Goal: Information Seeking & Learning: Learn about a topic

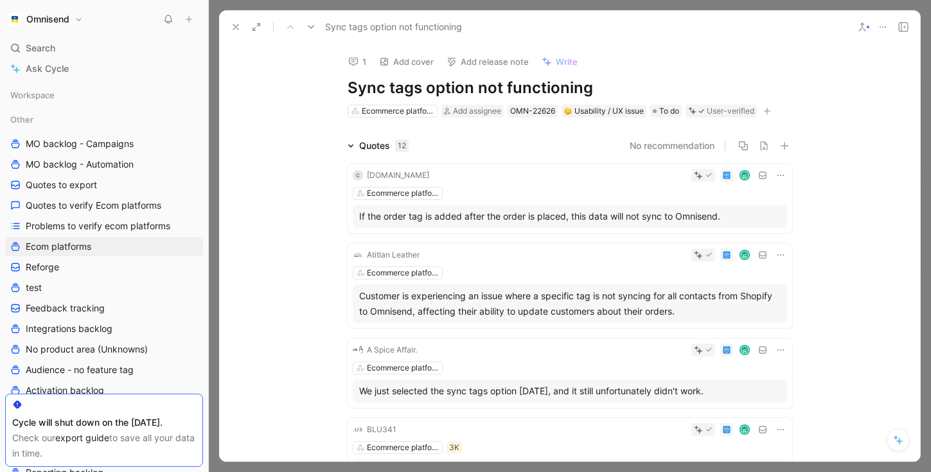
click at [241, 27] on button at bounding box center [236, 27] width 18 height 18
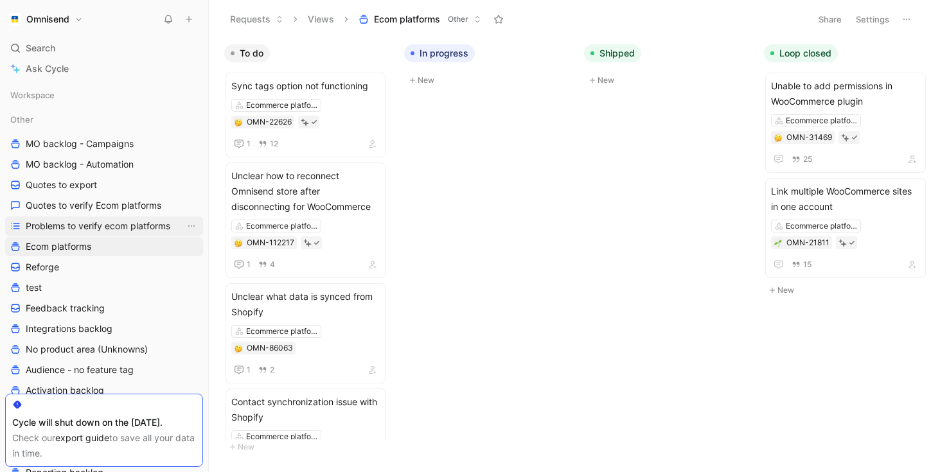
click at [105, 235] on link "Problems to verify ecom platforms" at bounding box center [104, 226] width 198 height 19
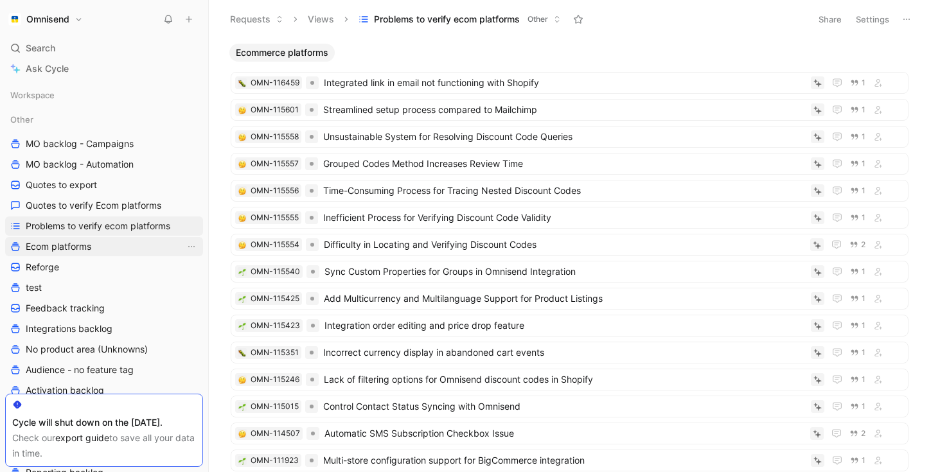
click at [98, 244] on link "Ecom platforms" at bounding box center [104, 246] width 198 height 19
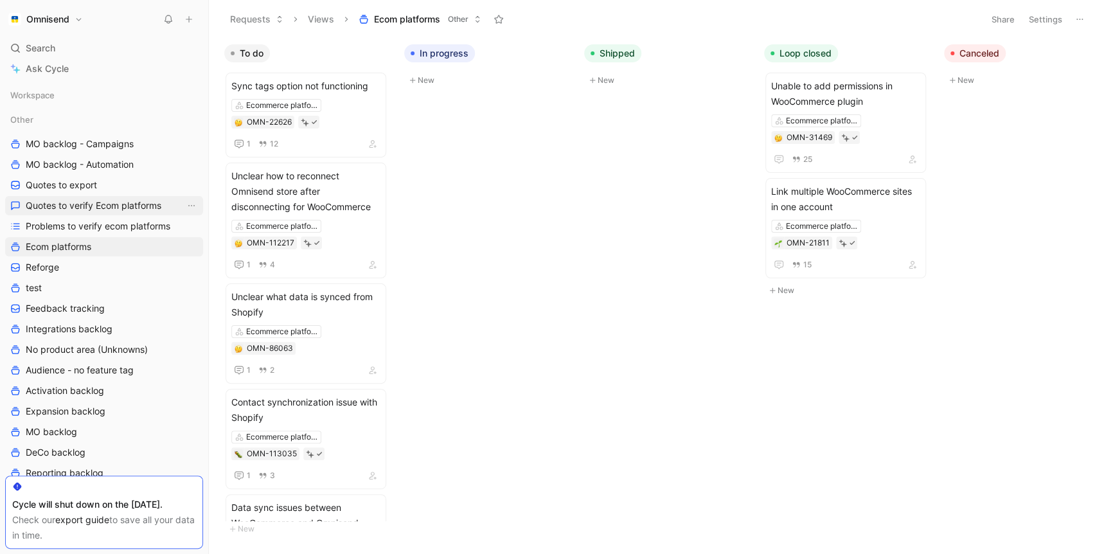
click at [81, 210] on span "Quotes to verify Ecom platforms" at bounding box center [94, 205] width 136 height 13
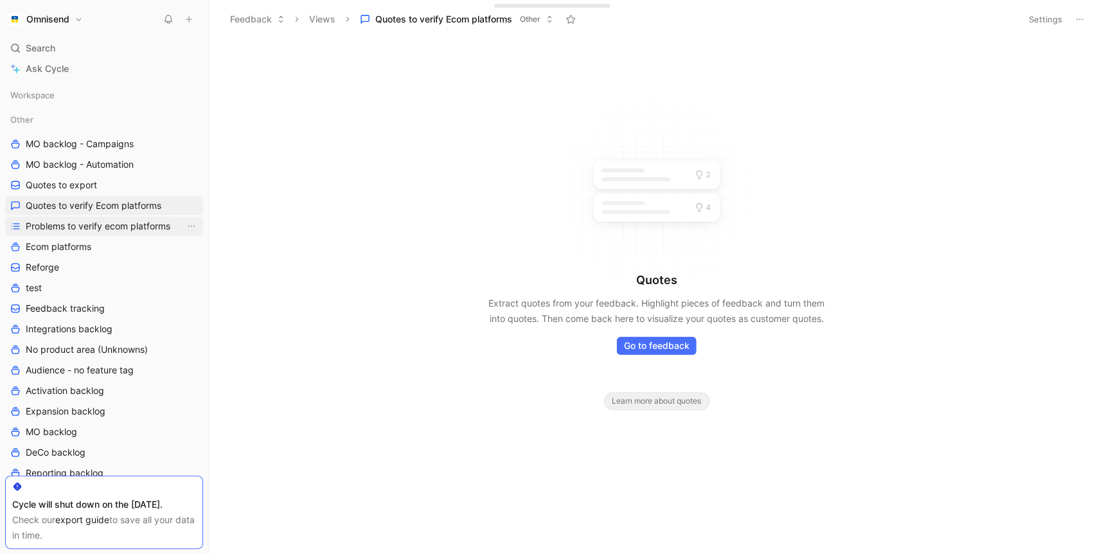
click at [80, 229] on span "Problems to verify ecom platforms" at bounding box center [98, 226] width 145 height 13
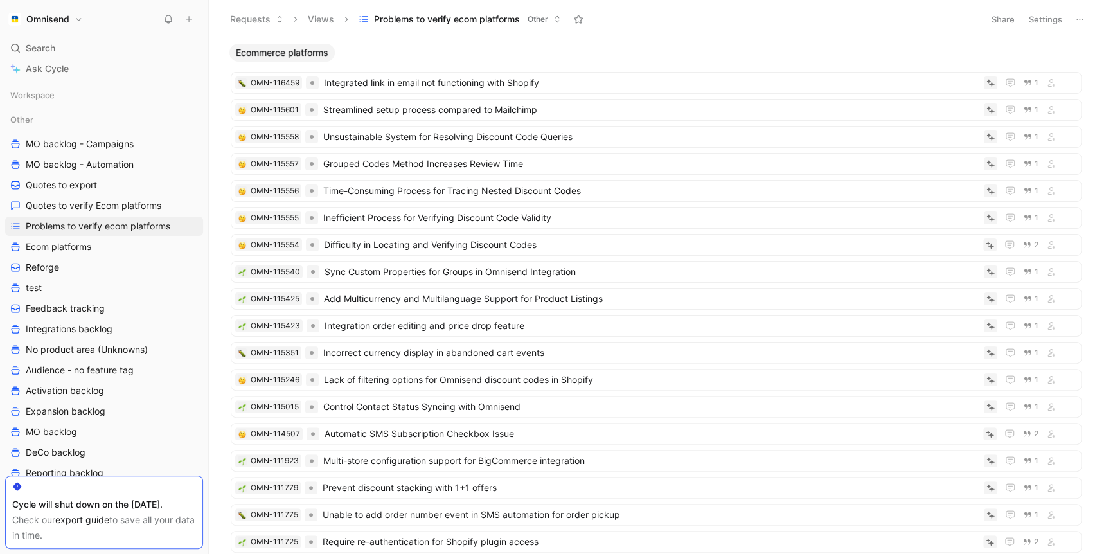
click at [207, 22] on icon at bounding box center [207, 19] width 10 height 10
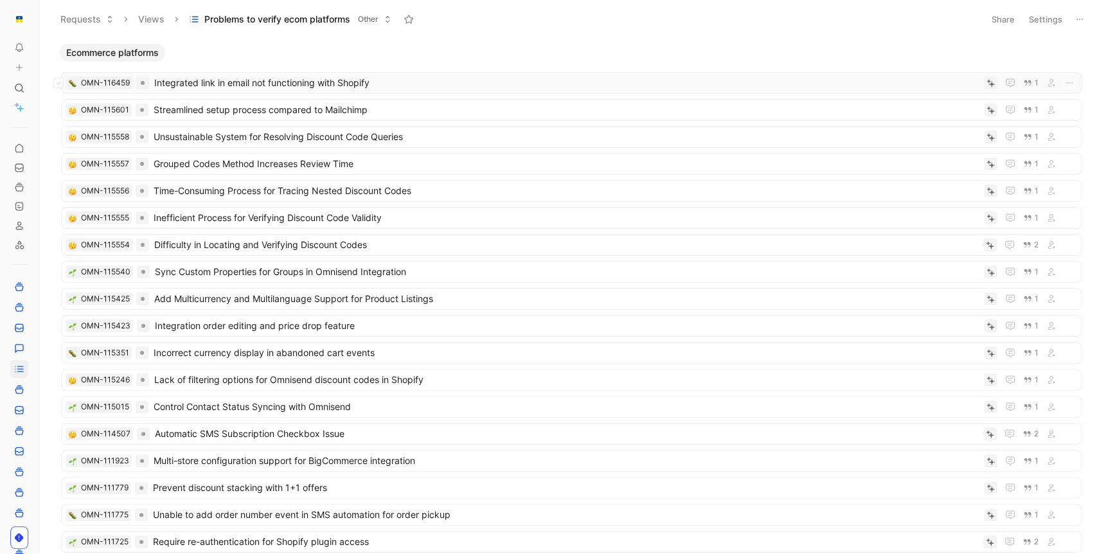
click at [931, 85] on icon at bounding box center [991, 83] width 8 height 8
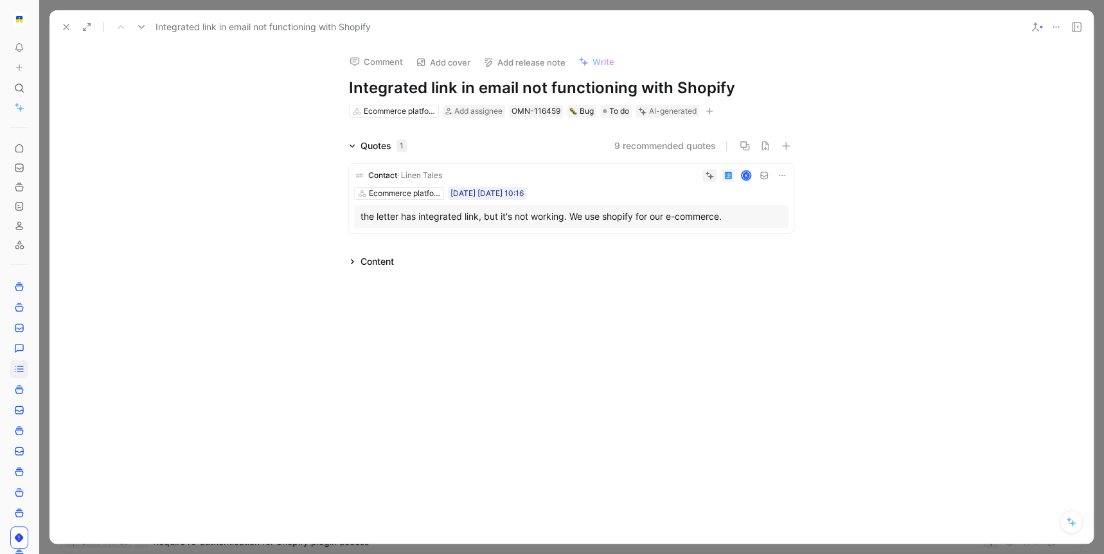
click at [67, 26] on icon at bounding box center [66, 27] width 10 height 10
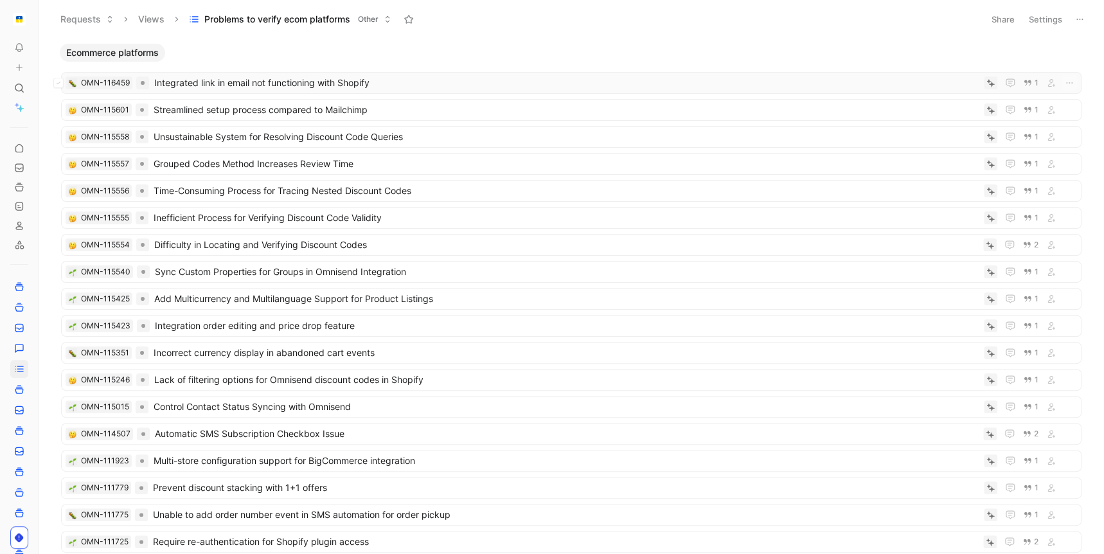
click at [197, 85] on span "Integrated link in email not functioning with Shopify" at bounding box center [566, 82] width 825 height 15
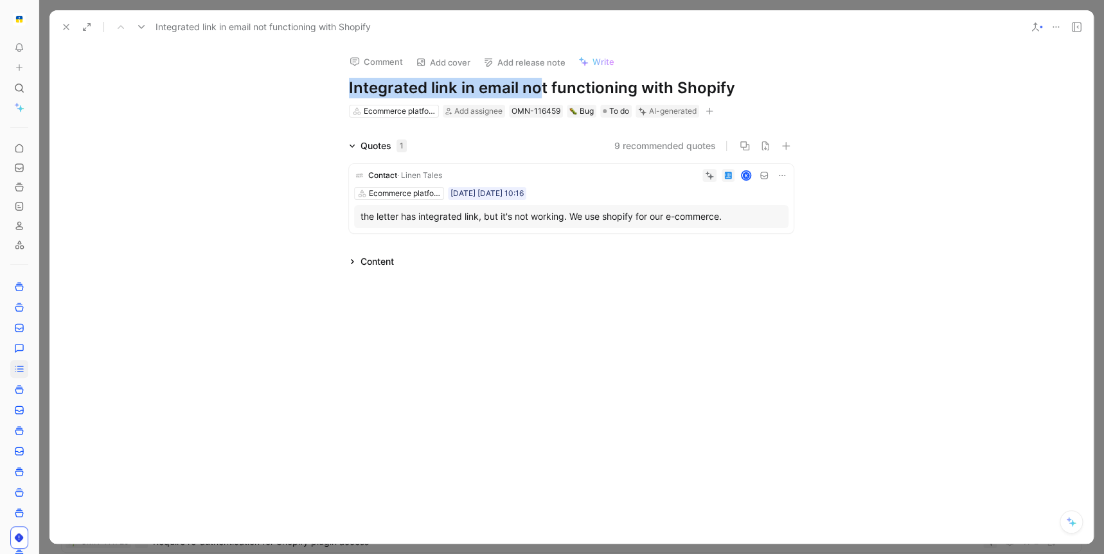
drag, startPoint x: 348, startPoint y: 91, endPoint x: 537, endPoint y: 91, distance: 189.0
click at [537, 91] on h1 "Integrated link in email not functioning with Shopify" at bounding box center [571, 88] width 445 height 21
drag, startPoint x: 742, startPoint y: 91, endPoint x: 382, endPoint y: 90, distance: 359.3
click at [382, 90] on h1 "Integrated link in email not functioning with Shopify" at bounding box center [571, 88] width 445 height 21
click at [721, 222] on div "the letter has integrated link, but it's not working. We use shopify for our e-…" at bounding box center [572, 216] width 422 height 15
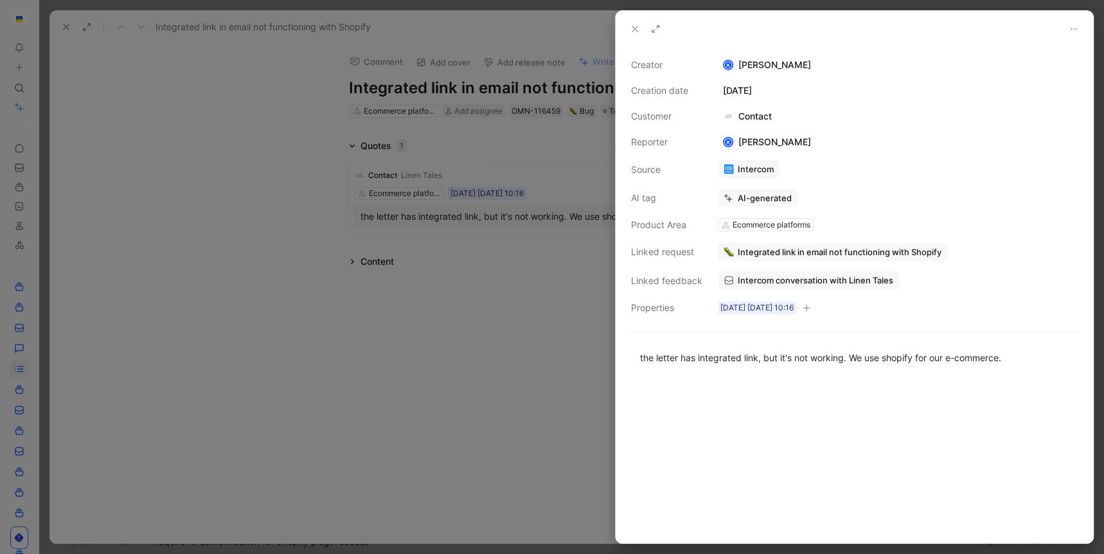
click at [769, 278] on span "Intercom conversation with Linen Tales" at bounding box center [816, 280] width 156 height 12
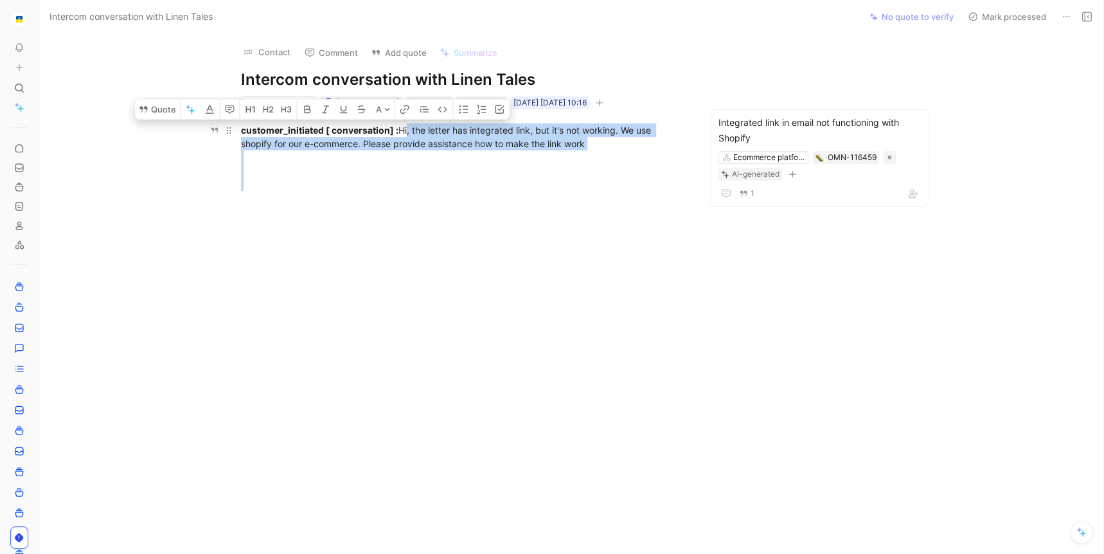
drag, startPoint x: 403, startPoint y: 127, endPoint x: 644, endPoint y: 195, distance: 250.5
click at [644, 195] on div "customer_initiated [ conversation] : Hi, the letter has integrated link, but it…" at bounding box center [463, 163] width 445 height 81
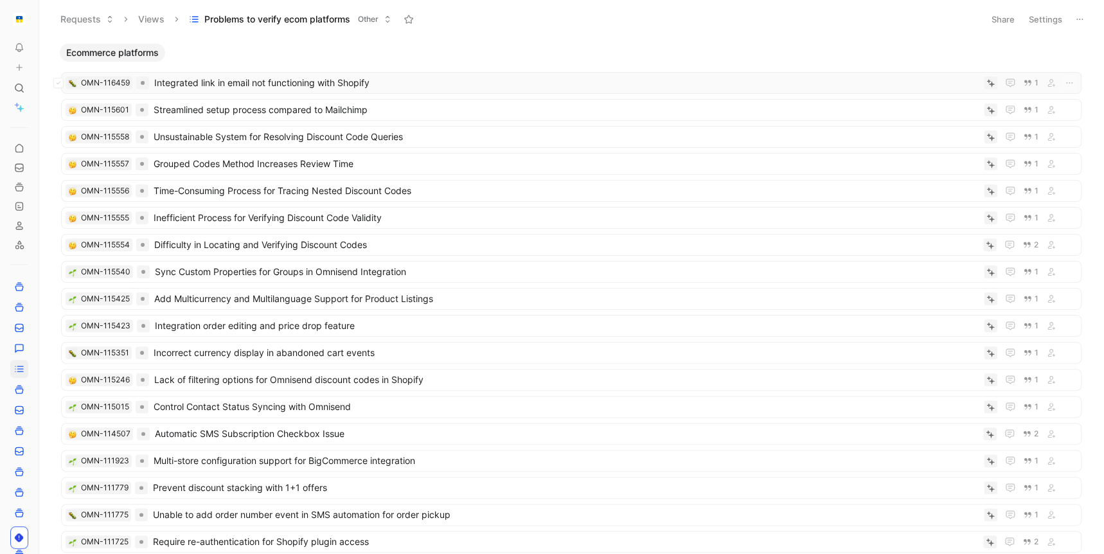
click at [311, 85] on span "Integrated link in email not functioning with Shopify" at bounding box center [566, 82] width 825 height 15
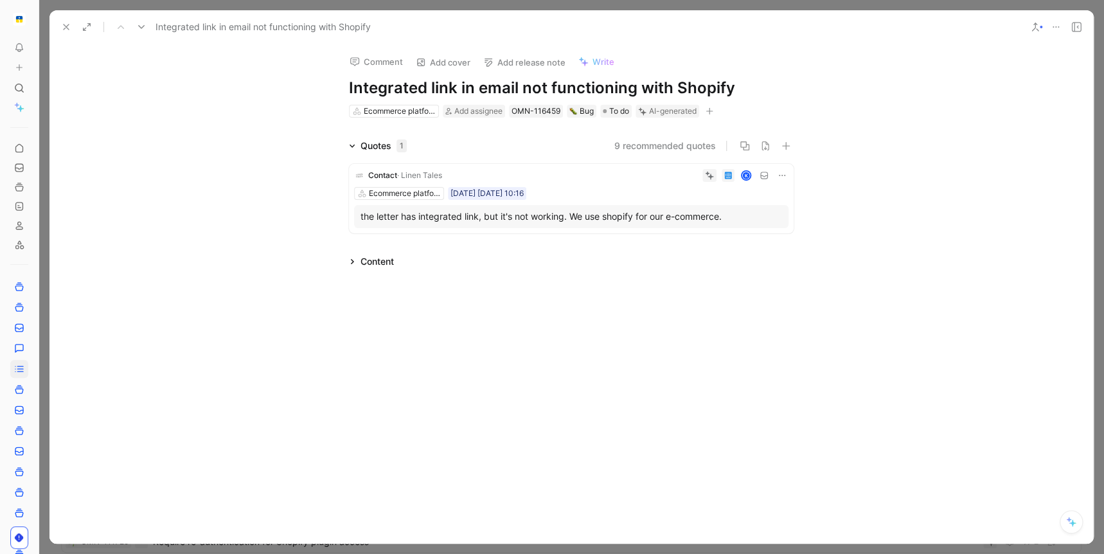
click at [62, 31] on icon at bounding box center [66, 27] width 10 height 10
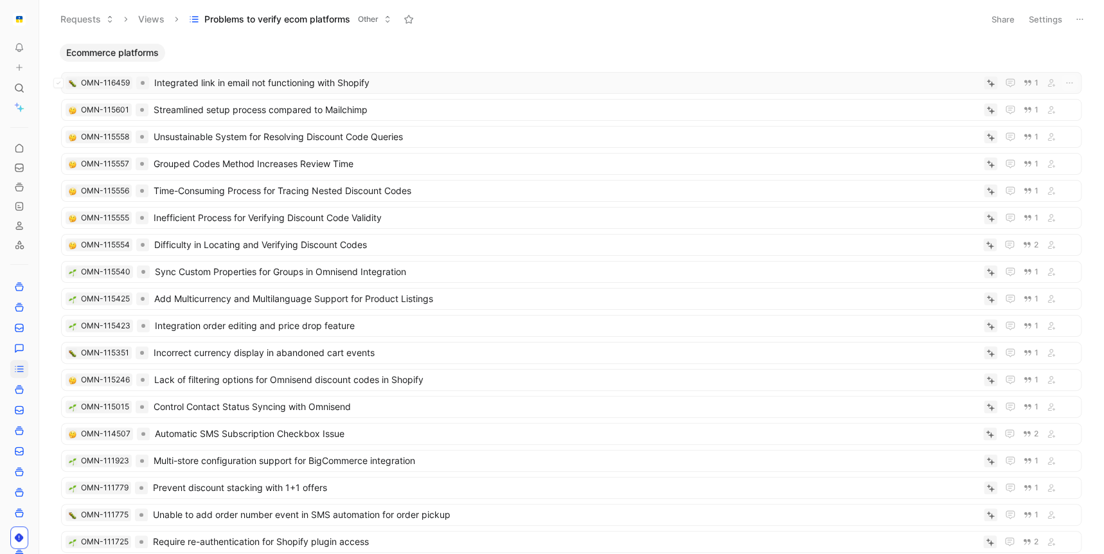
click at [931, 86] on icon at bounding box center [991, 83] width 8 height 8
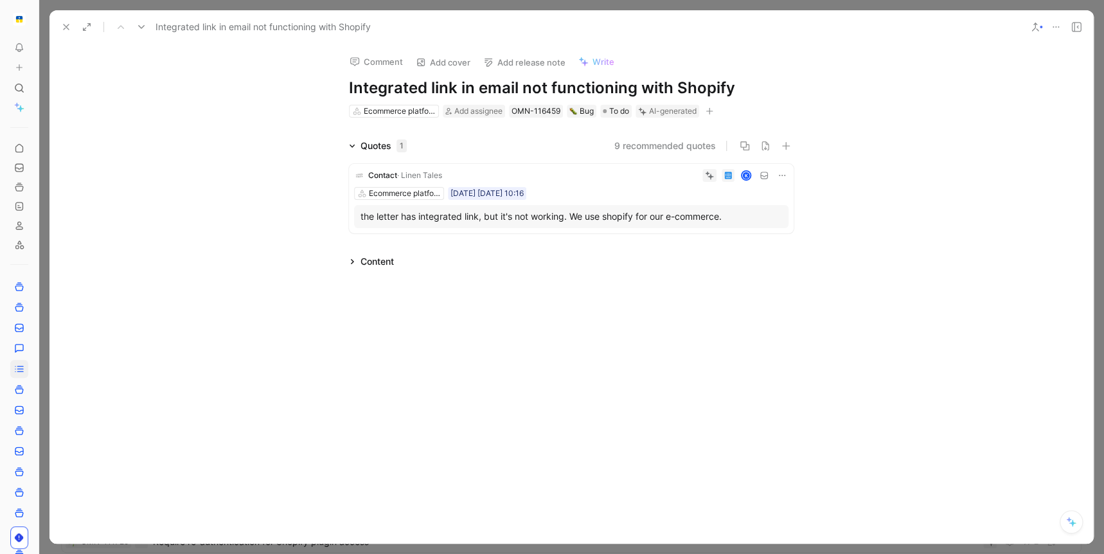
click at [67, 22] on icon at bounding box center [66, 27] width 10 height 10
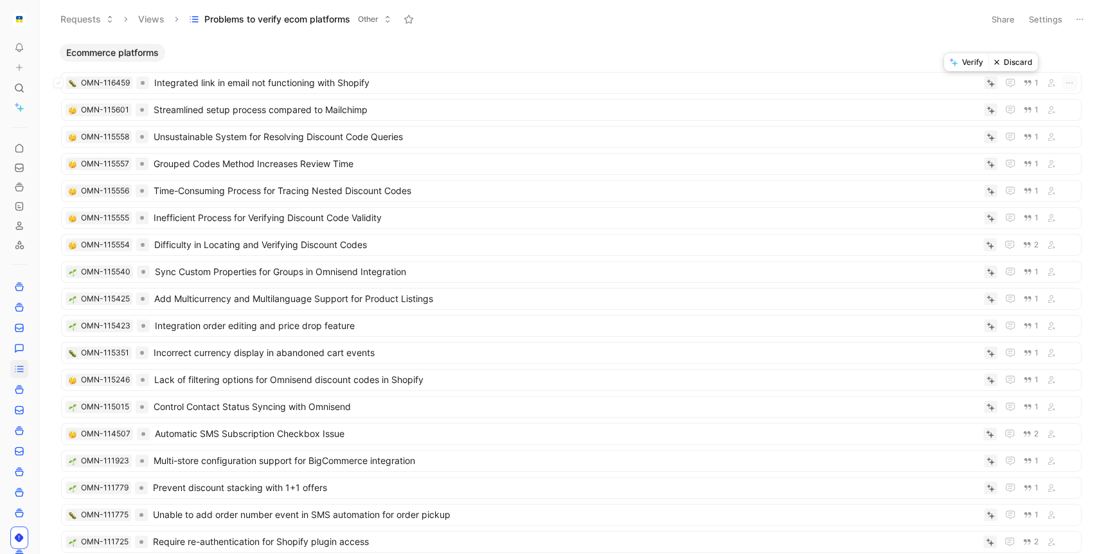
click at [931, 66] on button "Verify" at bounding box center [966, 62] width 44 height 18
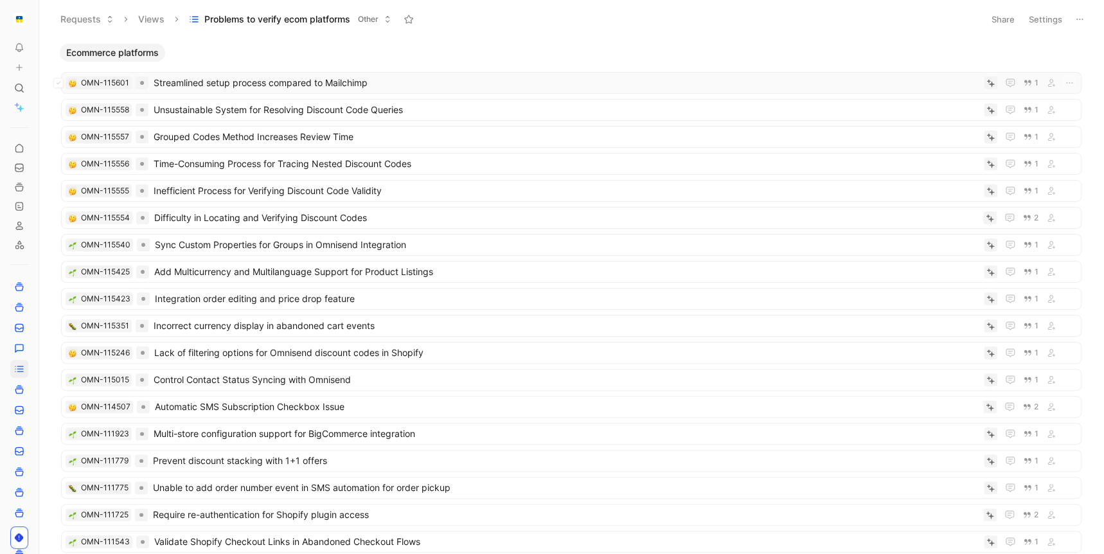
click at [415, 84] on span "Streamlined setup process compared to Mailchimp" at bounding box center [566, 82] width 825 height 15
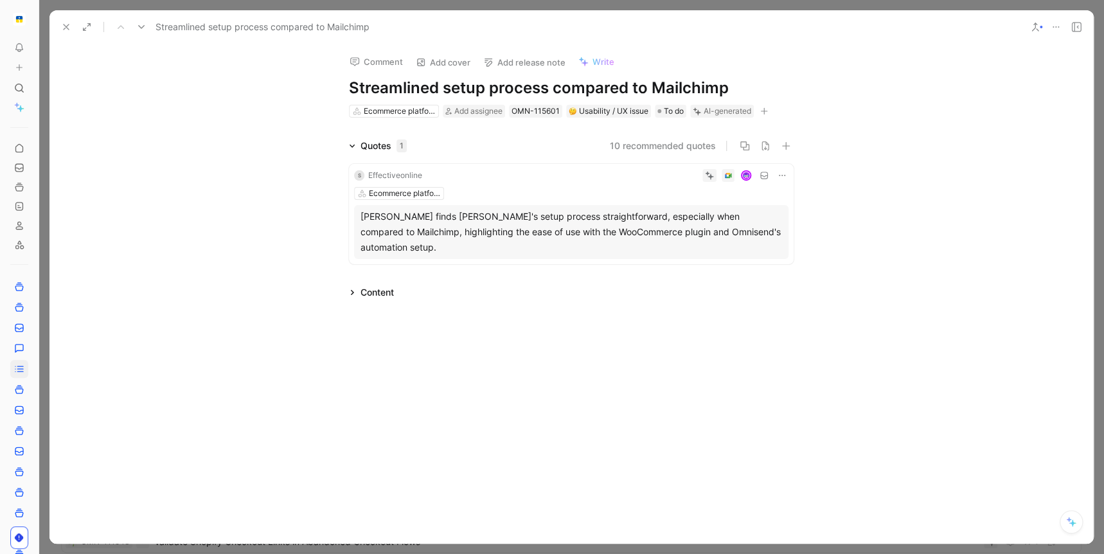
click at [67, 25] on icon at bounding box center [66, 27] width 10 height 10
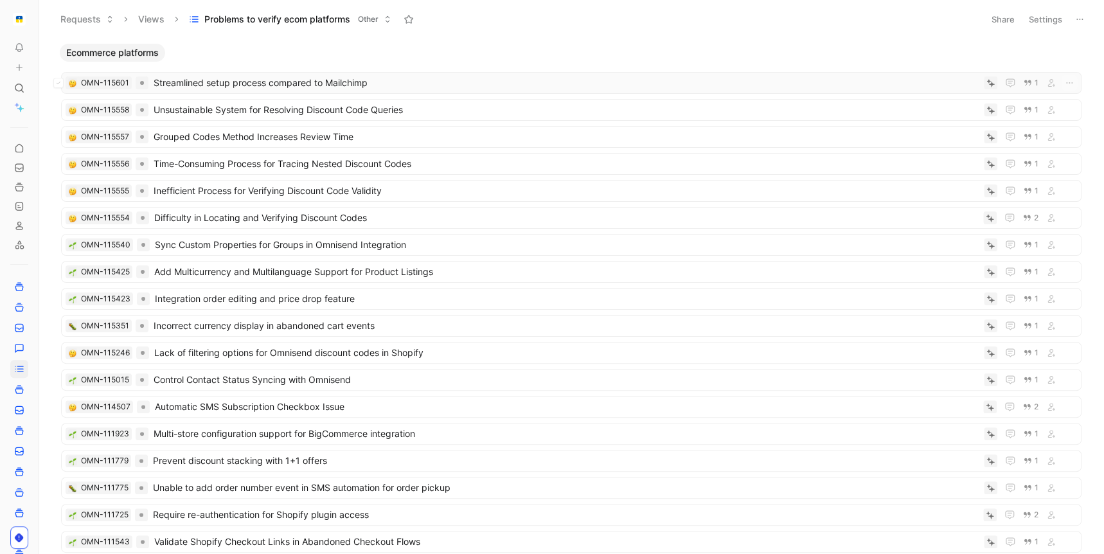
click at [303, 80] on span "Streamlined setup process compared to Mailchimp" at bounding box center [566, 82] width 825 height 15
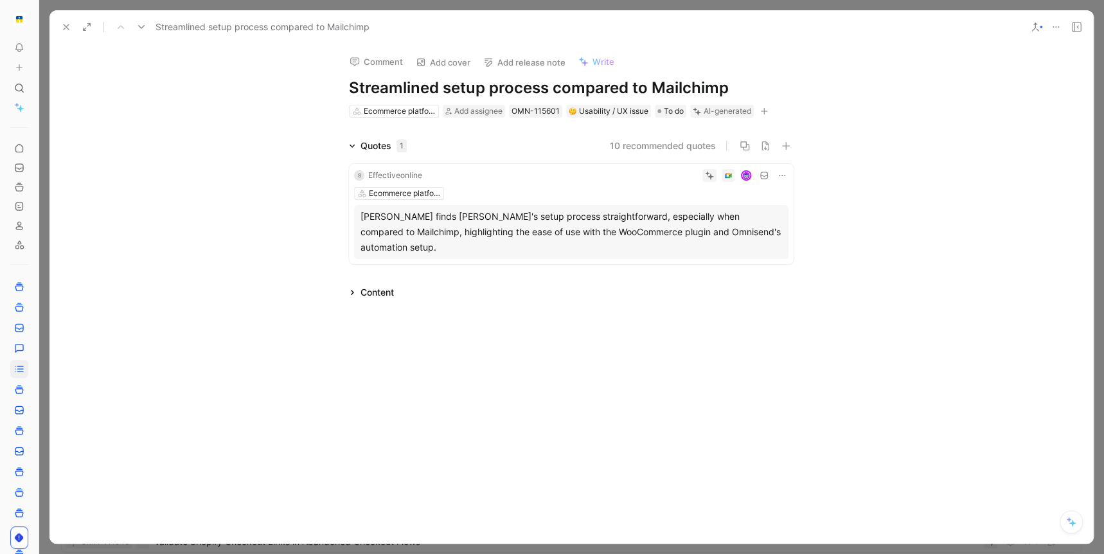
click at [547, 297] on div "Comment Add cover Add release note Write Streamlined setup process compared to …" at bounding box center [571, 294] width 1044 height 500
click at [350, 289] on icon at bounding box center [352, 292] width 6 height 6
click at [64, 25] on icon at bounding box center [66, 27] width 10 height 10
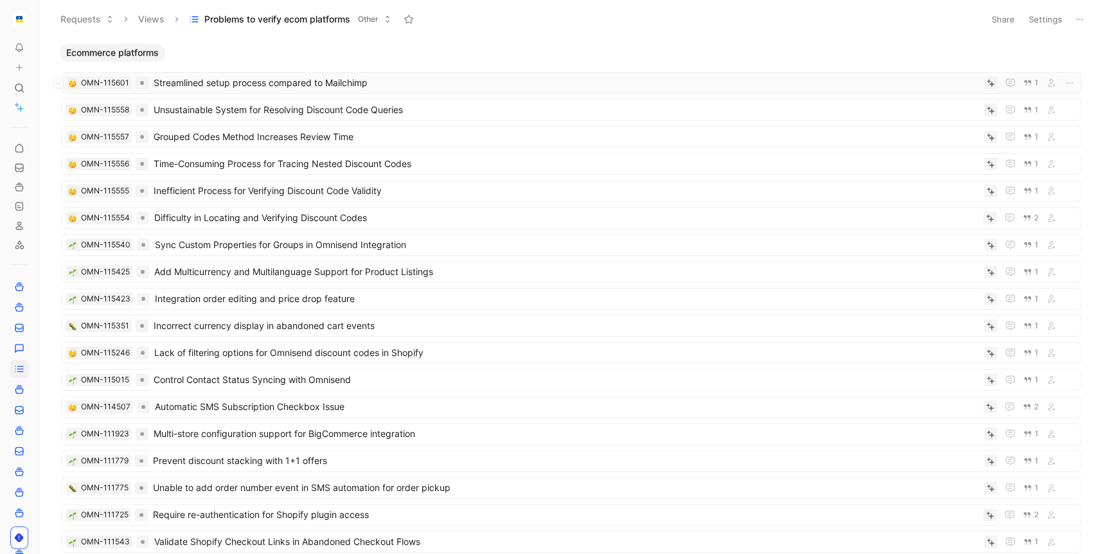
click at [204, 85] on span "Streamlined setup process compared to Mailchimp" at bounding box center [566, 82] width 825 height 15
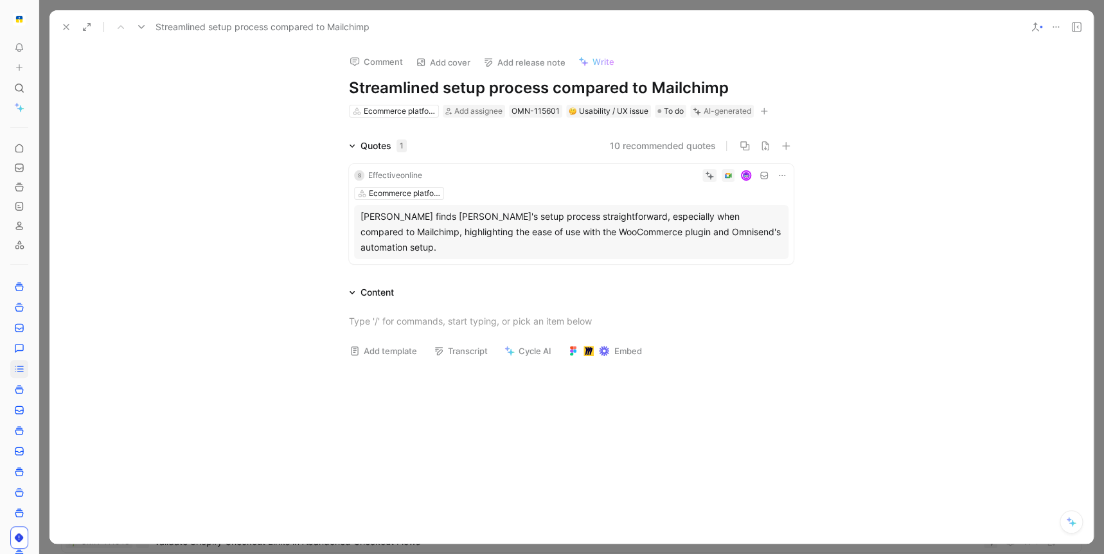
click at [603, 223] on div "[PERSON_NAME] finds [PERSON_NAME]'s setup process straightforward, especially w…" at bounding box center [572, 232] width 422 height 46
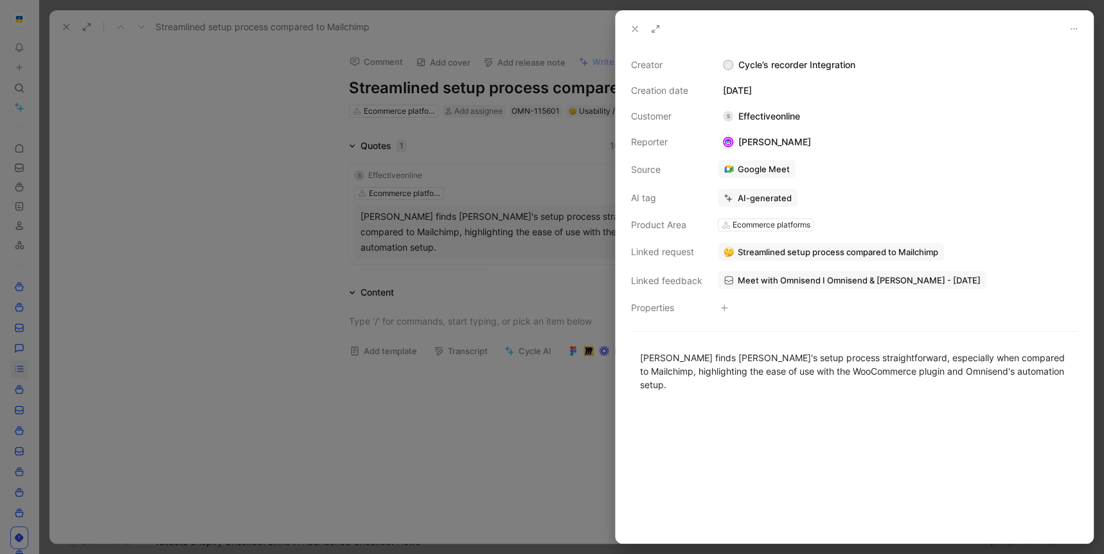
click at [782, 280] on span "Meet with Omnisend I Omnisend & [PERSON_NAME] - [DATE]" at bounding box center [859, 280] width 243 height 12
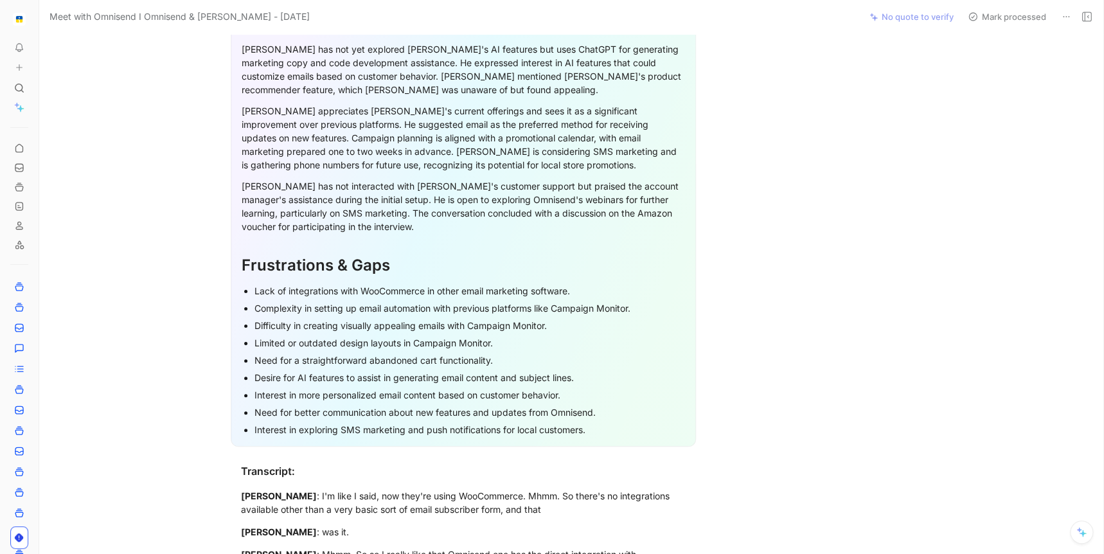
scroll to position [591, 0]
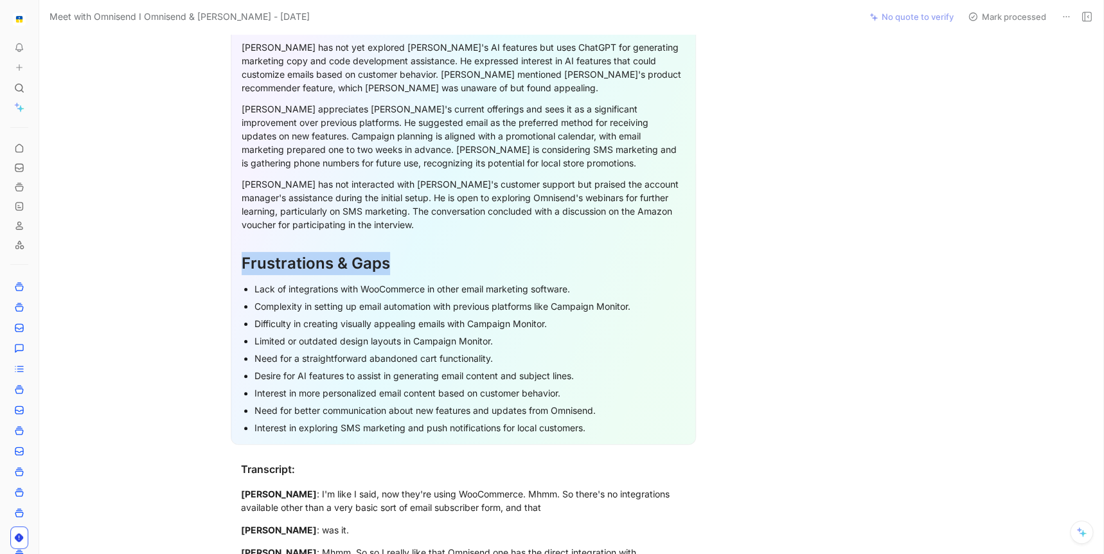
drag, startPoint x: 242, startPoint y: 251, endPoint x: 412, endPoint y: 251, distance: 169.7
click at [413, 252] on div "Frustrations & Gaps" at bounding box center [464, 263] width 444 height 23
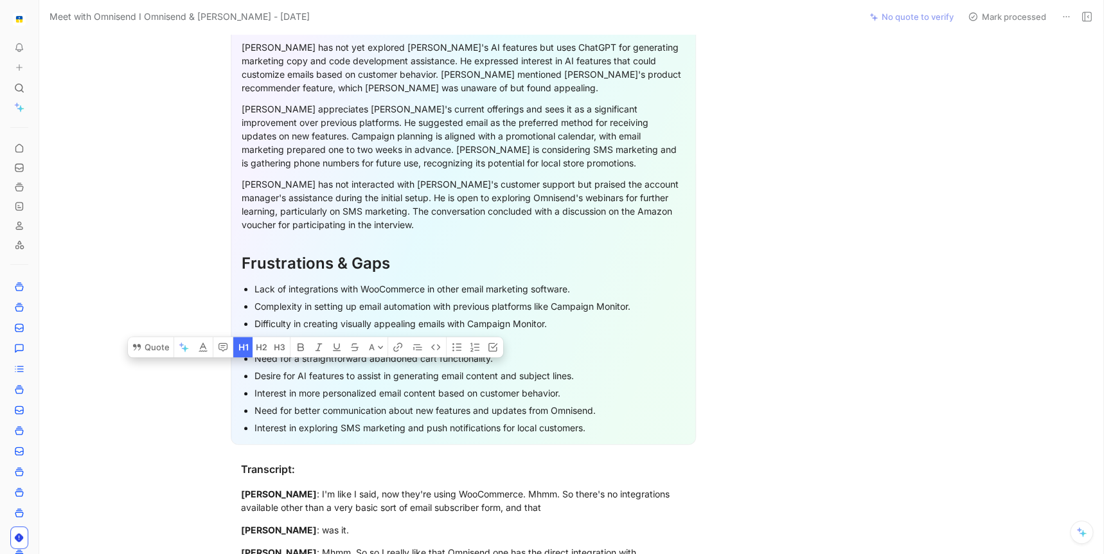
click at [319, 282] on div "Lack of integrations with WooCommerce in other email marketing software." at bounding box center [470, 288] width 431 height 13
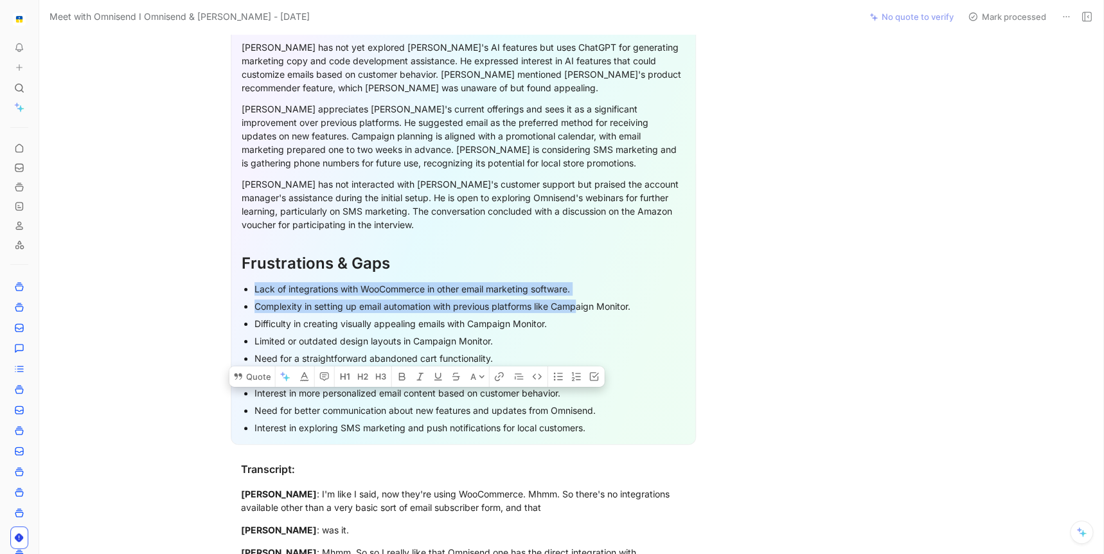
drag, startPoint x: 251, startPoint y: 280, endPoint x: 576, endPoint y: 286, distance: 325.3
click at [576, 286] on ul "Lack of integrations with WooCommerce in other email marketing software. Comple…" at bounding box center [464, 358] width 444 height 156
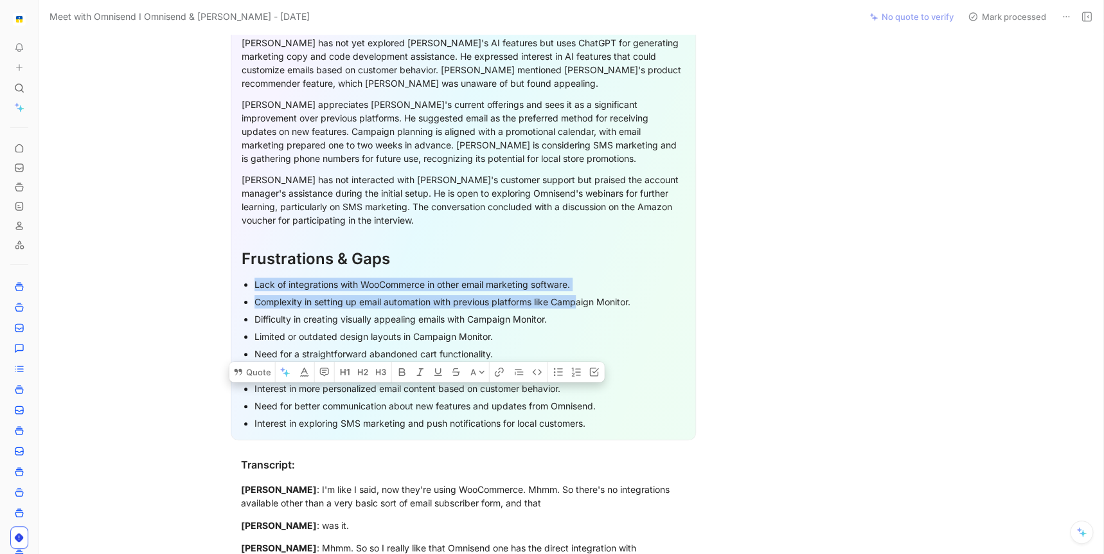
scroll to position [596, 0]
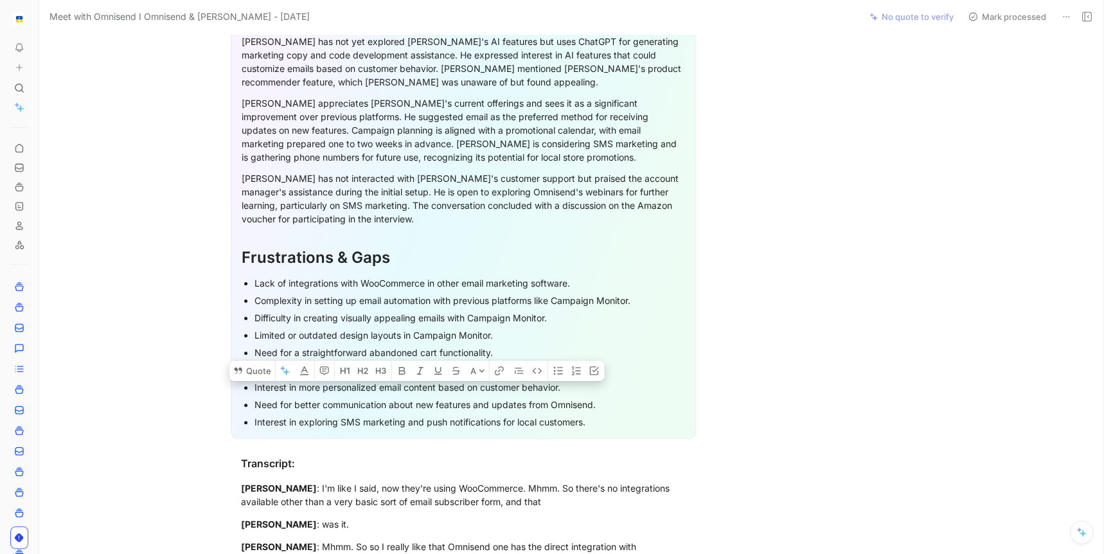
click at [577, 311] on div "Difficulty in creating visually appealing emails with Campaign Monitor." at bounding box center [470, 317] width 431 height 13
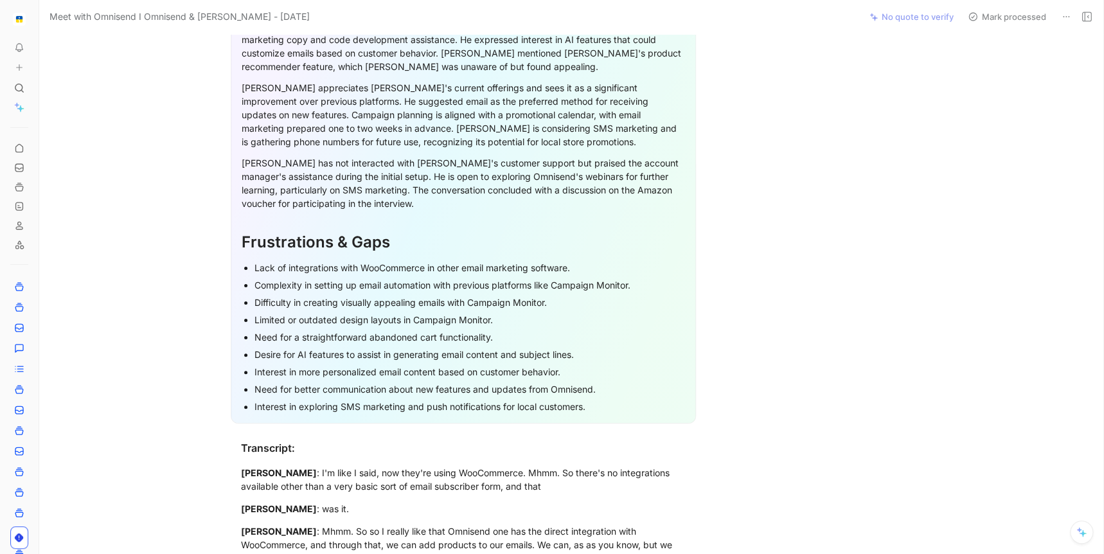
scroll to position [614, 0]
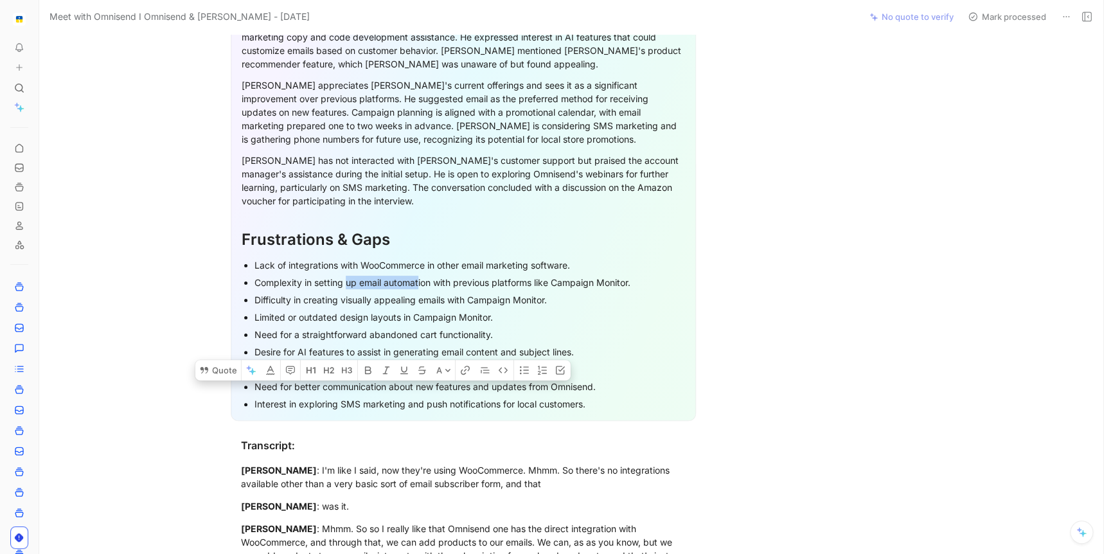
drag, startPoint x: 418, startPoint y: 267, endPoint x: 346, endPoint y: 272, distance: 71.5
click at [346, 276] on div "Complexity in setting up email automation with previous platforms like Campaign…" at bounding box center [470, 282] width 431 height 13
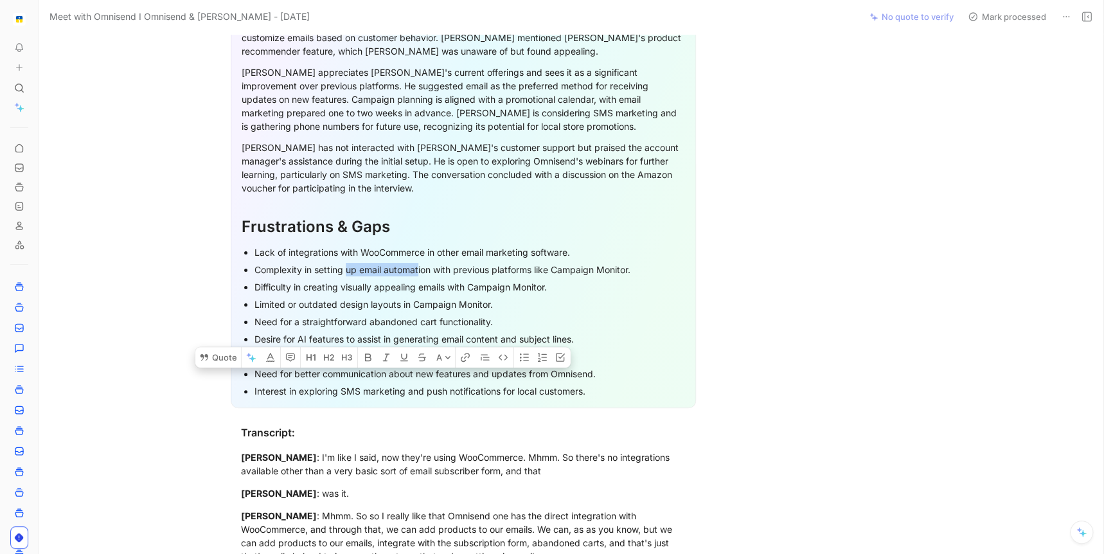
scroll to position [0, 0]
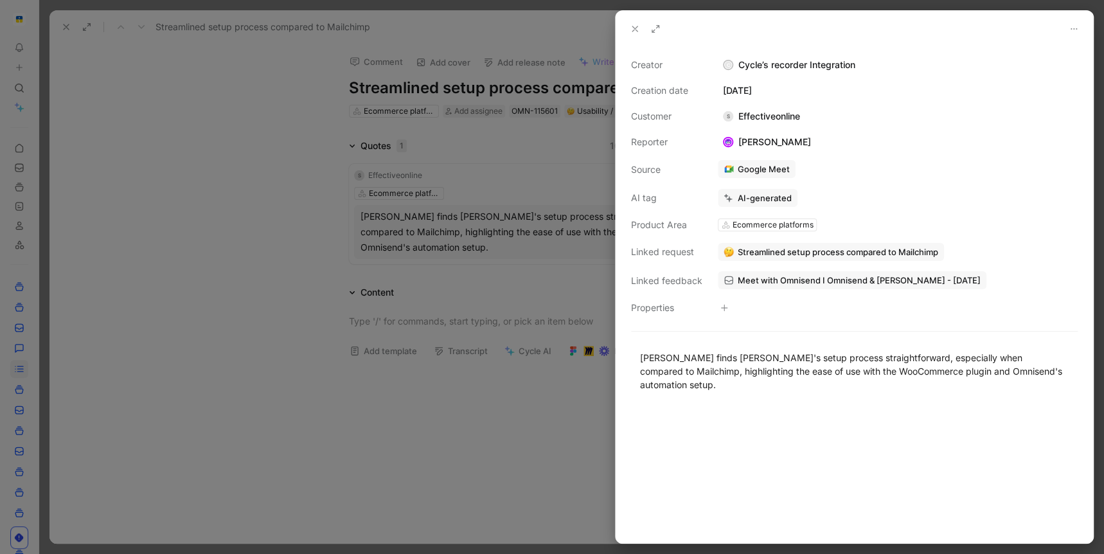
click at [634, 26] on icon at bounding box center [635, 29] width 10 height 10
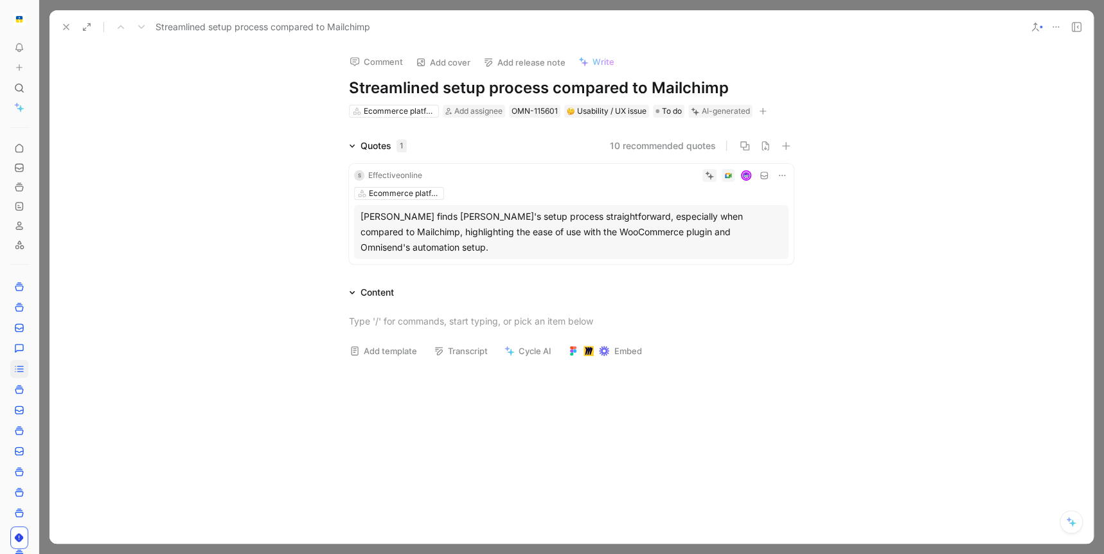
click at [70, 27] on icon at bounding box center [66, 27] width 10 height 10
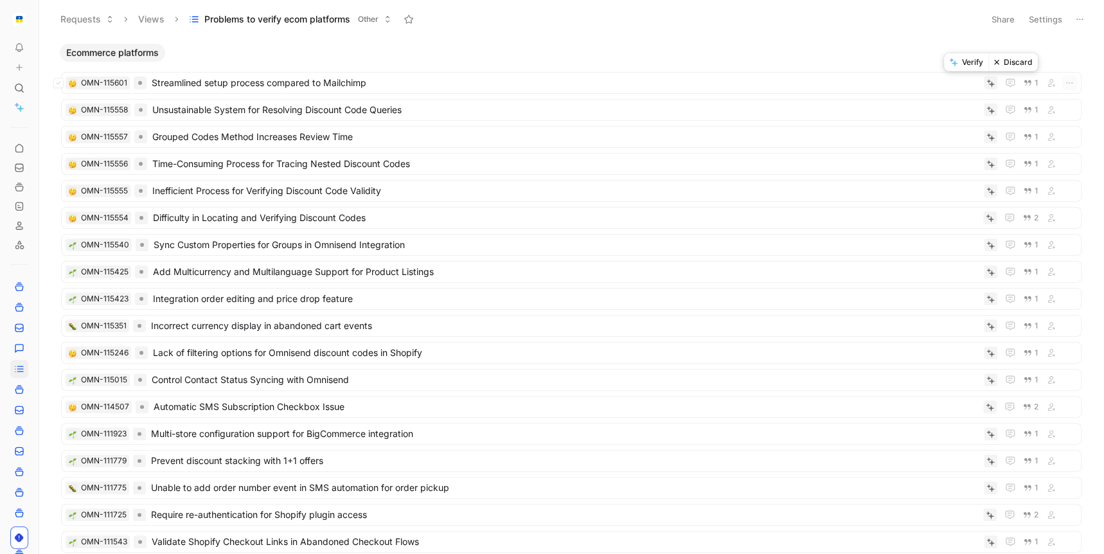
click at [931, 64] on button "Discard" at bounding box center [1013, 62] width 49 height 18
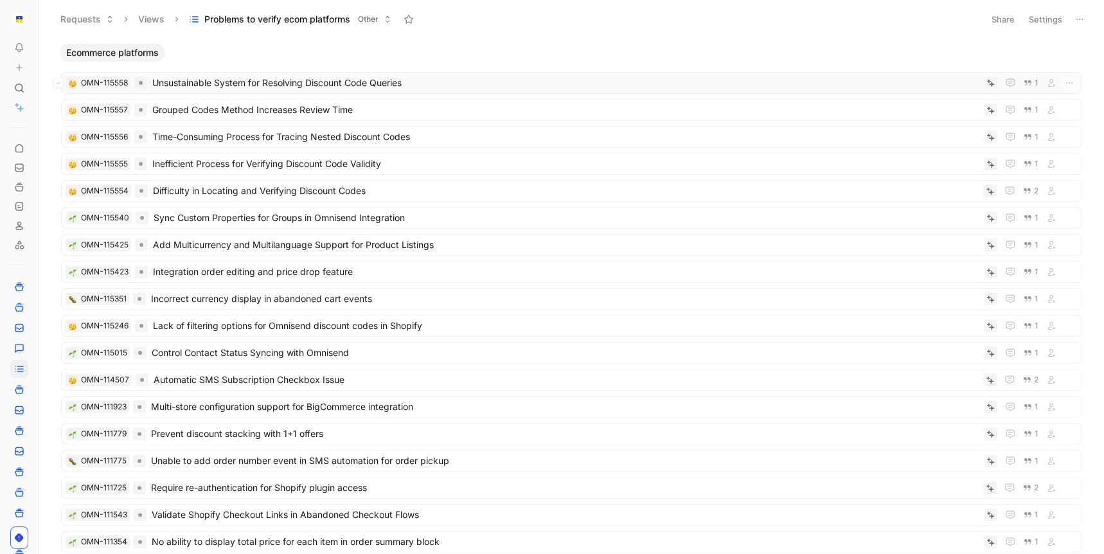
click at [413, 85] on span "Unsustainable System for Resolving Discount Code Queries" at bounding box center [565, 82] width 827 height 15
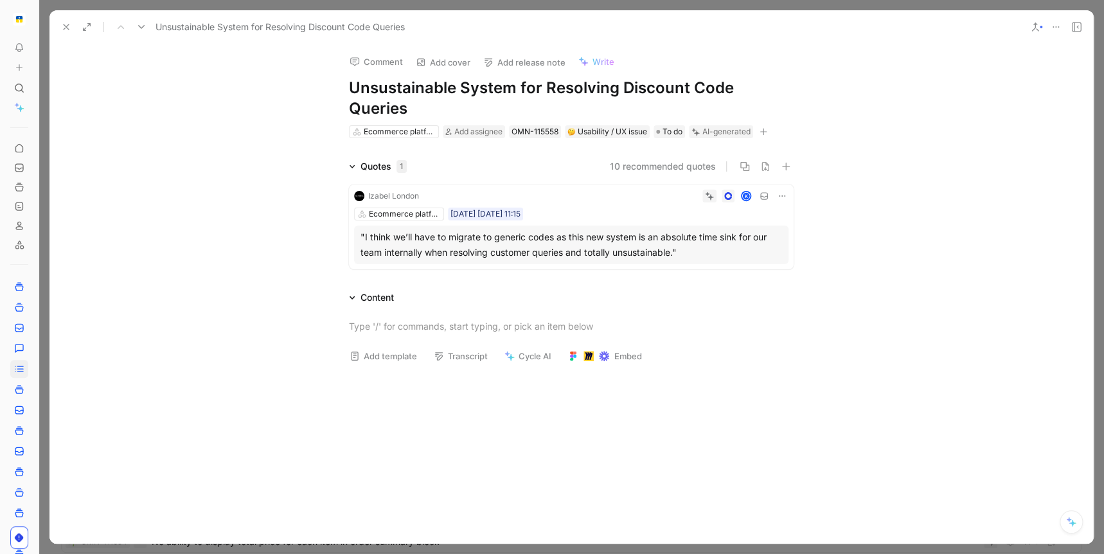
click at [609, 233] on div ""I think we’ll have to migrate to generic codes as this new system is an absolu…" at bounding box center [572, 244] width 422 height 31
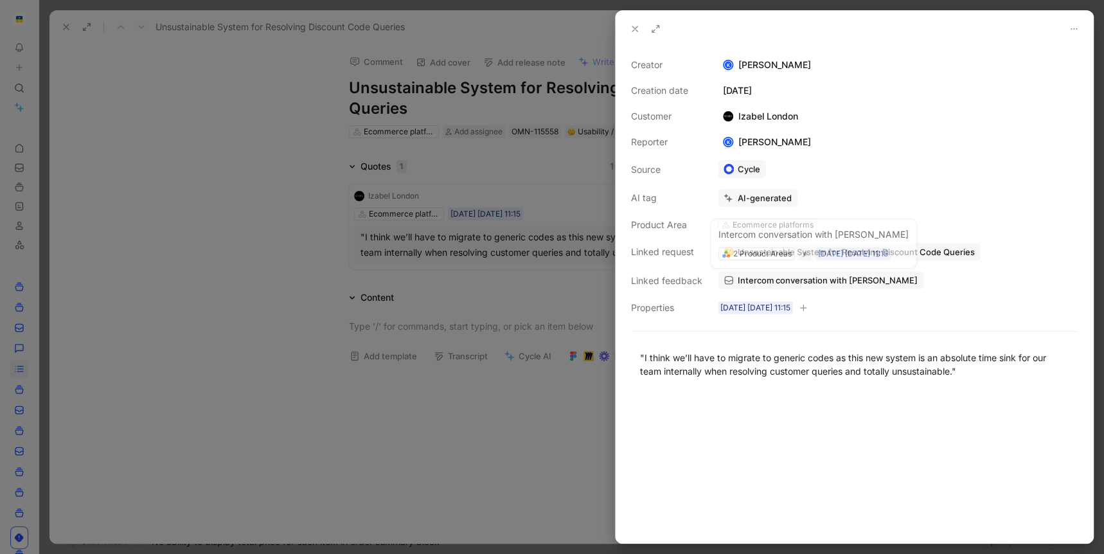
click at [857, 276] on span "Intercom conversation with [PERSON_NAME]" at bounding box center [828, 280] width 180 height 12
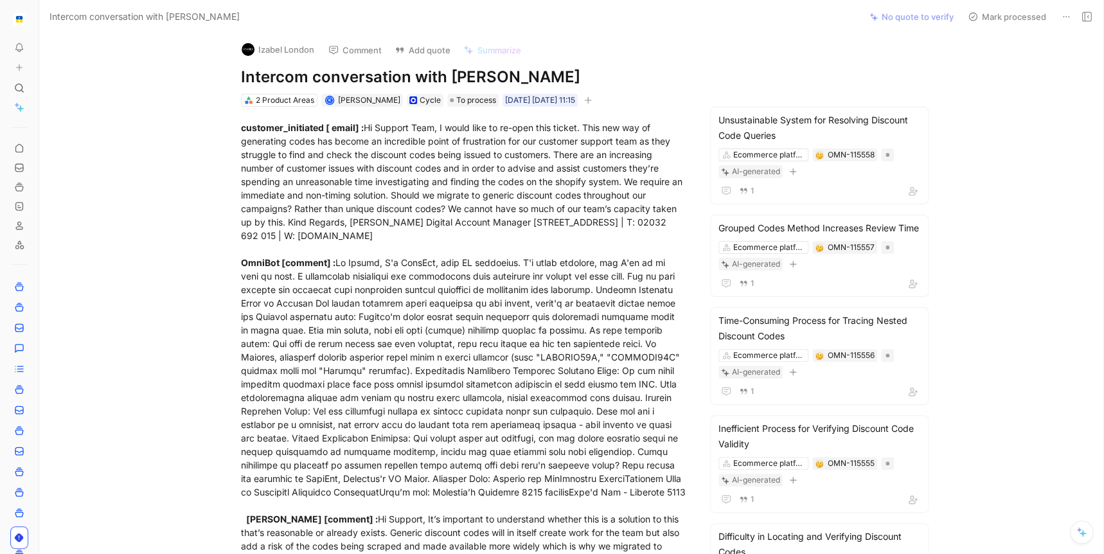
scroll to position [2, 0]
drag, startPoint x: 247, startPoint y: 143, endPoint x: 457, endPoint y: 144, distance: 210.2
drag, startPoint x: 348, startPoint y: 157, endPoint x: 552, endPoint y: 155, distance: 204.4
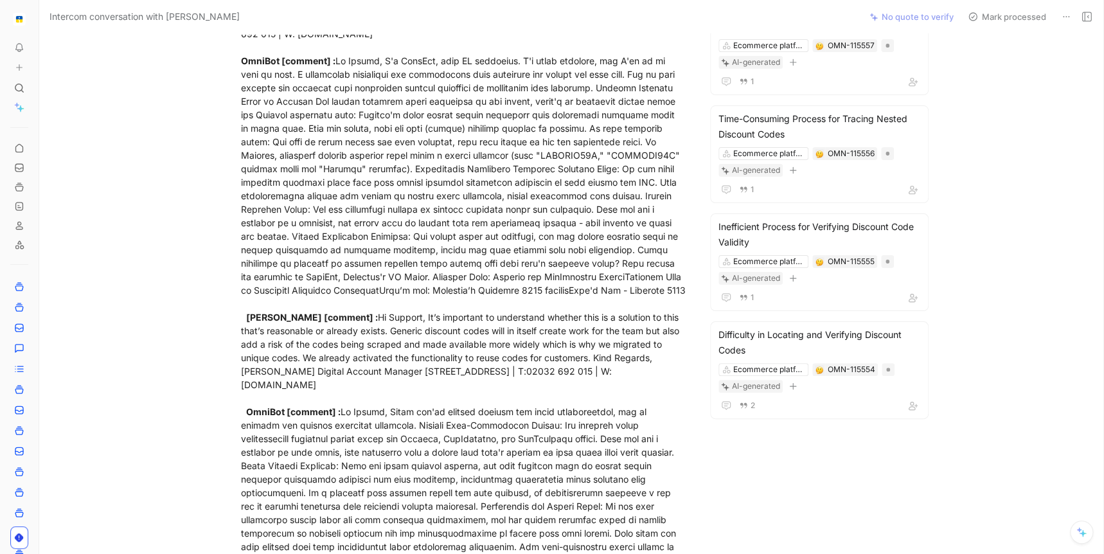
scroll to position [0, 0]
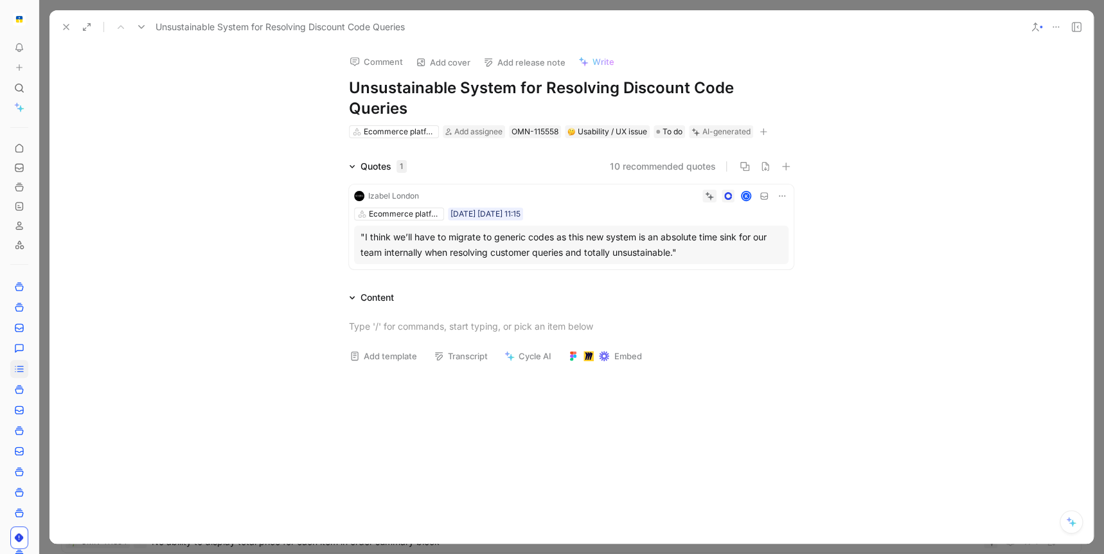
click at [62, 26] on icon at bounding box center [66, 27] width 10 height 10
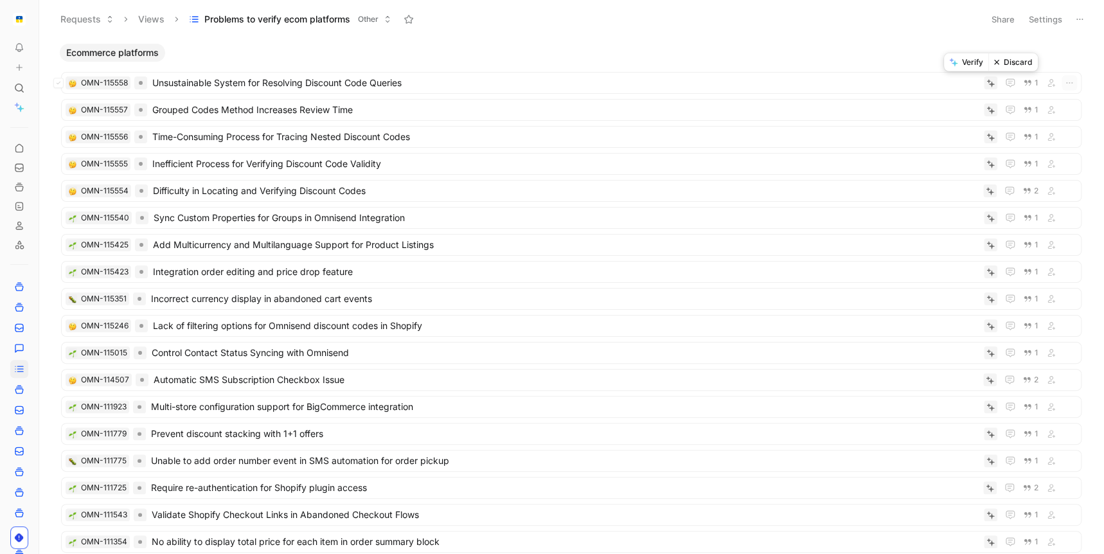
click at [931, 62] on button "Verify" at bounding box center [966, 62] width 44 height 18
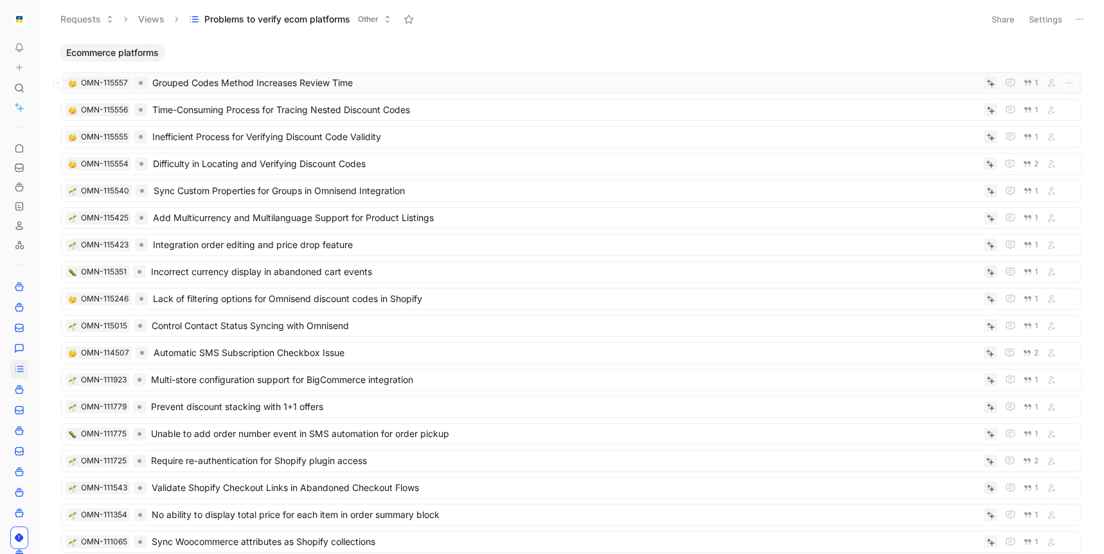
click at [361, 80] on span "Grouped Codes Method Increases Review Time" at bounding box center [565, 82] width 827 height 15
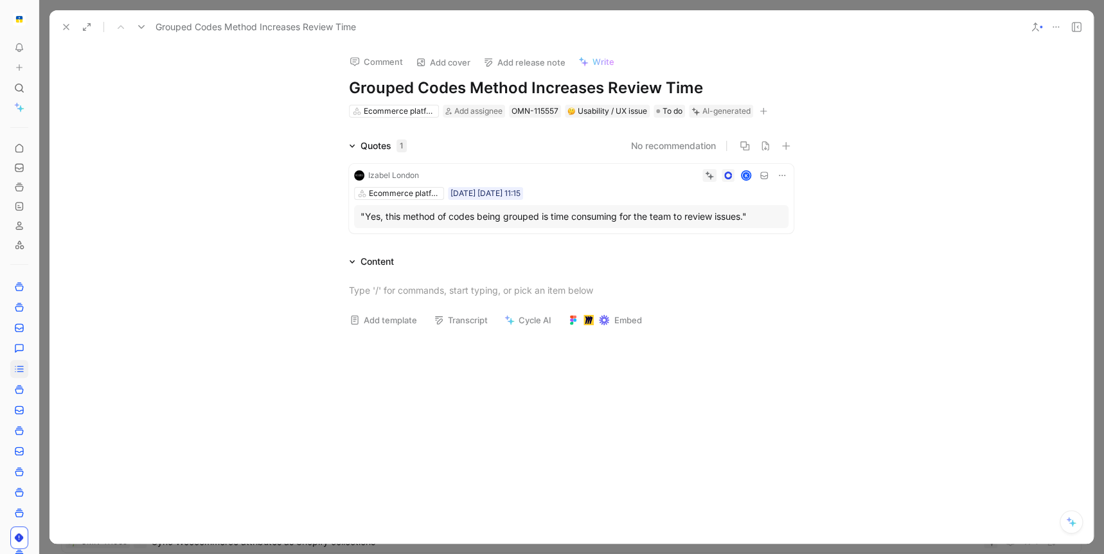
click at [455, 223] on div ""Yes, this method of codes being grouped is time consuming for the team to revi…" at bounding box center [572, 216] width 422 height 15
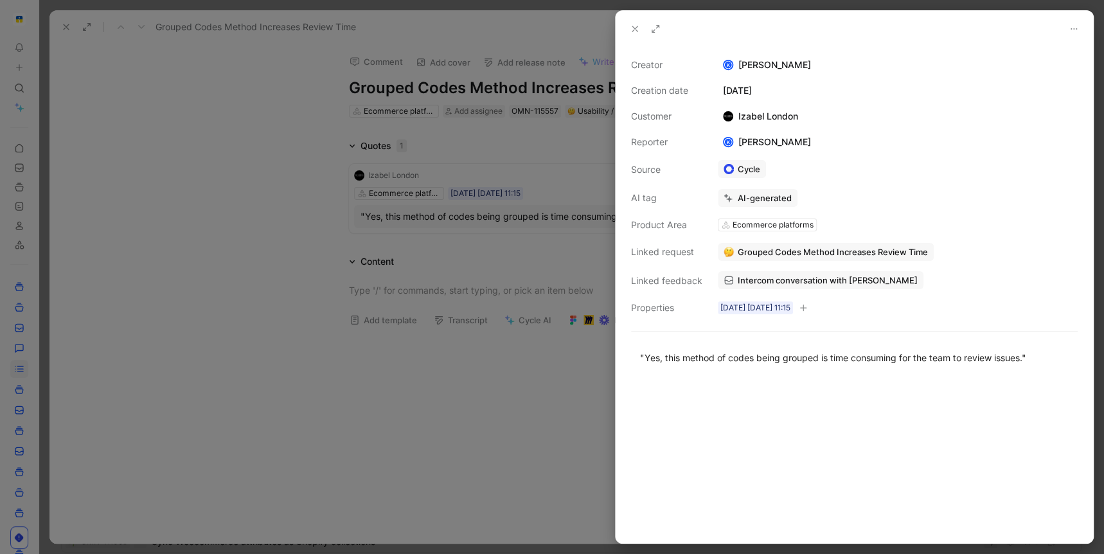
drag, startPoint x: 737, startPoint y: 120, endPoint x: 853, endPoint y: 115, distance: 115.8
click at [853, 115] on div "Creator K [PERSON_NAME] Creation date [DATE] Customer Izabel London Reporter K …" at bounding box center [854, 186] width 447 height 258
click at [847, 116] on div "Creator K [PERSON_NAME] Creation date [DATE] Customer Izabel London Reporter K …" at bounding box center [854, 186] width 447 height 258
click at [838, 282] on span "Intercom conversation with [PERSON_NAME]" at bounding box center [828, 280] width 180 height 12
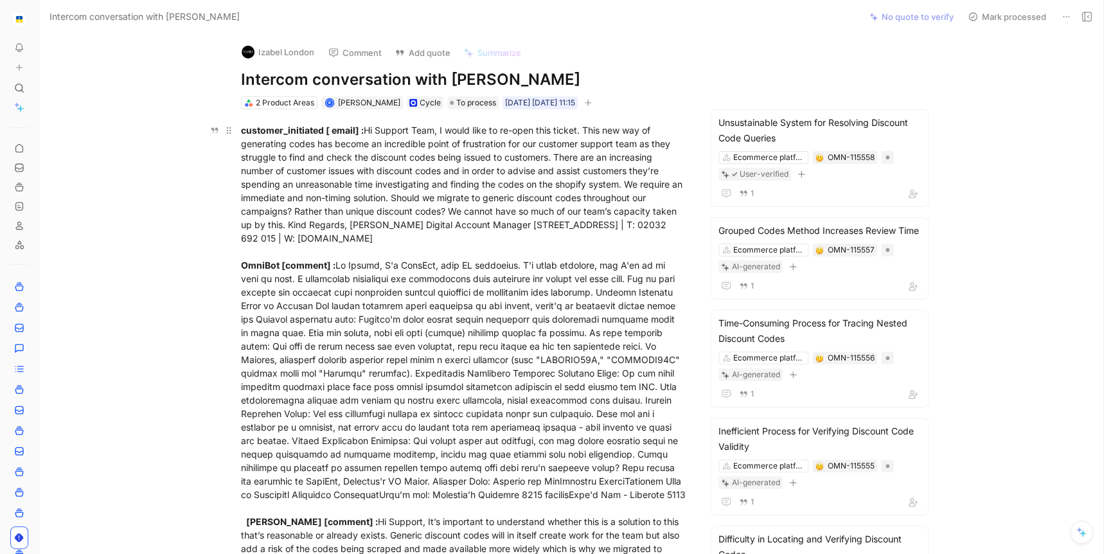
drag, startPoint x: 309, startPoint y: 139, endPoint x: 488, endPoint y: 146, distance: 179.5
click at [382, 35] on div "[PERSON_NAME] Comment Add quote Summarize" at bounding box center [461, 49] width 450 height 28
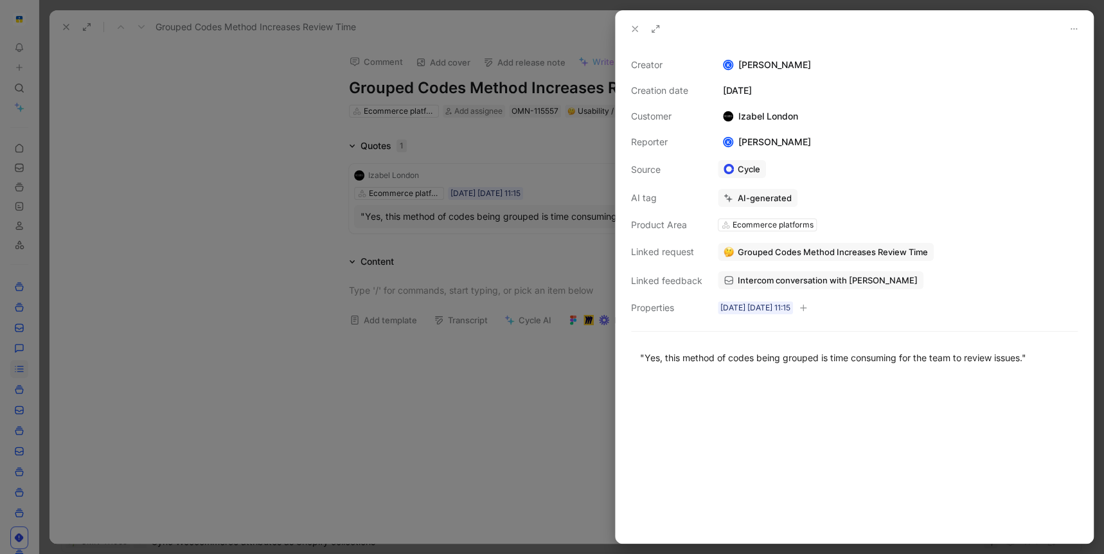
click at [127, 127] on div at bounding box center [552, 277] width 1104 height 554
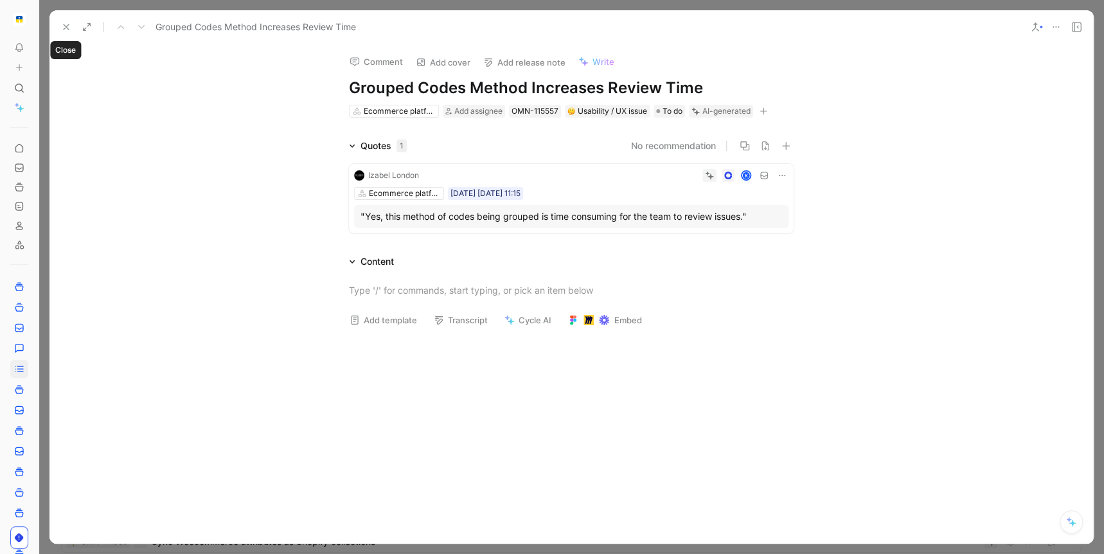
click at [64, 24] on icon at bounding box center [66, 27] width 10 height 10
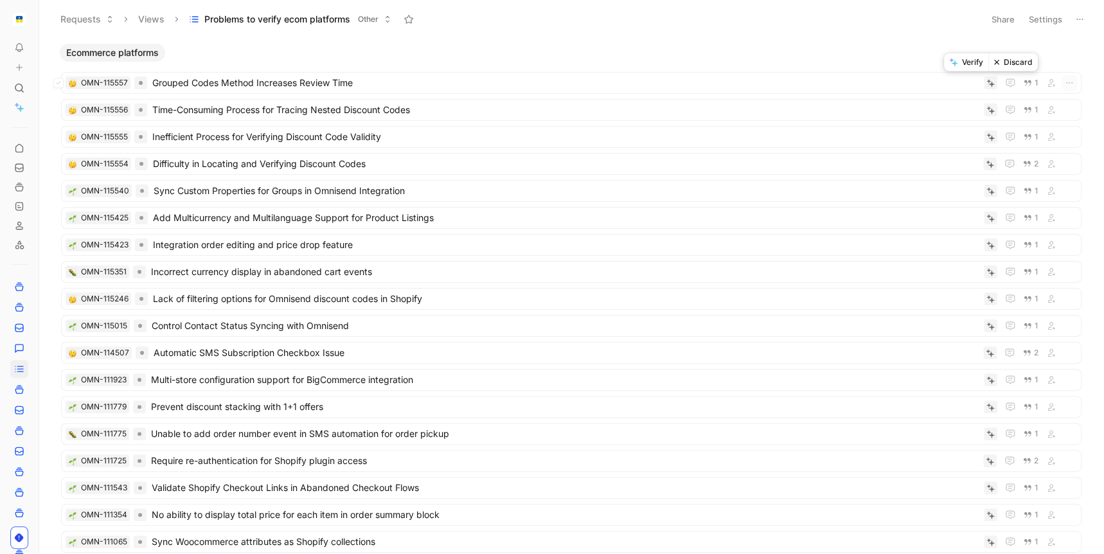
click at [931, 68] on button "Verify" at bounding box center [966, 62] width 44 height 18
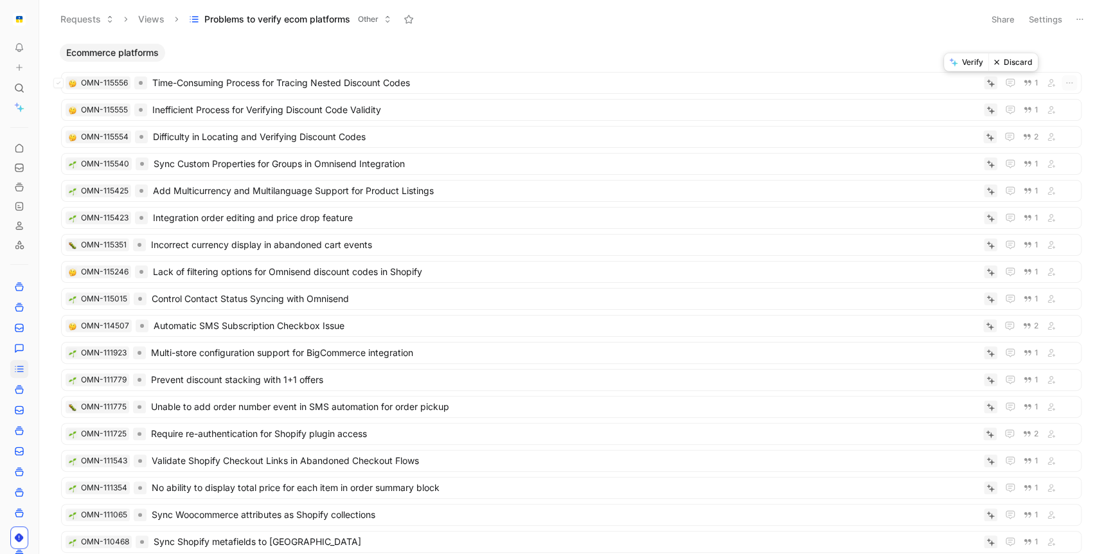
click at [931, 65] on button "Verify" at bounding box center [966, 62] width 44 height 18
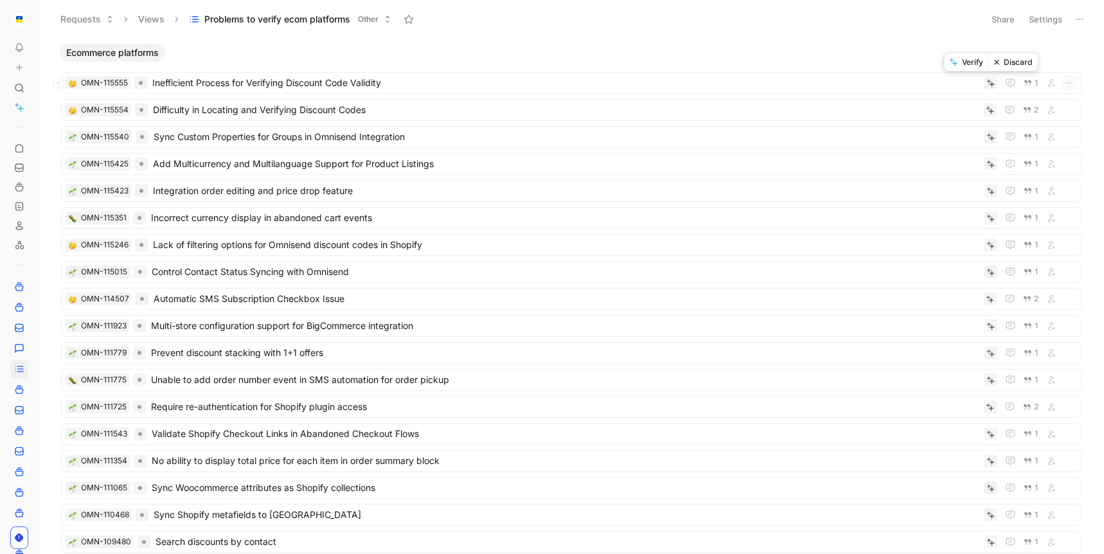
click at [931, 63] on button "Verify" at bounding box center [966, 62] width 44 height 18
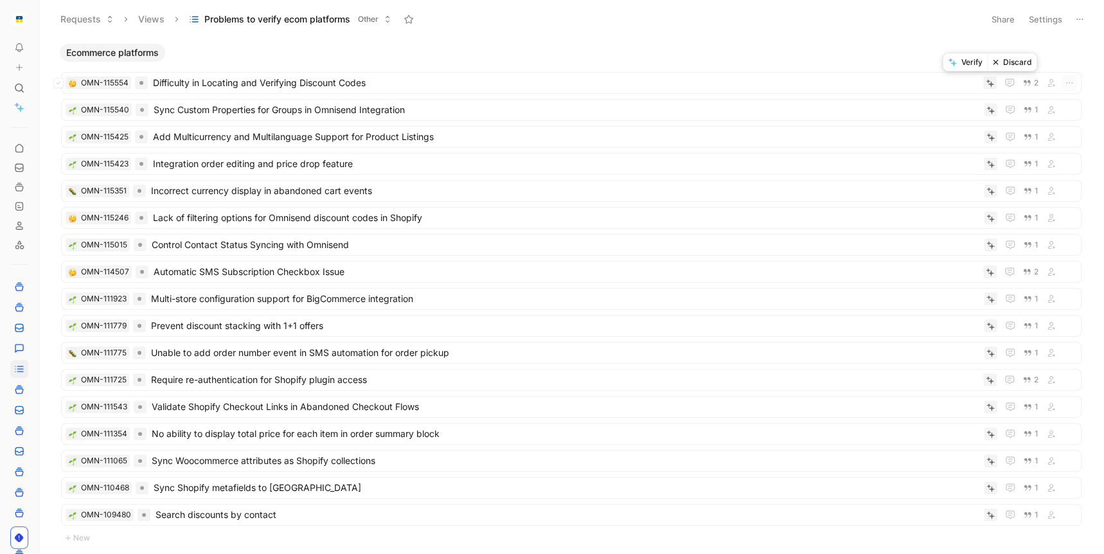
click at [931, 59] on button "Verify" at bounding box center [965, 62] width 44 height 18
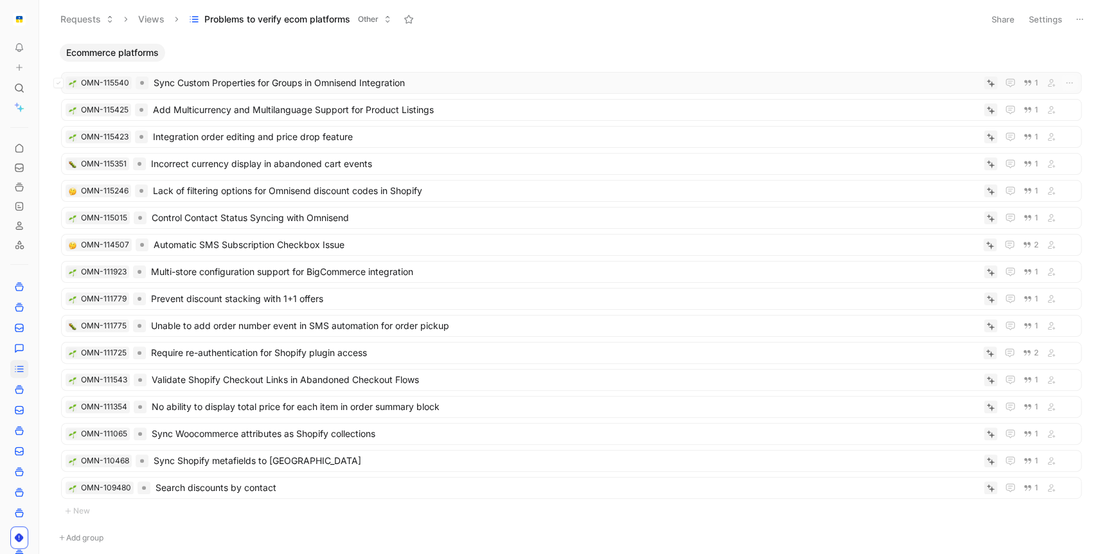
click at [411, 80] on span "Sync Custom Properties for Groups in Omnisend Integration" at bounding box center [566, 82] width 825 height 15
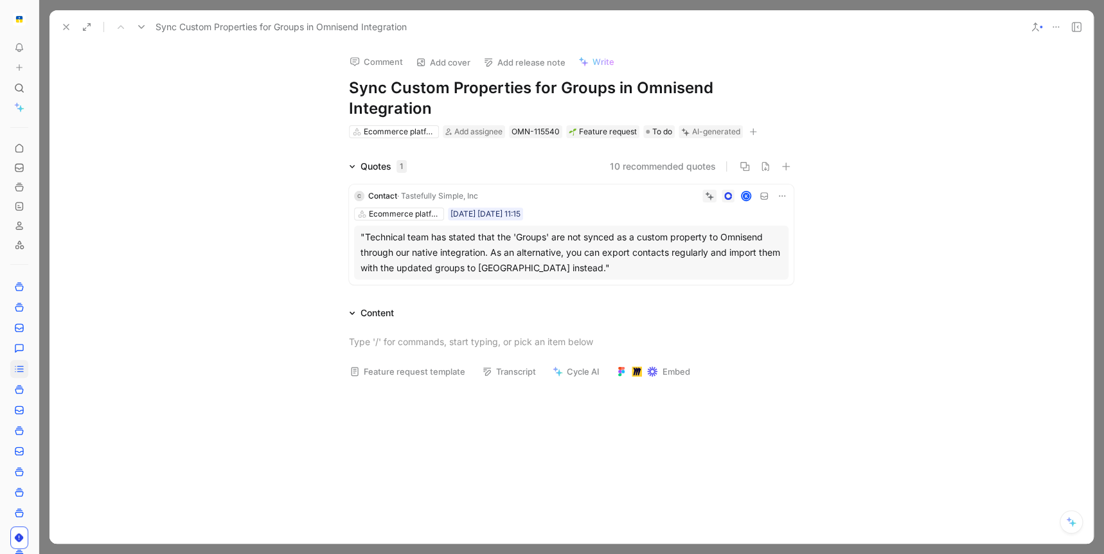
click at [667, 264] on div ""Technical team has stated that the 'Groups' are not synced as a custom propert…" at bounding box center [572, 252] width 422 height 46
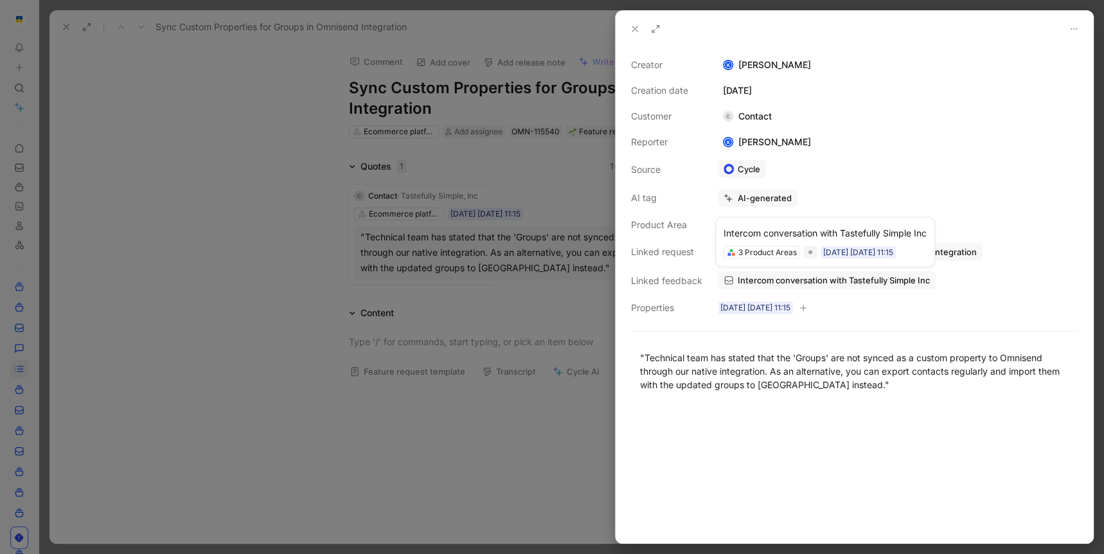
click at [816, 284] on span "Intercom conversation with Tastefully Simple Inc" at bounding box center [834, 280] width 192 height 12
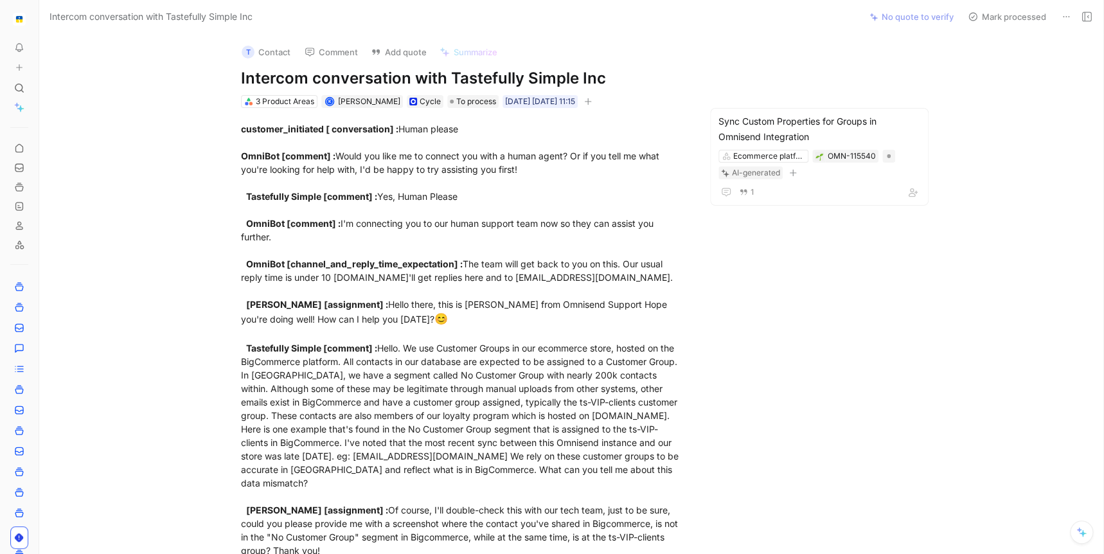
click at [274, 51] on button "T Contact" at bounding box center [266, 51] width 60 height 19
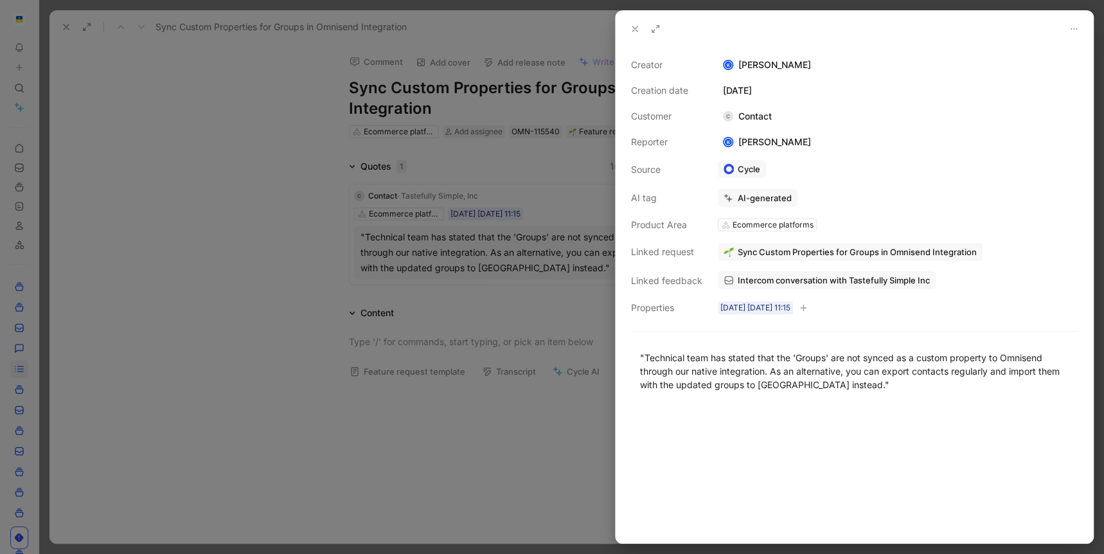
click at [634, 31] on icon at bounding box center [635, 29] width 10 height 10
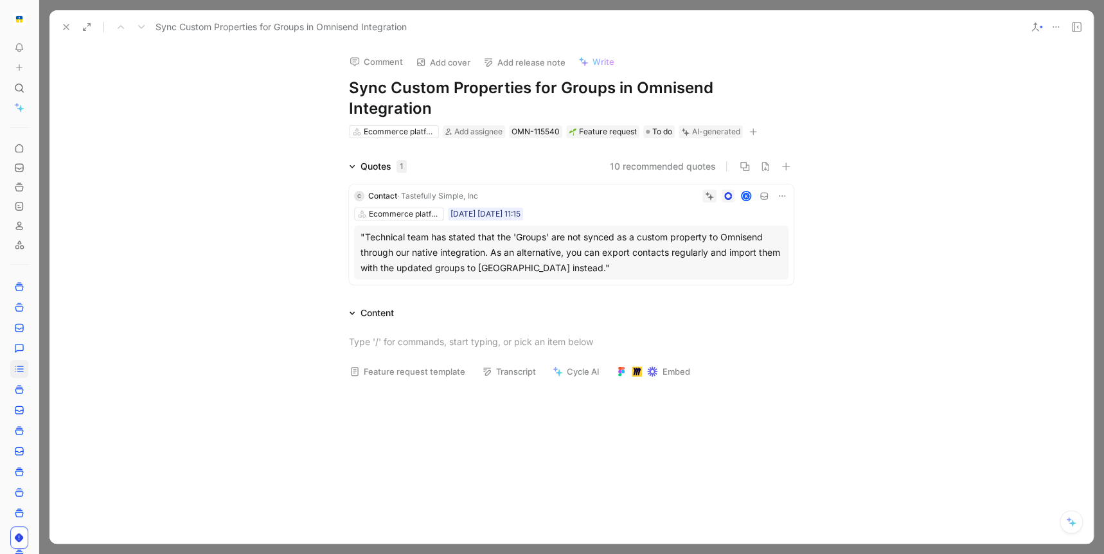
click at [67, 31] on icon at bounding box center [66, 27] width 10 height 10
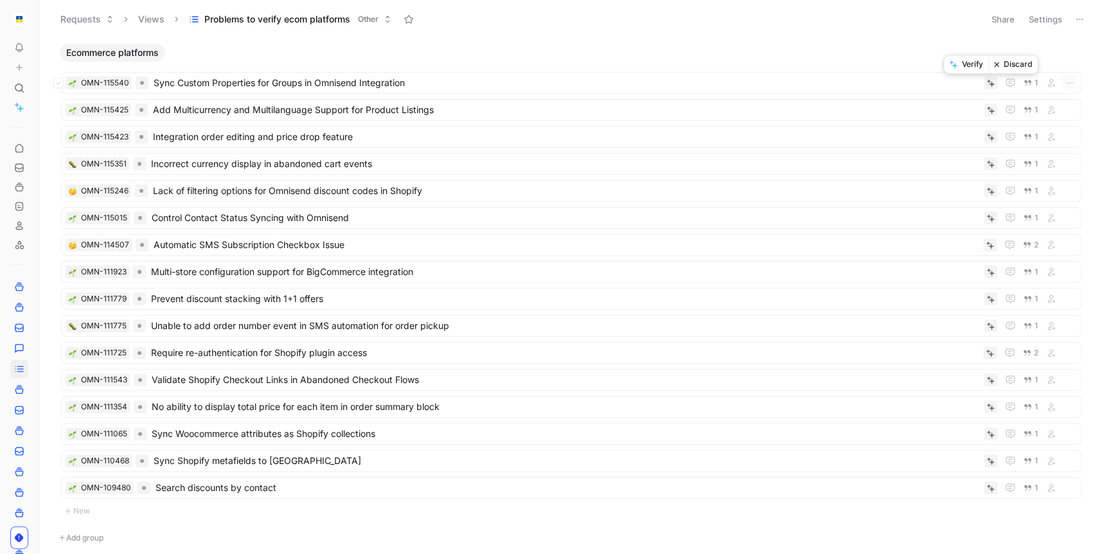
click at [931, 71] on body "To pick up a draggable item, press the space bar. While dragging, use the arrow…" at bounding box center [552, 277] width 1104 height 554
click at [931, 67] on button "Verify" at bounding box center [966, 62] width 44 height 18
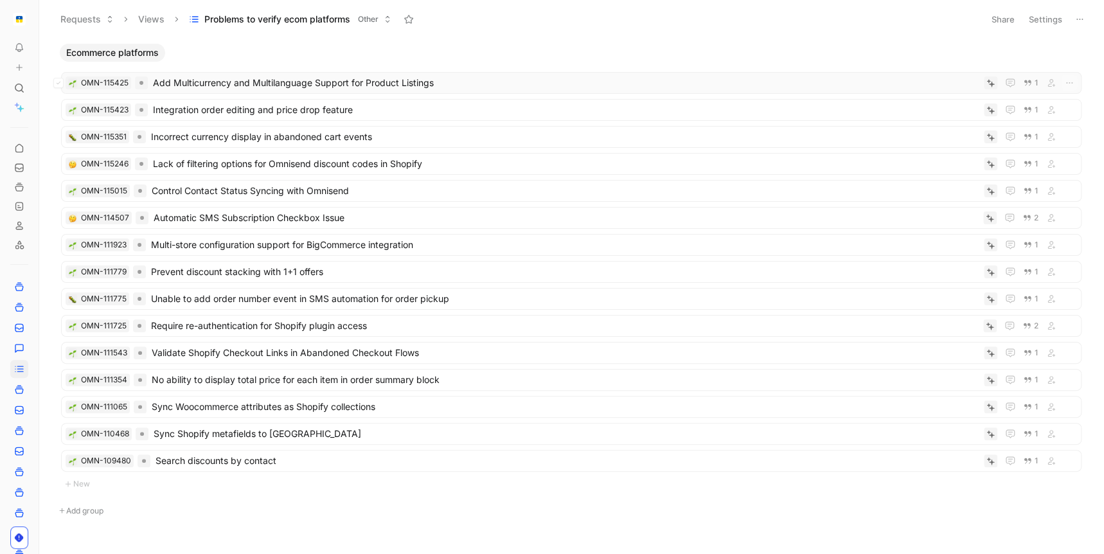
click at [471, 85] on span "Add Multicurrency and Multilanguage Support for Product Listings" at bounding box center [566, 82] width 826 height 15
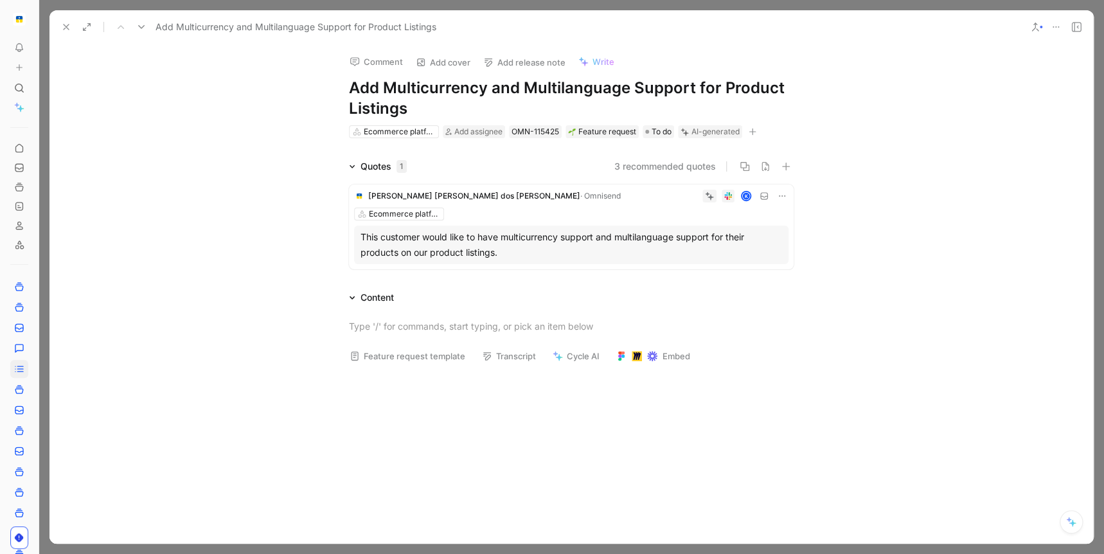
click at [684, 235] on div "This customer would like to have multicurrency support and multilanguage suppor…" at bounding box center [572, 244] width 422 height 31
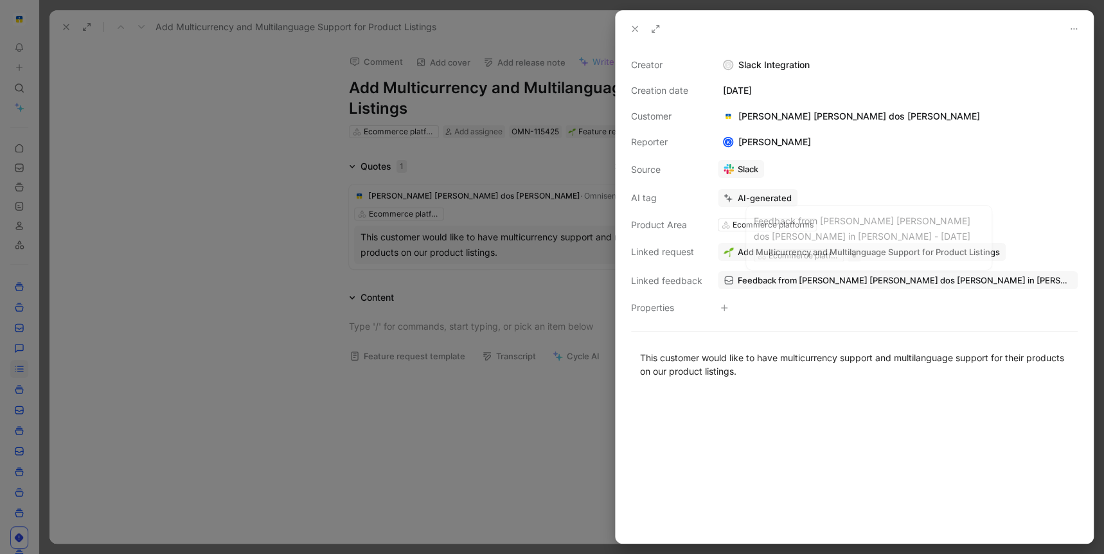
click at [791, 281] on span "Feedback from [PERSON_NAME] [PERSON_NAME] dos [PERSON_NAME] in [PERSON_NAME] - …" at bounding box center [905, 280] width 334 height 12
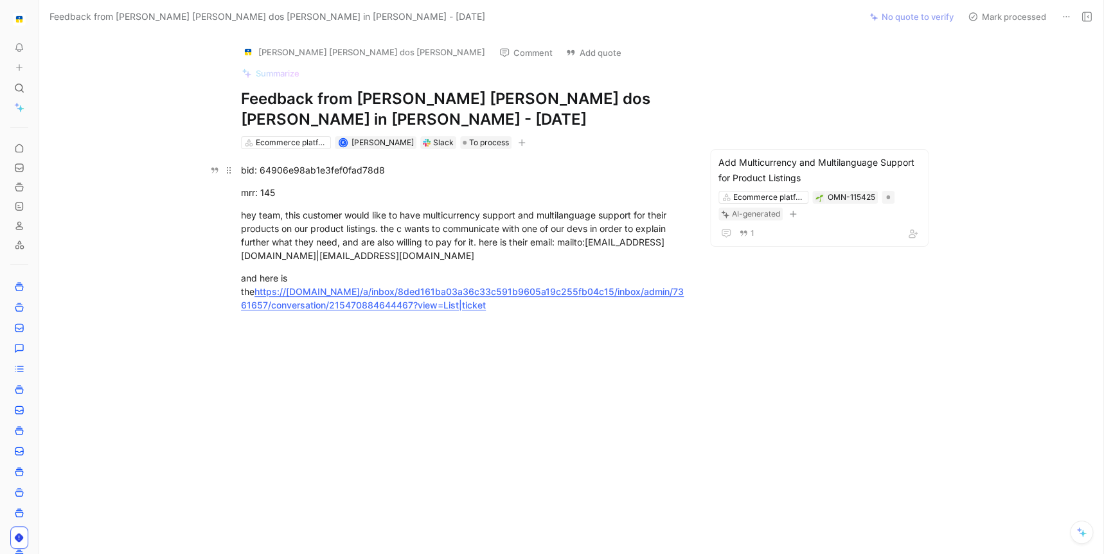
click at [355, 163] on div "bid: 64906e98ab1e3fef0fad78d8" at bounding box center [463, 169] width 445 height 13
copy div "64906e98ab1e3fef0fad78d8"
click at [444, 208] on div "hey team, this customer would like to have multicurrency support and multilangu…" at bounding box center [463, 235] width 445 height 54
click at [40, 19] on use at bounding box center [43, 19] width 8 height 8
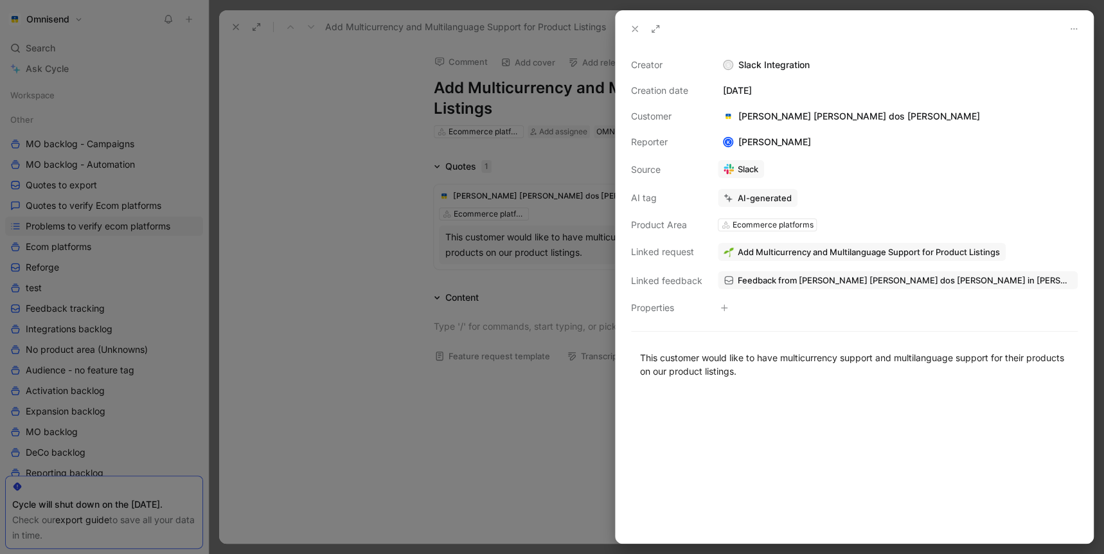
click at [630, 29] on icon at bounding box center [635, 29] width 10 height 10
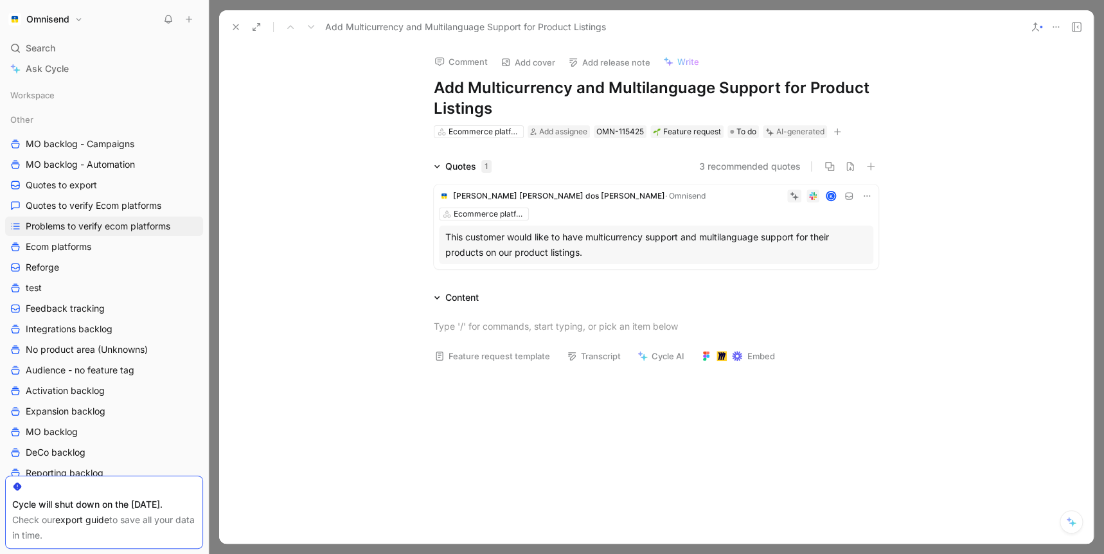
click at [231, 26] on icon at bounding box center [236, 27] width 10 height 10
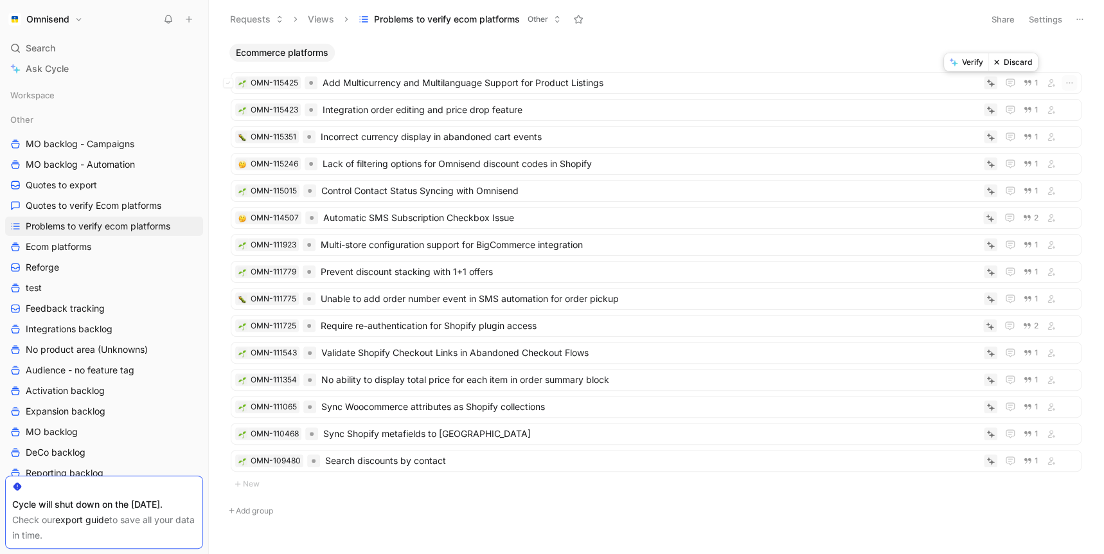
click at [931, 64] on button "Verify" at bounding box center [966, 62] width 44 height 18
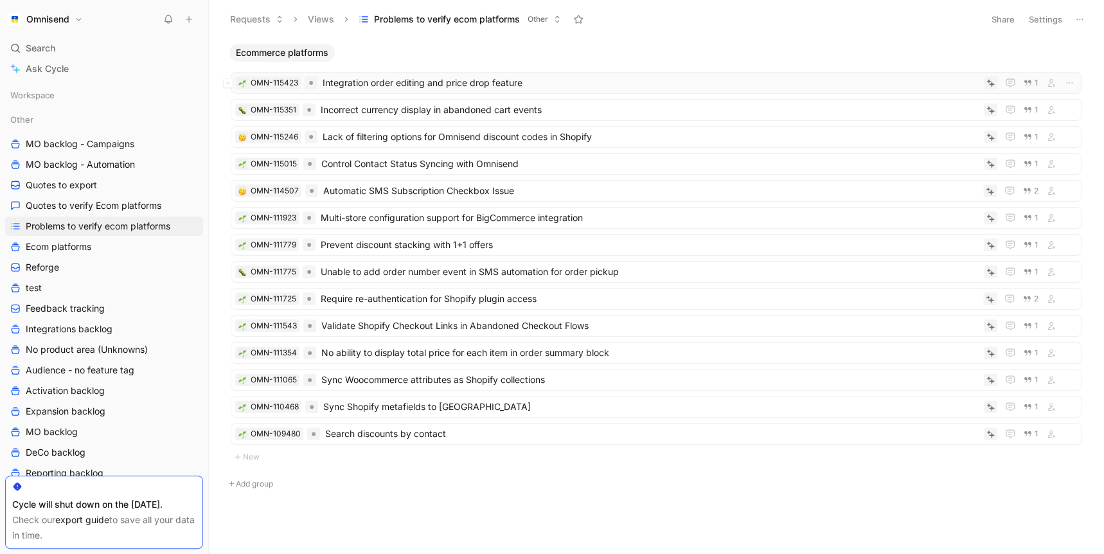
click at [413, 86] on span "Integration order editing and price drop feature" at bounding box center [651, 82] width 656 height 15
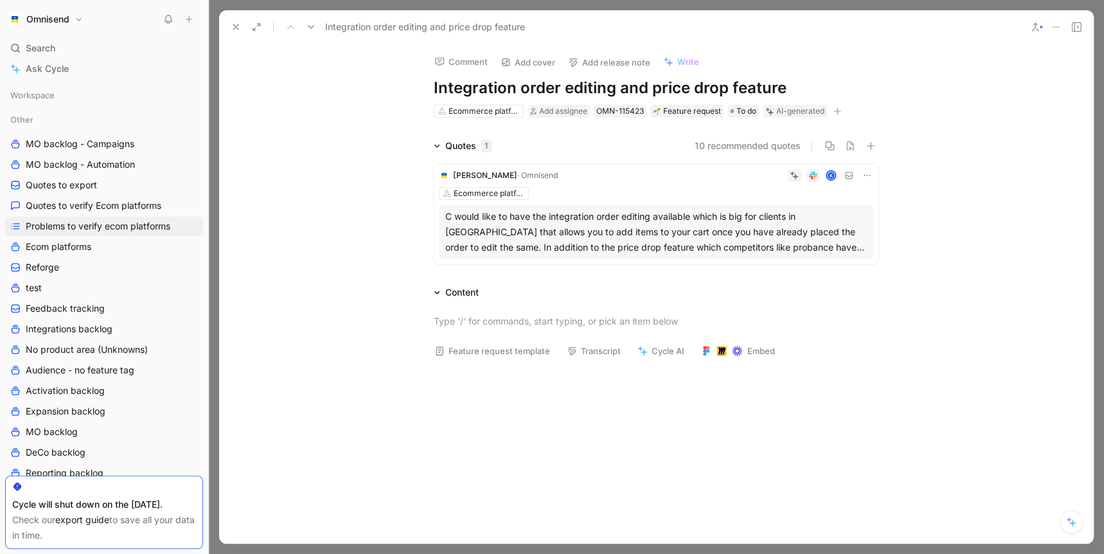
click at [679, 252] on div "C would like to have the integration order editing available which is big for c…" at bounding box center [656, 232] width 422 height 46
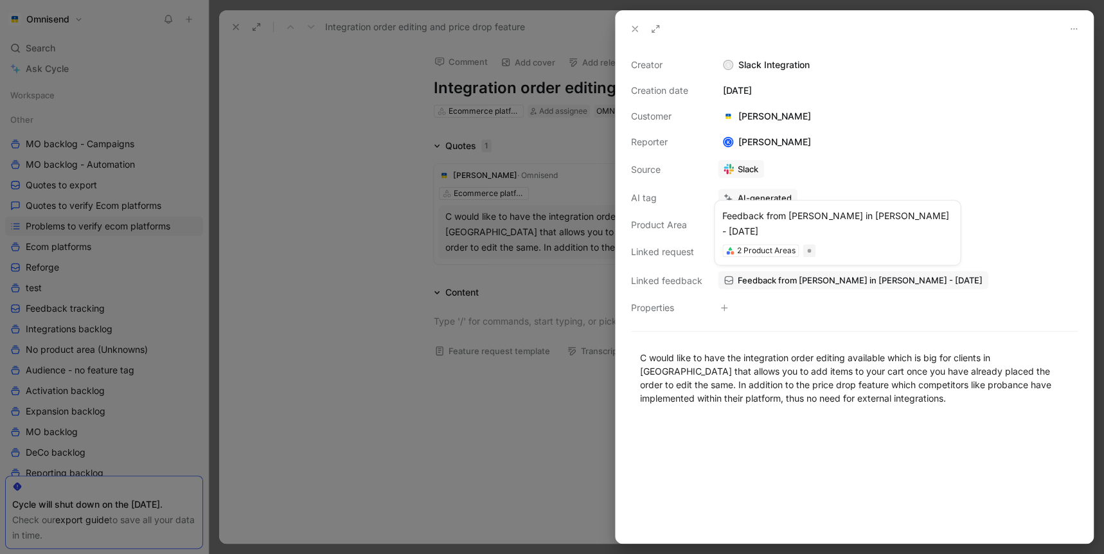
click at [792, 282] on span "Feedback from [PERSON_NAME] in [PERSON_NAME] - [DATE]" at bounding box center [860, 280] width 245 height 12
click at [809, 281] on span "Feedback from [PERSON_NAME] in [PERSON_NAME] - [DATE]" at bounding box center [860, 280] width 245 height 12
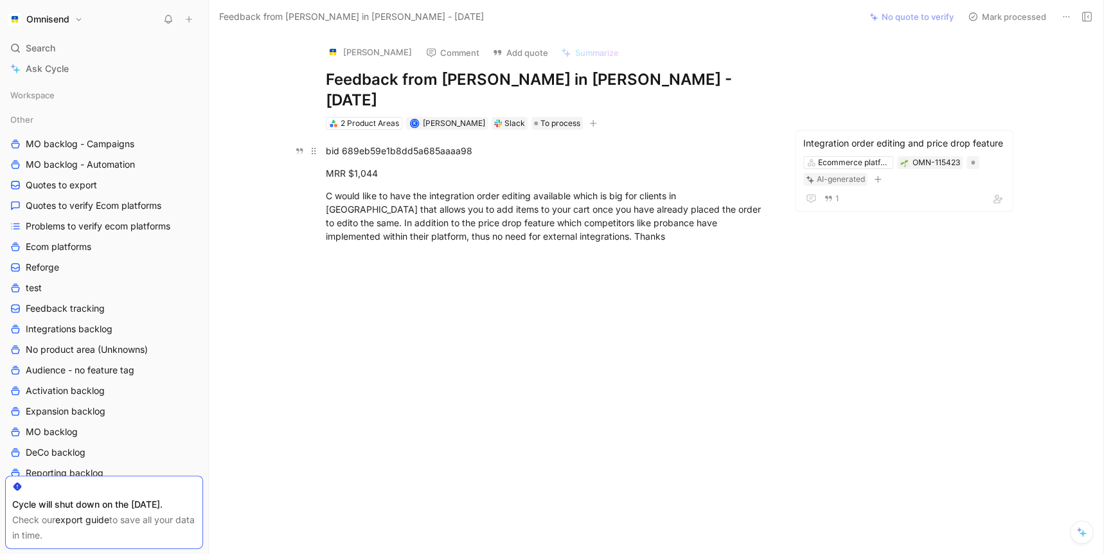
click at [382, 144] on div "bid 689eb59e1b8dd5a685aaaa98" at bounding box center [548, 150] width 445 height 13
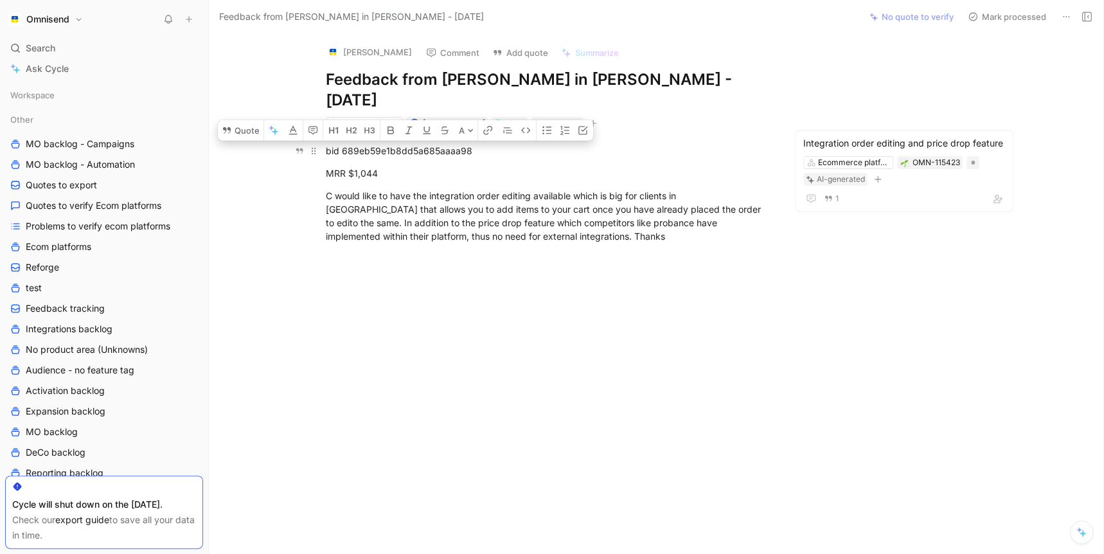
copy div "689eb59e1b8dd5a685aaaa98"
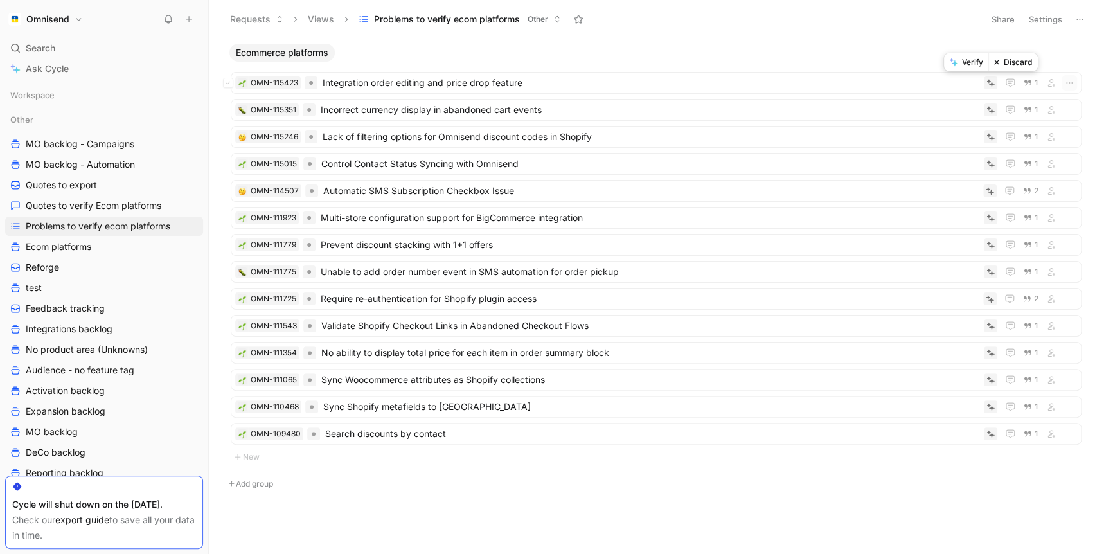
click at [931, 60] on button "Verify" at bounding box center [966, 62] width 44 height 18
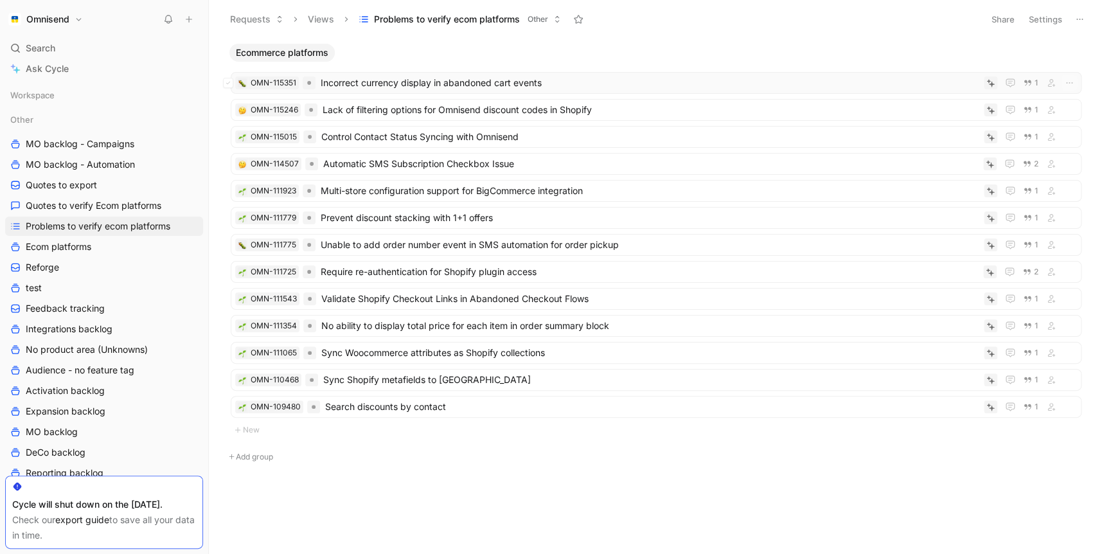
click at [679, 85] on span "Incorrect currency display in abandoned cart events" at bounding box center [650, 82] width 658 height 15
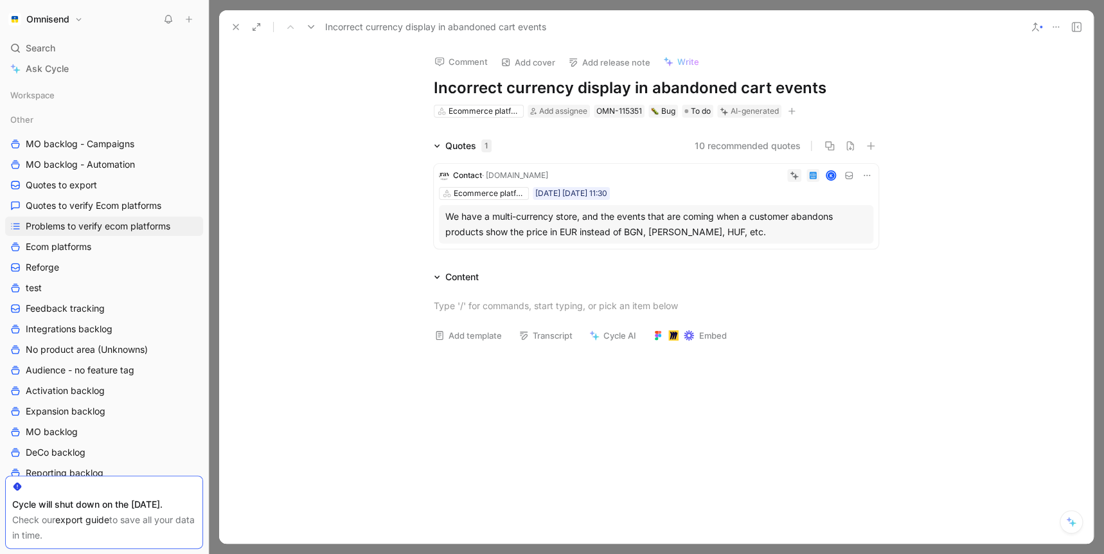
click at [235, 22] on icon at bounding box center [236, 27] width 10 height 10
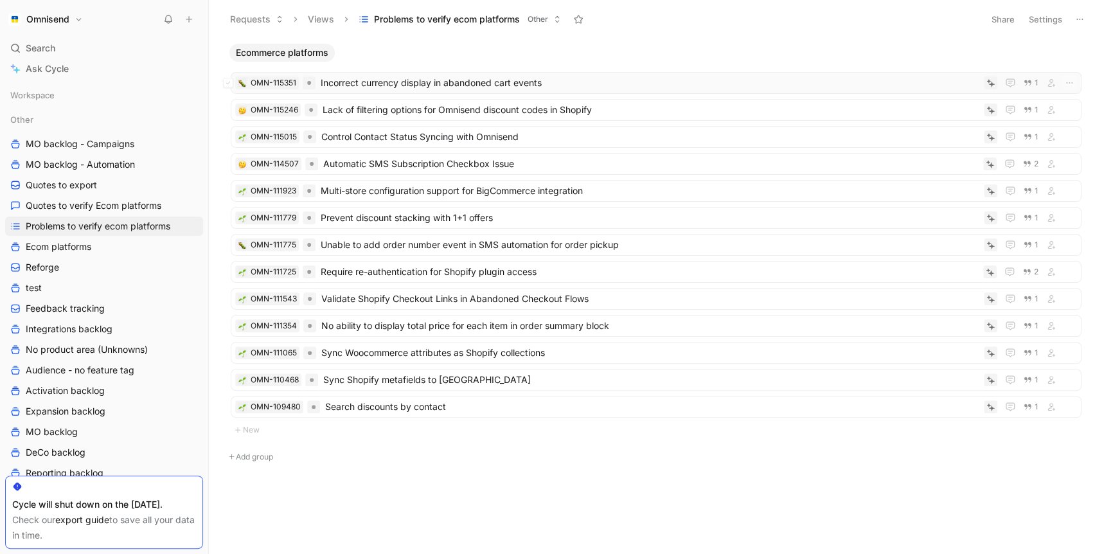
click at [559, 75] on span "Incorrect currency display in abandoned cart events" at bounding box center [650, 82] width 658 height 15
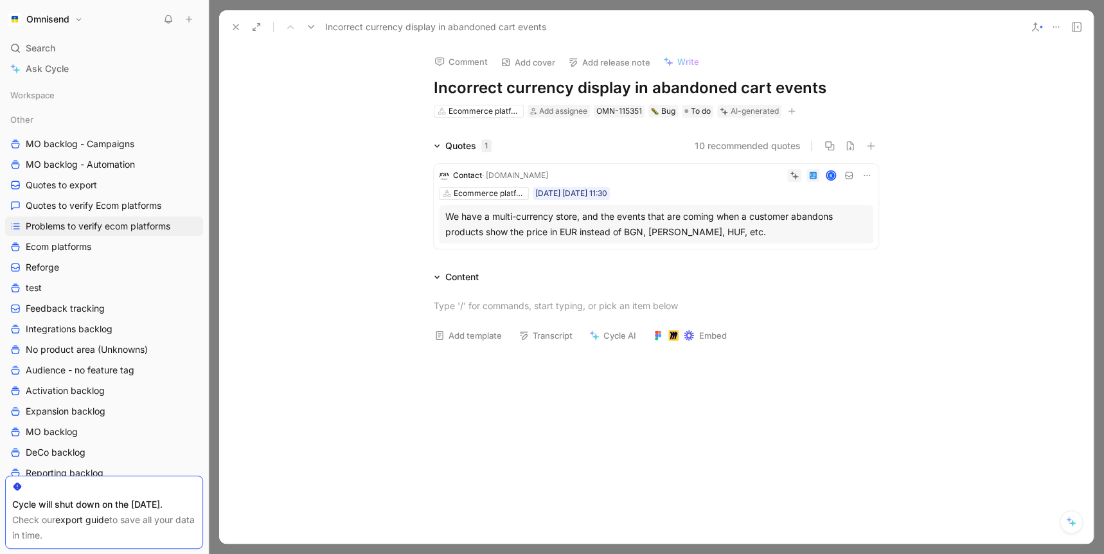
click at [732, 192] on div "Ecommerce platforms [DATE] [DATE] 11:30" at bounding box center [656, 193] width 435 height 13
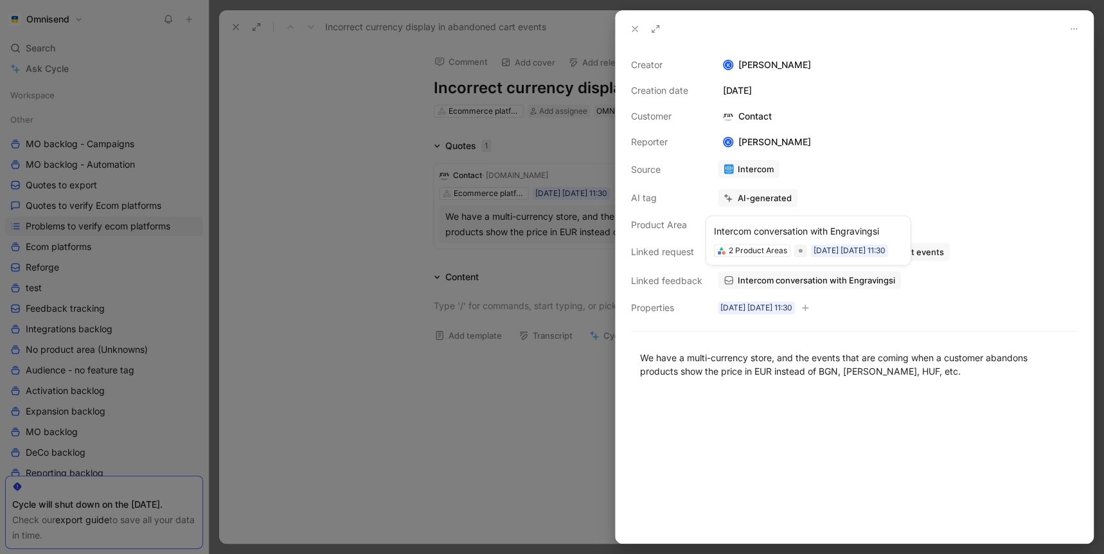
click at [856, 283] on span "Intercom conversation with Engravingsi" at bounding box center [816, 280] width 157 height 12
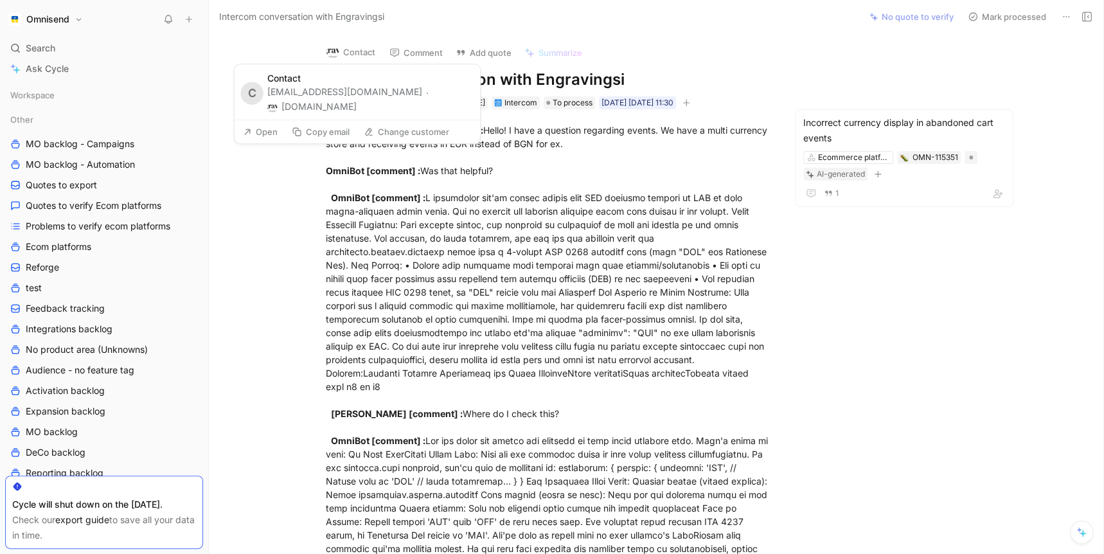
drag, startPoint x: 381, startPoint y: 96, endPoint x: 314, endPoint y: 95, distance: 66.9
click at [314, 95] on div "[EMAIL_ADDRESS][DOMAIN_NAME] · [DOMAIN_NAME]" at bounding box center [369, 99] width 205 height 29
copy div "[DOMAIN_NAME]"
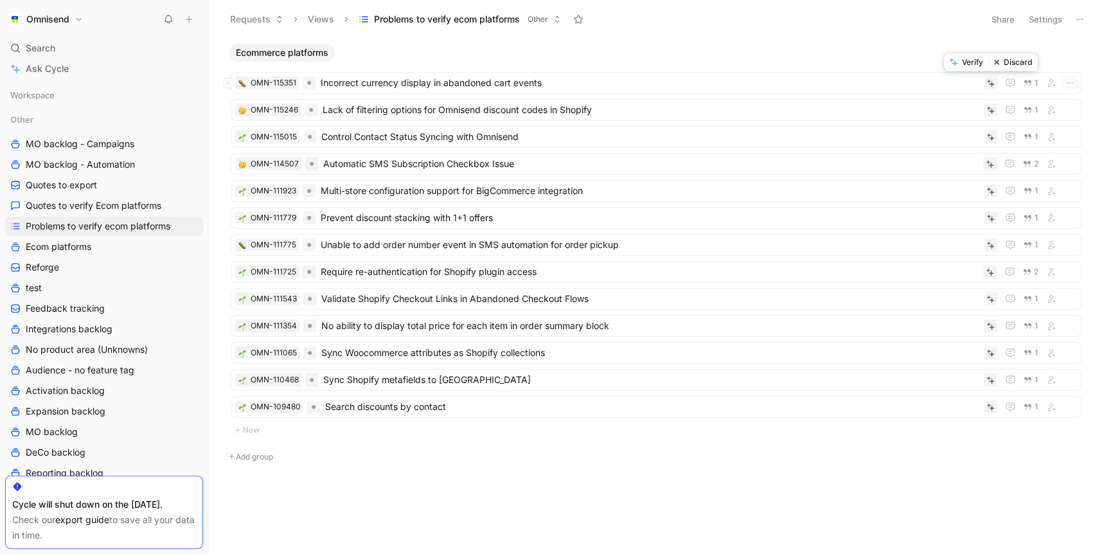
click at [931, 64] on button "Verify" at bounding box center [966, 62] width 44 height 18
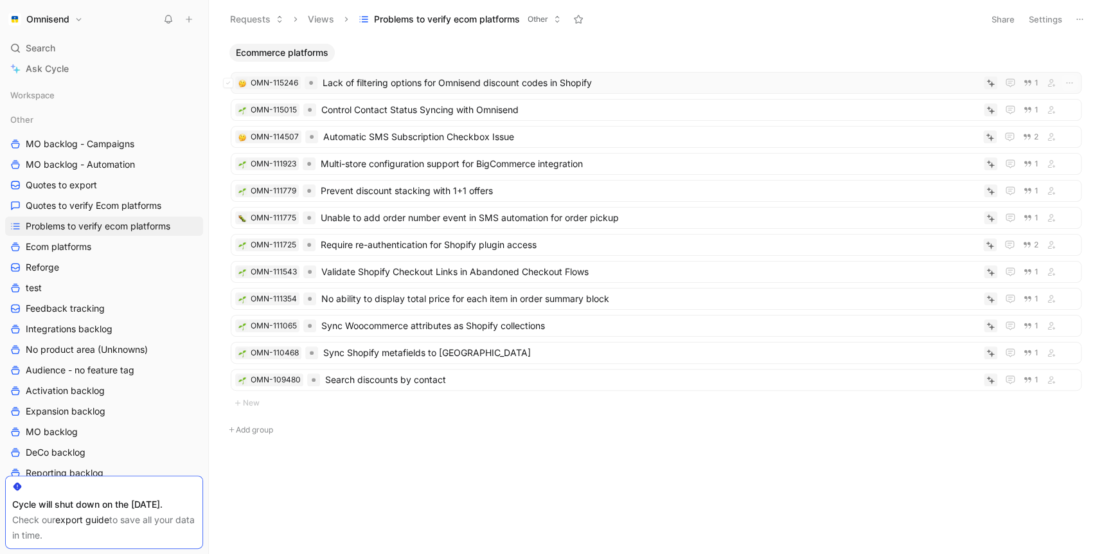
click at [614, 86] on span "Lack of filtering options for Omnisend discount codes in Shopify" at bounding box center [651, 82] width 656 height 15
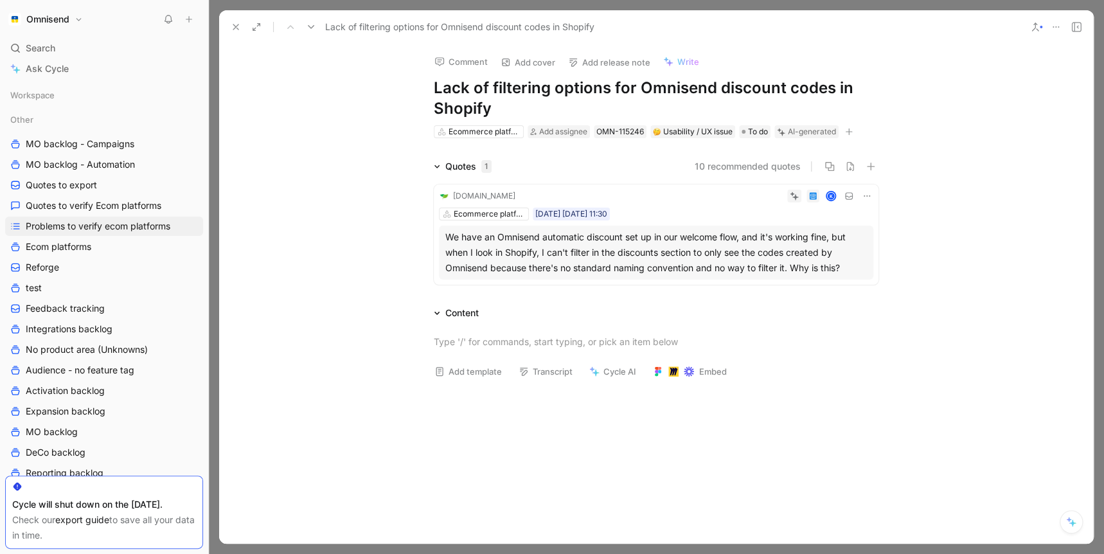
click at [231, 27] on icon at bounding box center [236, 27] width 10 height 10
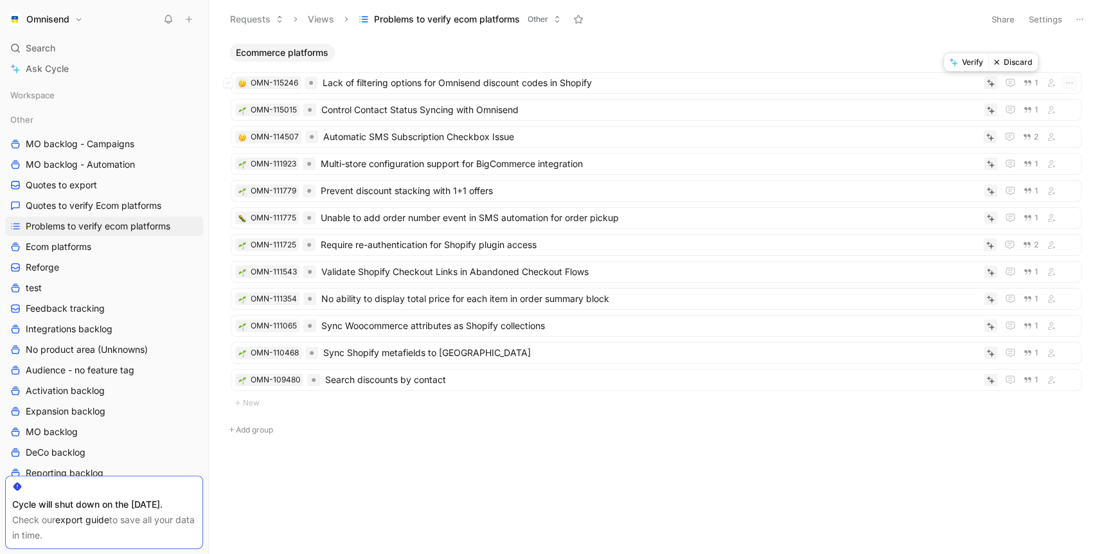
click at [931, 67] on button "Verify" at bounding box center [966, 62] width 44 height 18
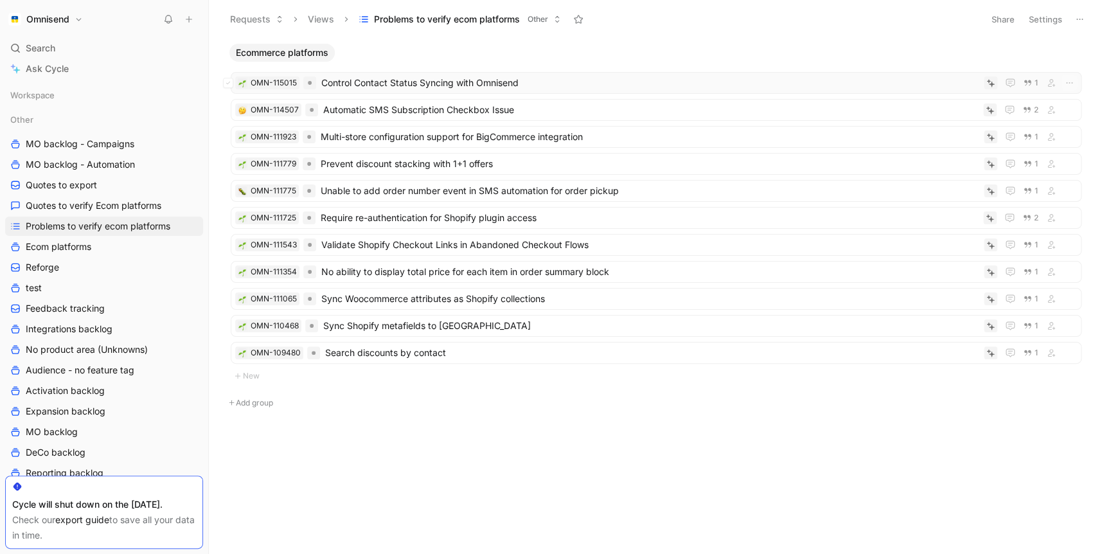
click at [530, 83] on span "Control Contact Status Syncing with Omnisend" at bounding box center [650, 82] width 658 height 15
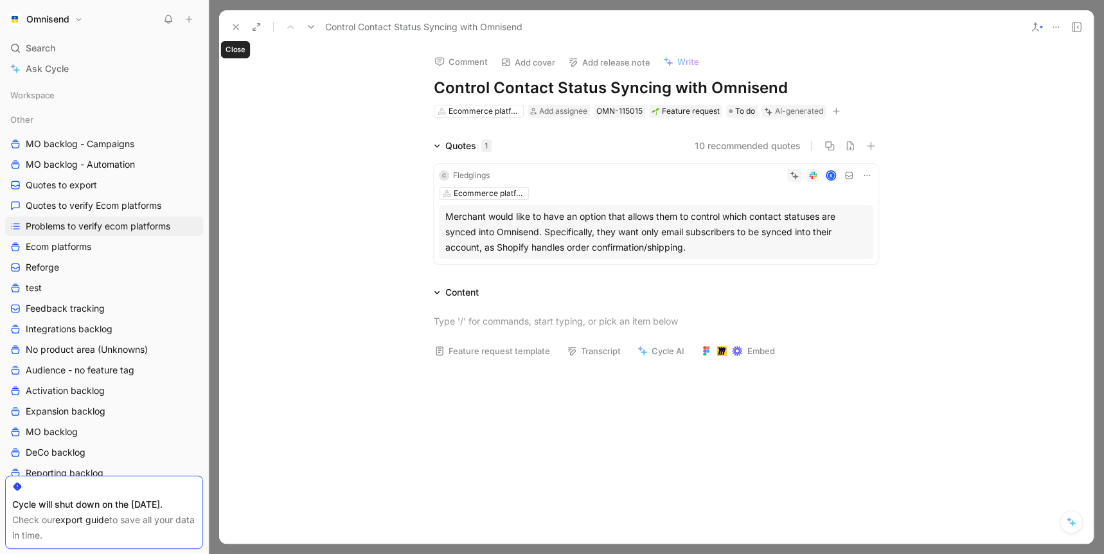
click at [235, 25] on icon at bounding box center [236, 27] width 10 height 10
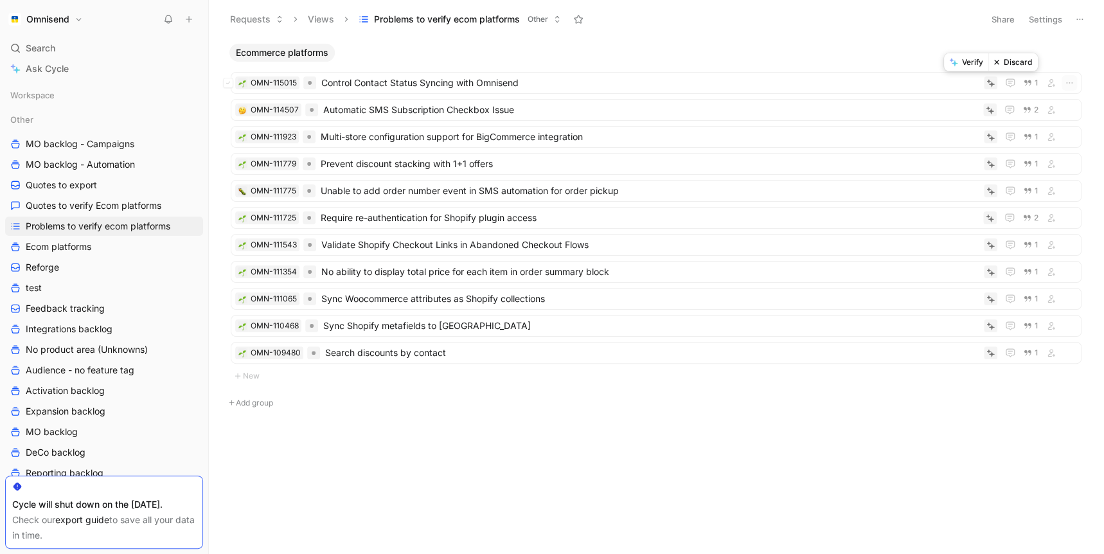
click at [931, 67] on button "Verify" at bounding box center [966, 62] width 44 height 18
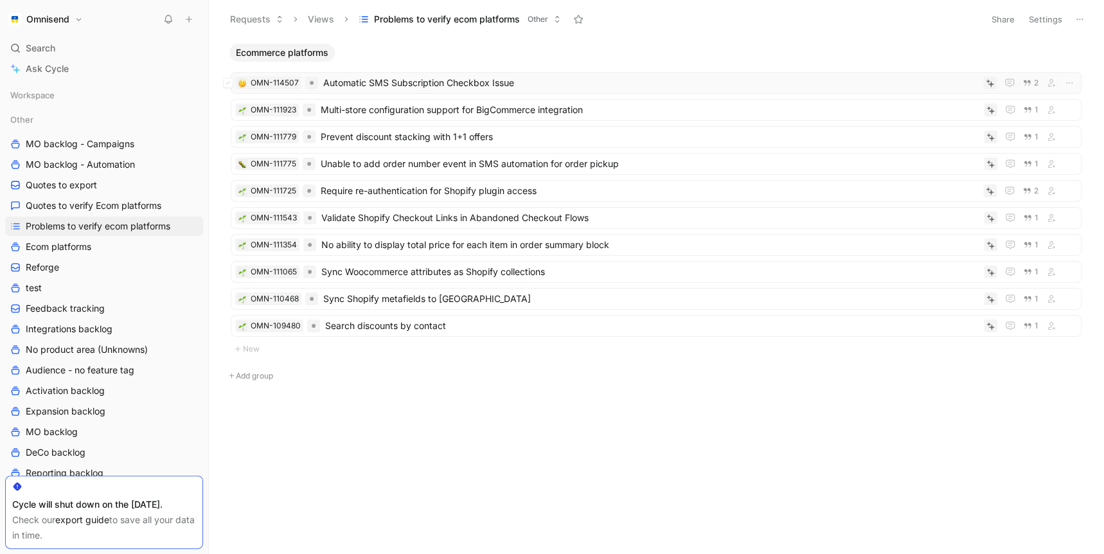
click at [446, 87] on span "Automatic SMS Subscription Checkbox Issue" at bounding box center [650, 82] width 655 height 15
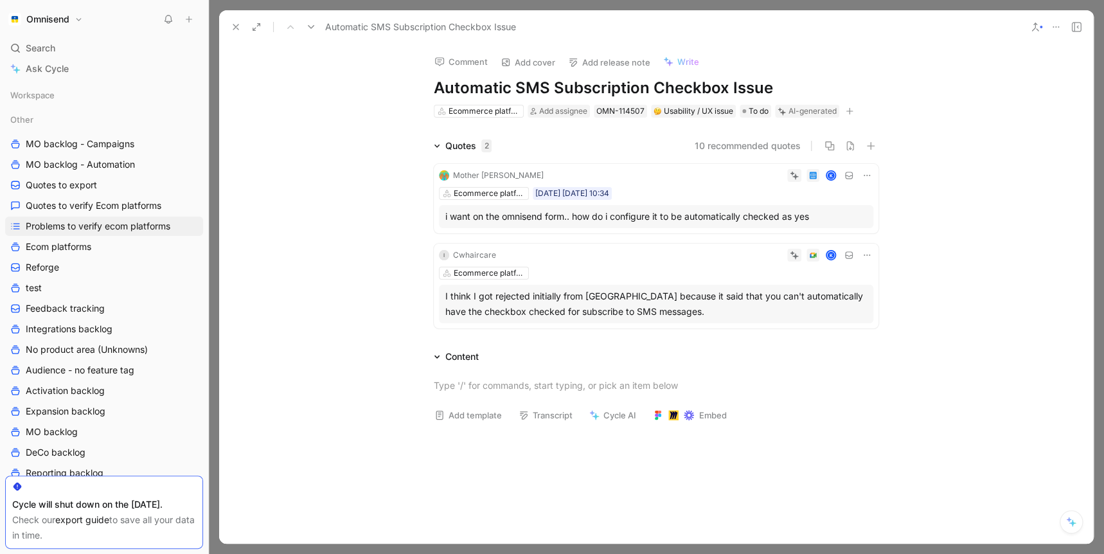
click at [683, 200] on div "Mother Sierra K Ecommerce platforms [DATE] [DATE] 10:34 i want on the omnisend …" at bounding box center [656, 198] width 445 height 69
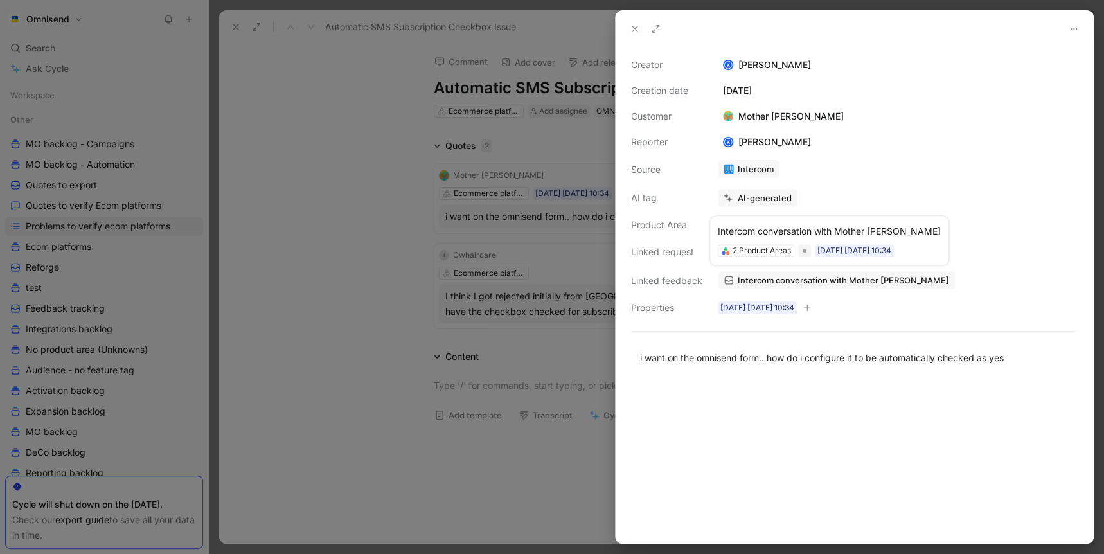
click at [797, 283] on span "Intercom conversation with Mother [PERSON_NAME]" at bounding box center [843, 280] width 211 height 12
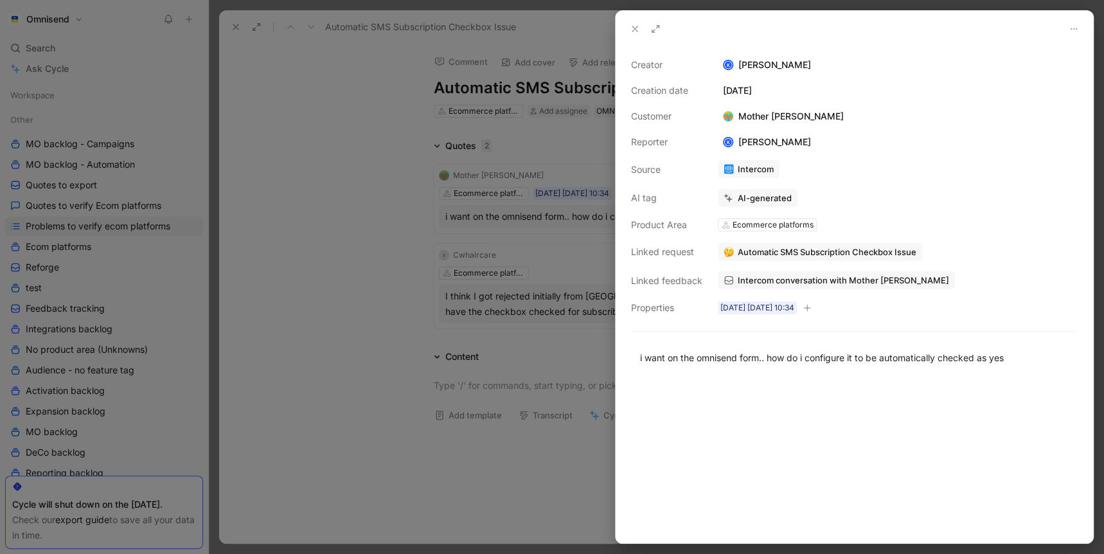
click at [262, 67] on div at bounding box center [552, 277] width 1104 height 554
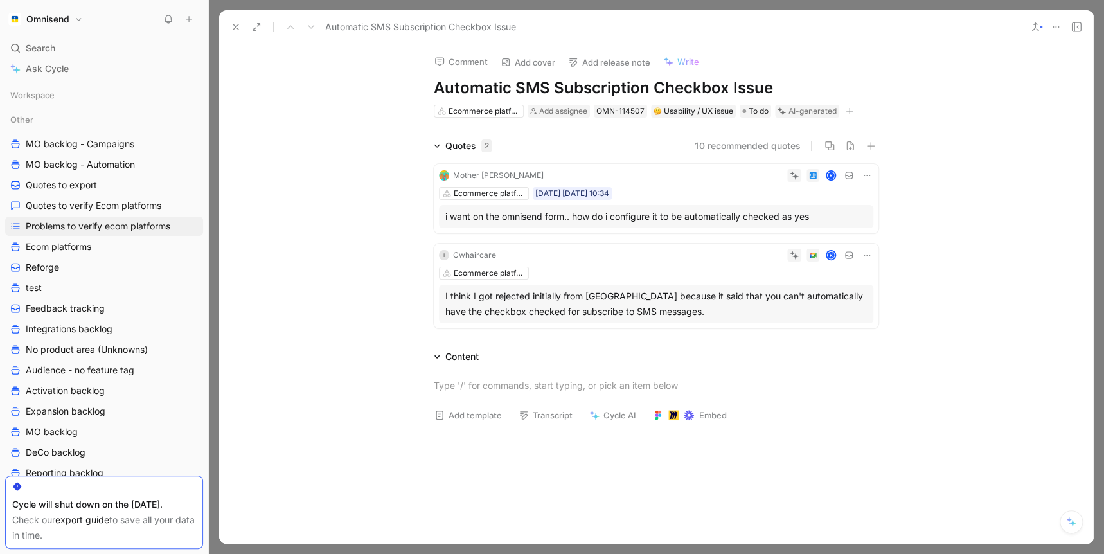
click at [233, 24] on use at bounding box center [235, 26] width 5 height 5
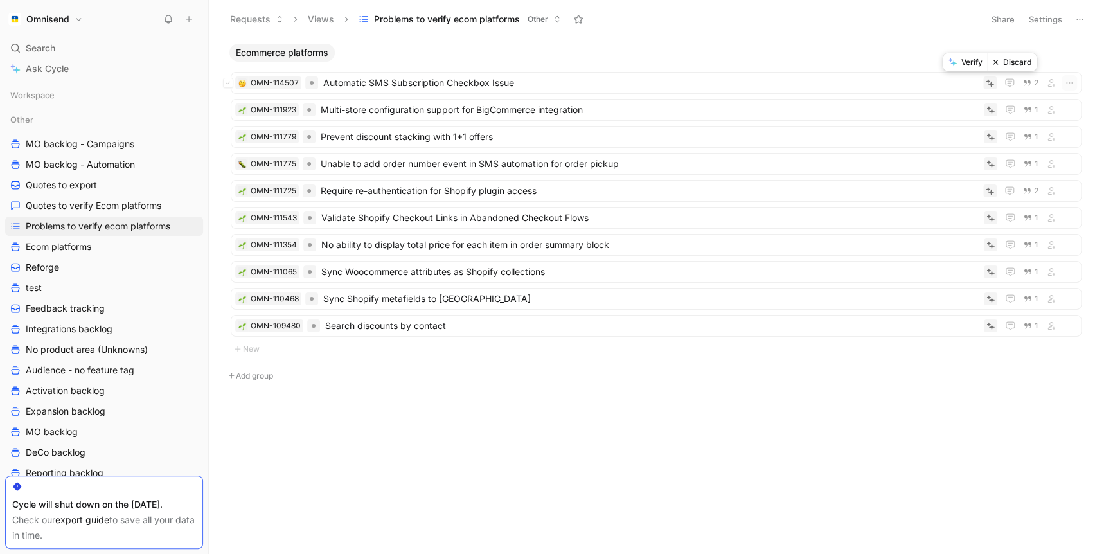
click at [931, 62] on button "Verify" at bounding box center [965, 62] width 44 height 18
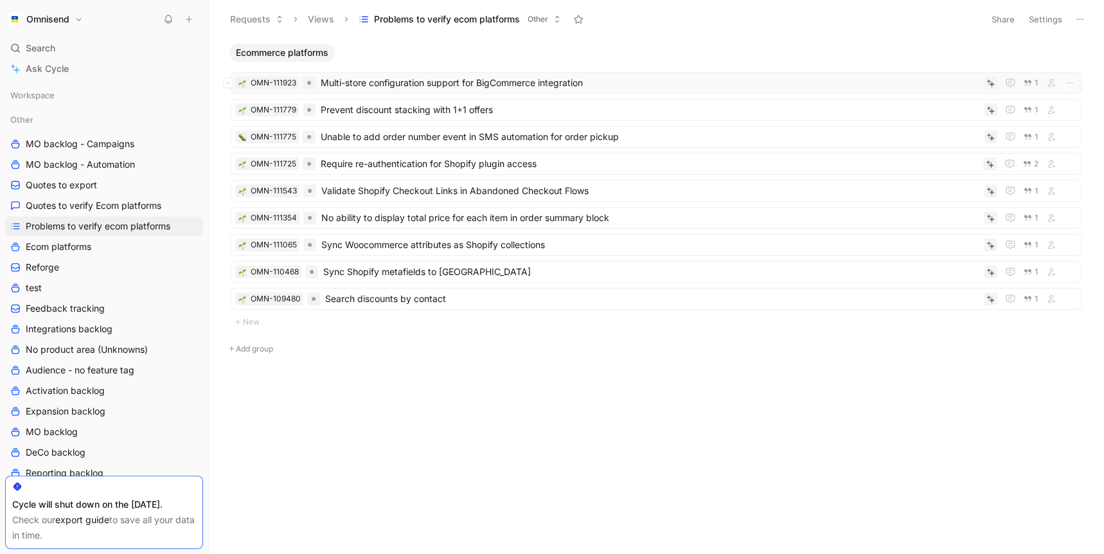
click at [629, 84] on span "Multi-store configuration support for BigCommerce integration" at bounding box center [650, 82] width 658 height 15
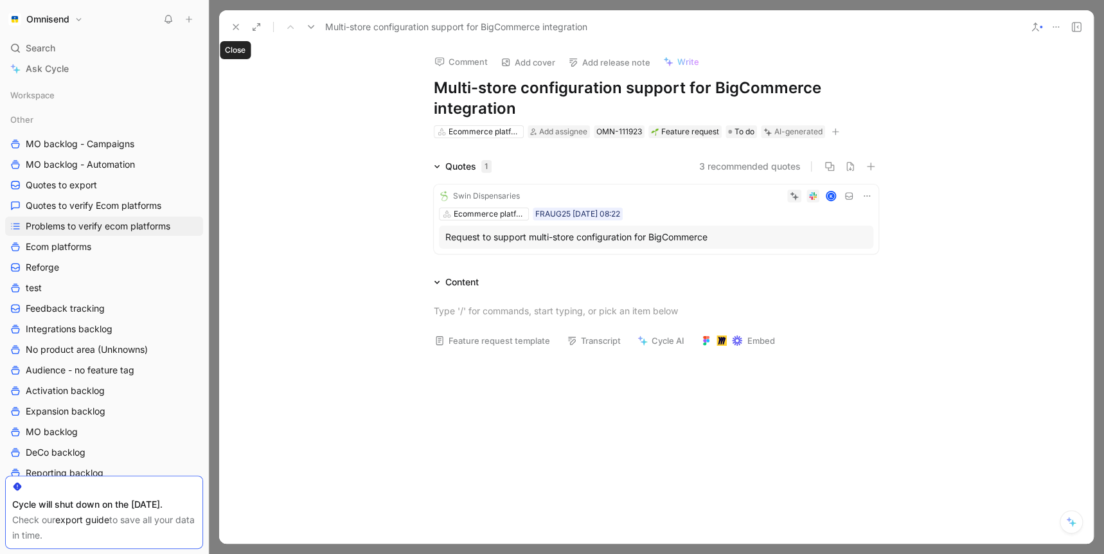
click at [237, 24] on icon at bounding box center [236, 27] width 10 height 10
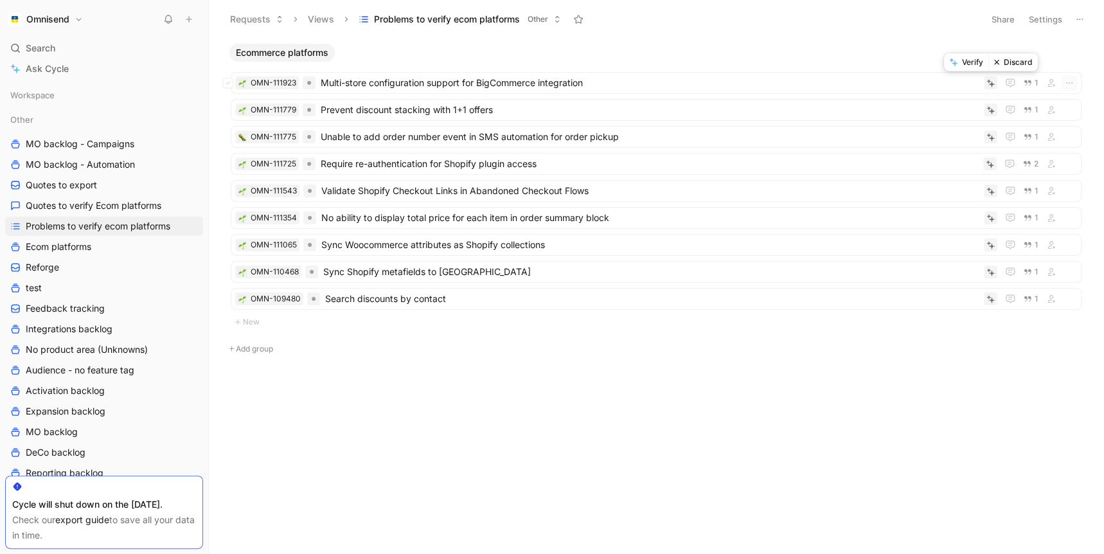
click at [931, 66] on button "Verify" at bounding box center [966, 62] width 44 height 18
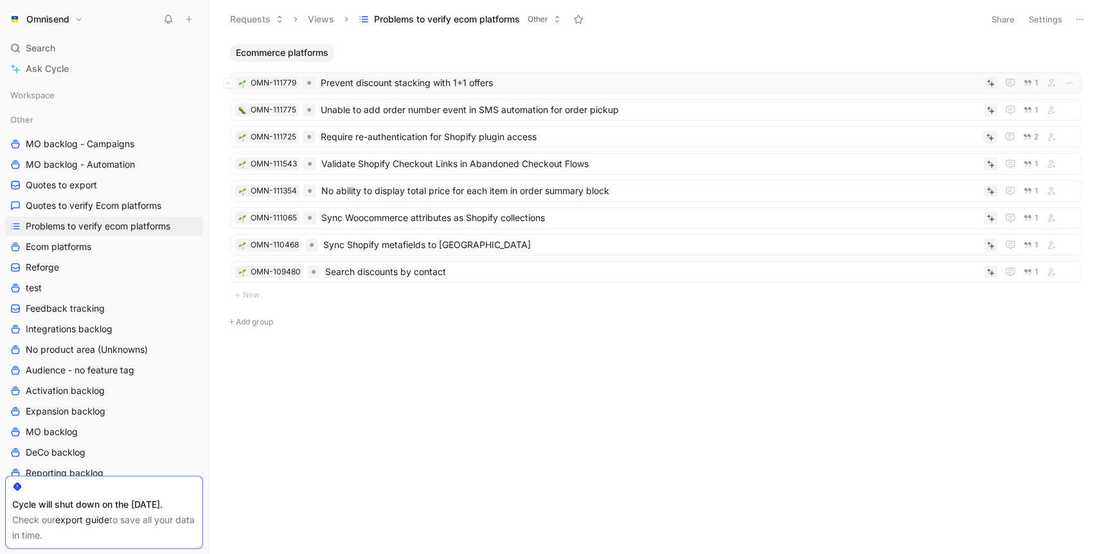
click at [683, 87] on span "Prevent discount stacking with 1+1 offers" at bounding box center [650, 82] width 658 height 15
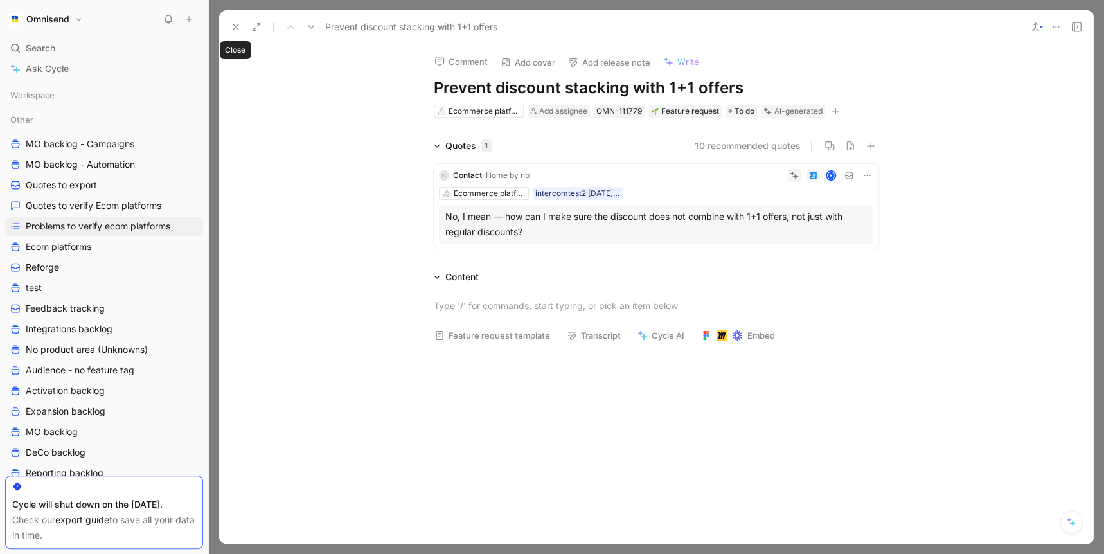
click at [238, 32] on button at bounding box center [236, 27] width 18 height 18
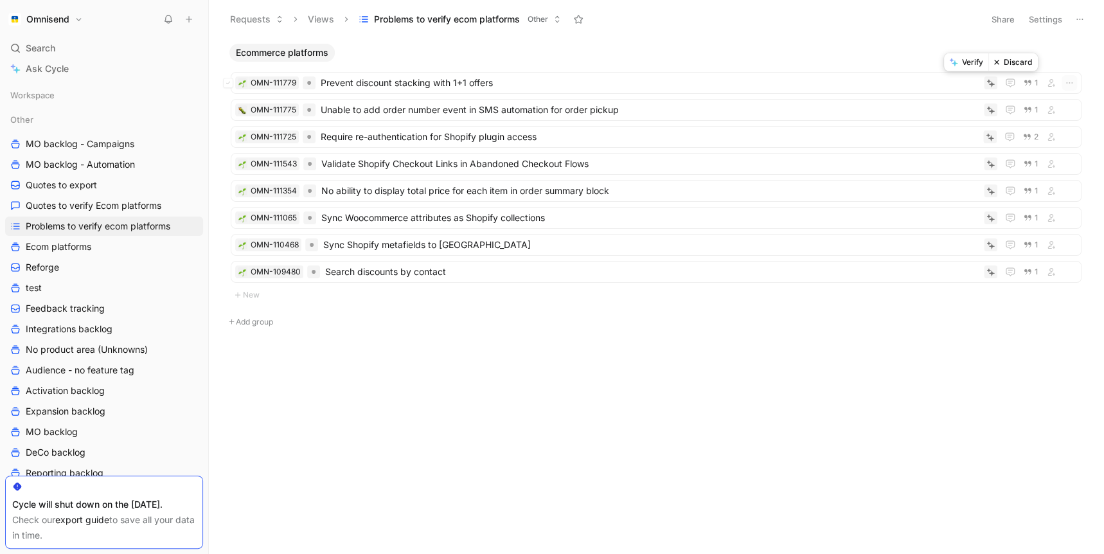
click at [931, 60] on button "Verify" at bounding box center [966, 62] width 44 height 18
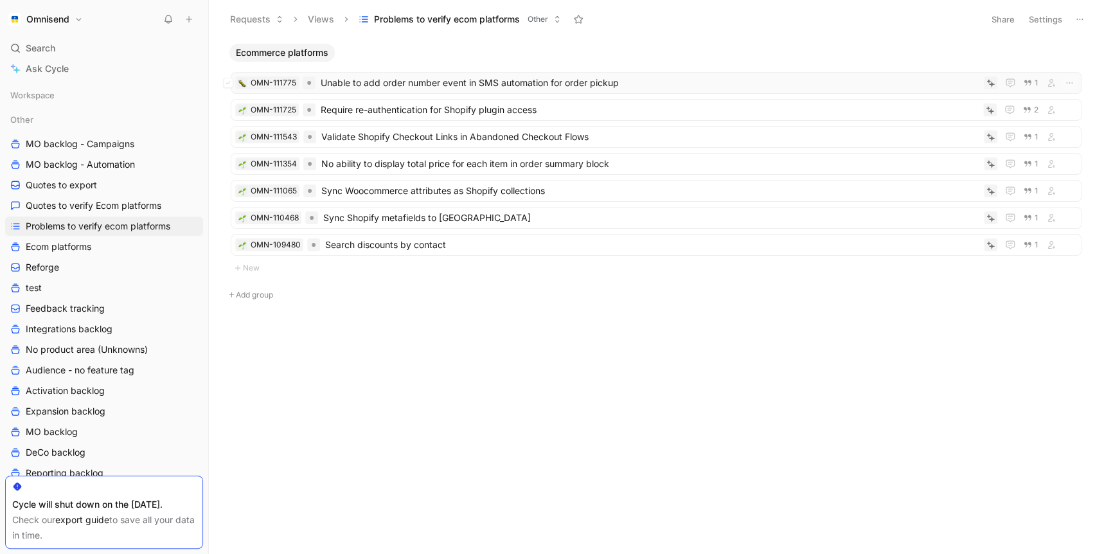
click at [650, 85] on span "Unable to add order number event in SMS automation for order pickup" at bounding box center [650, 82] width 658 height 15
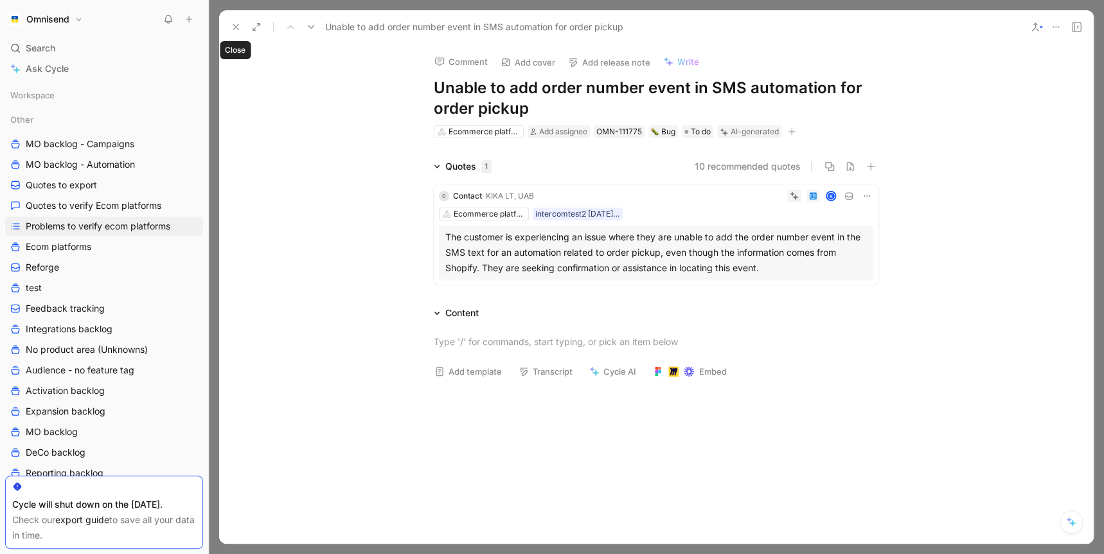
click at [233, 26] on icon at bounding box center [236, 27] width 10 height 10
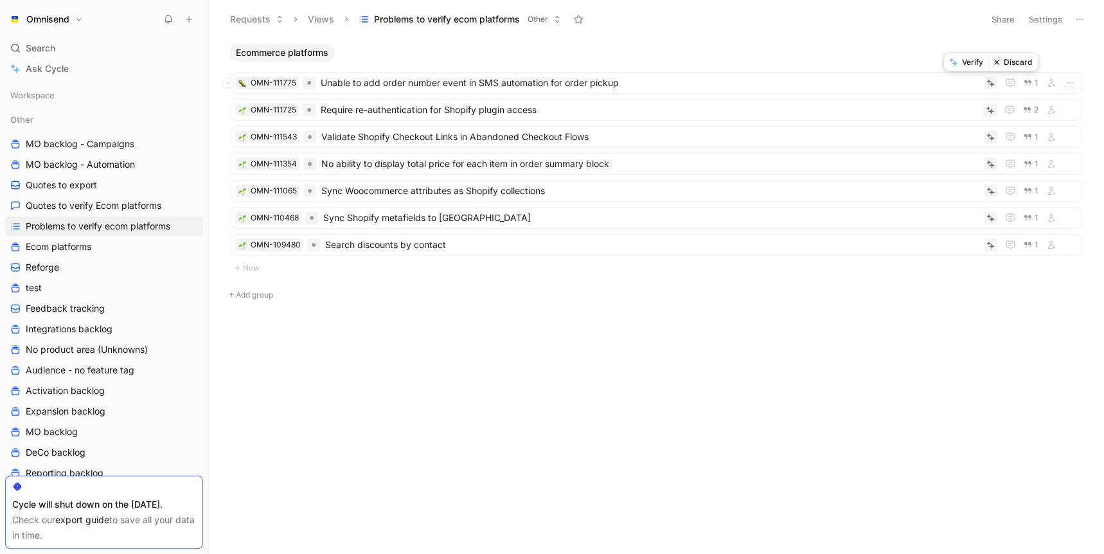
click at [931, 64] on button "Verify" at bounding box center [966, 62] width 44 height 18
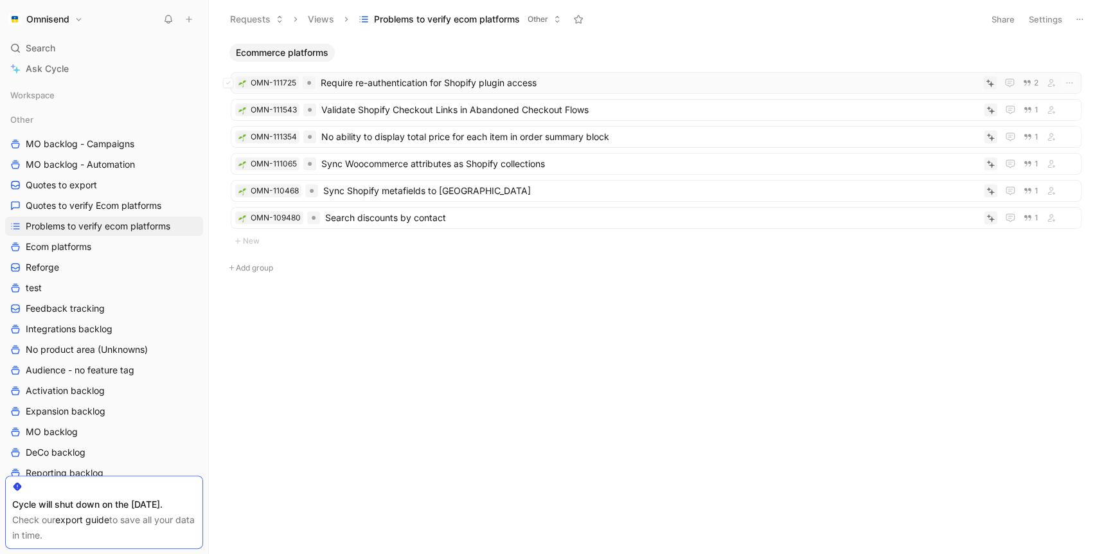
click at [565, 79] on span "Require re-authentication for Shopify plugin access" at bounding box center [650, 82] width 658 height 15
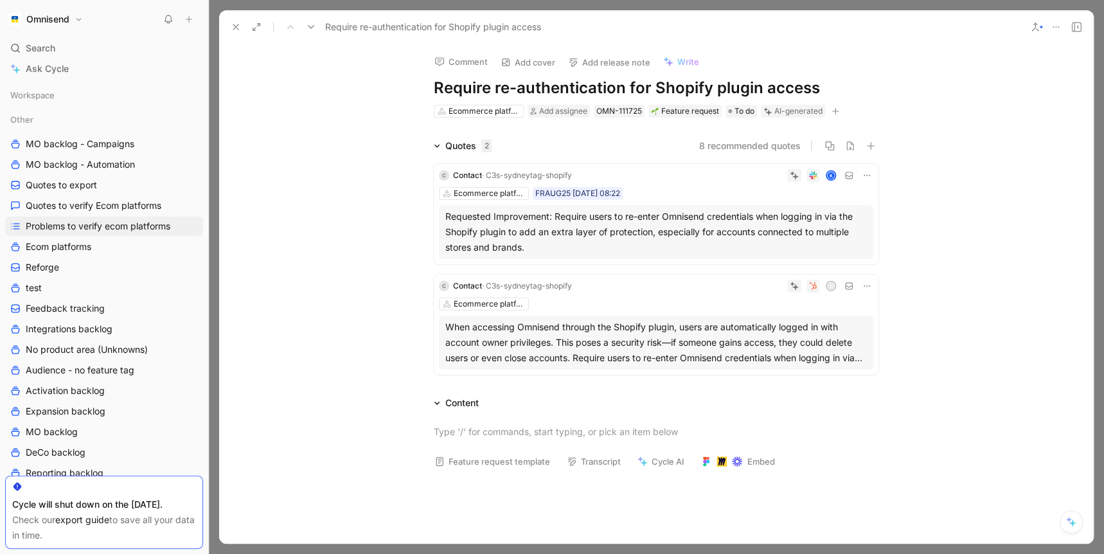
click at [235, 33] on button at bounding box center [236, 27] width 18 height 18
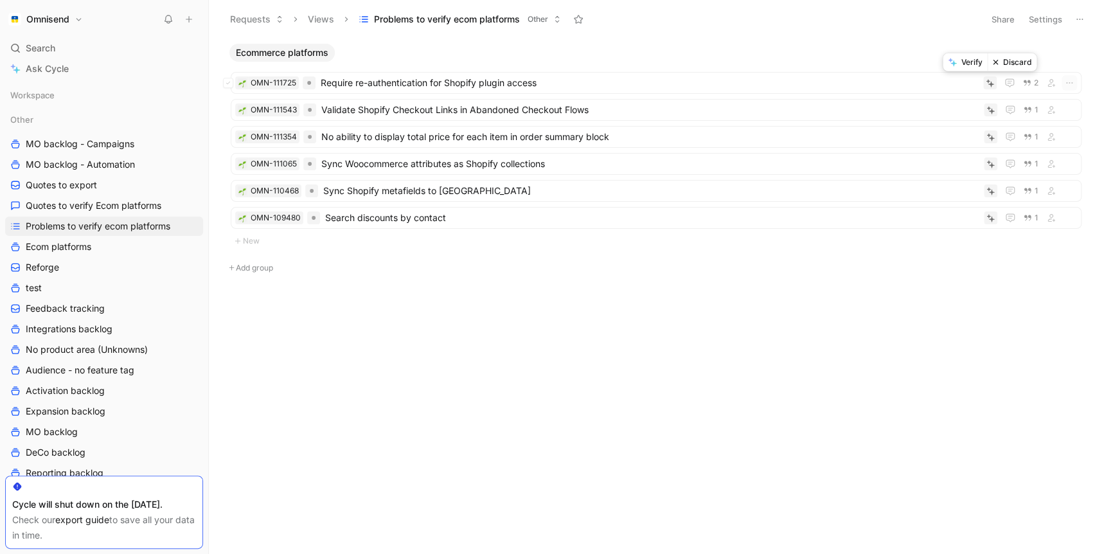
click at [931, 64] on button "Verify" at bounding box center [965, 62] width 44 height 18
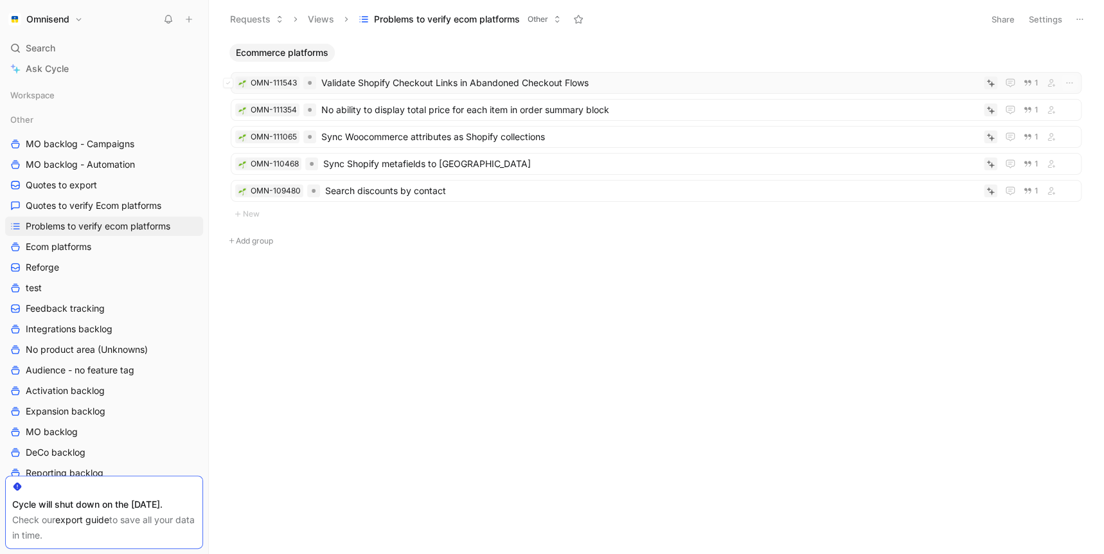
click at [560, 85] on span "Validate Shopify Checkout Links in Abandoned Checkout Flows" at bounding box center [650, 82] width 658 height 15
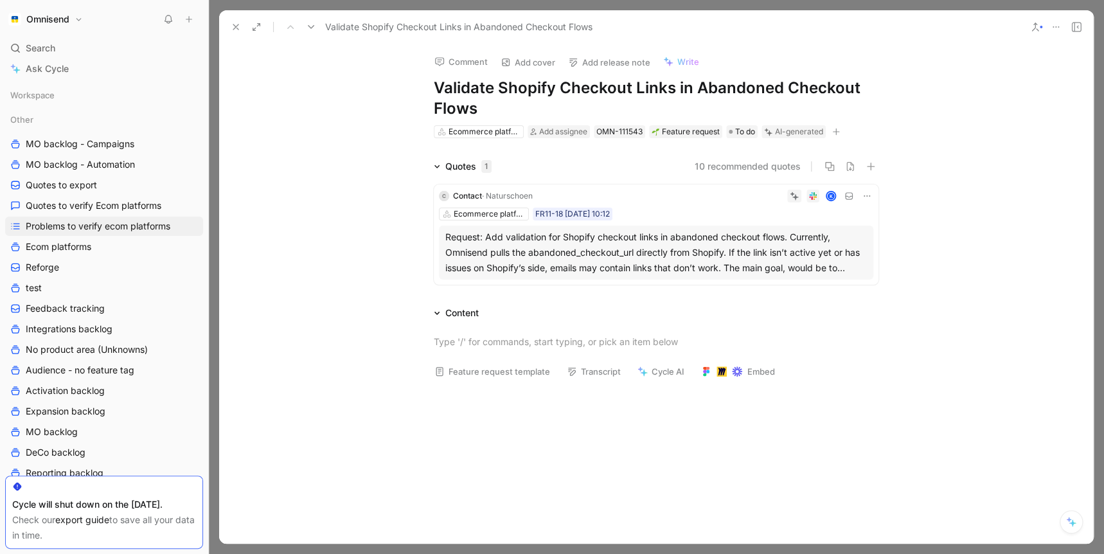
click at [236, 21] on button at bounding box center [236, 27] width 18 height 18
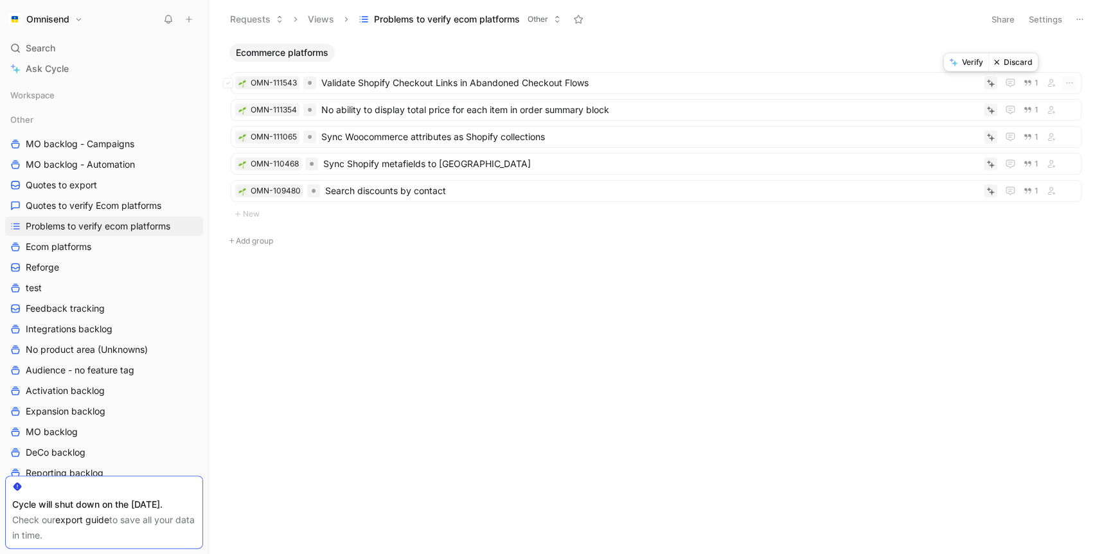
click at [931, 64] on button "Verify" at bounding box center [966, 62] width 44 height 18
click at [649, 87] on span "No ability to display total price for each item in order summary block" at bounding box center [650, 82] width 658 height 15
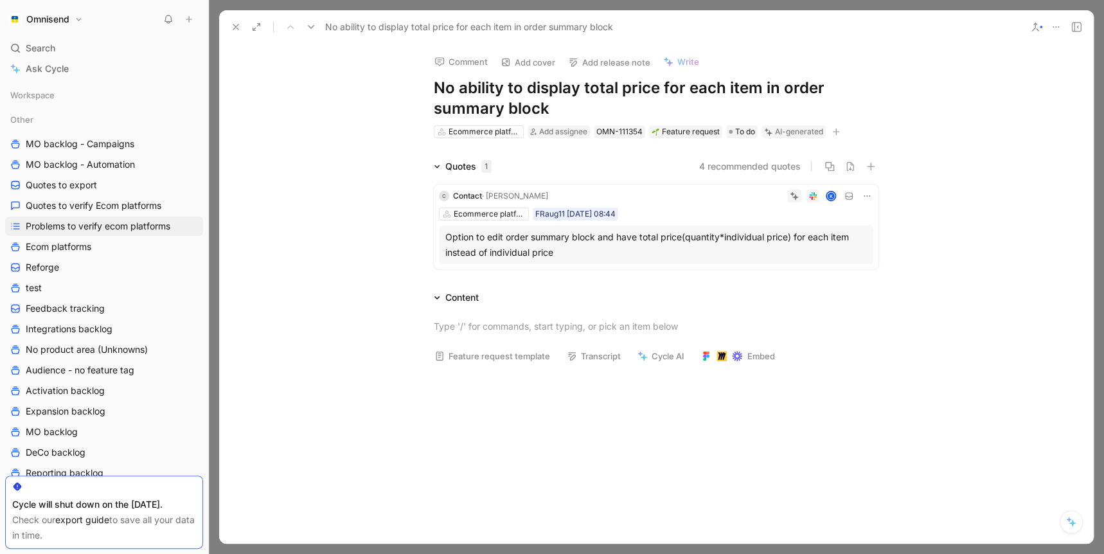
click at [235, 26] on use at bounding box center [235, 26] width 5 height 5
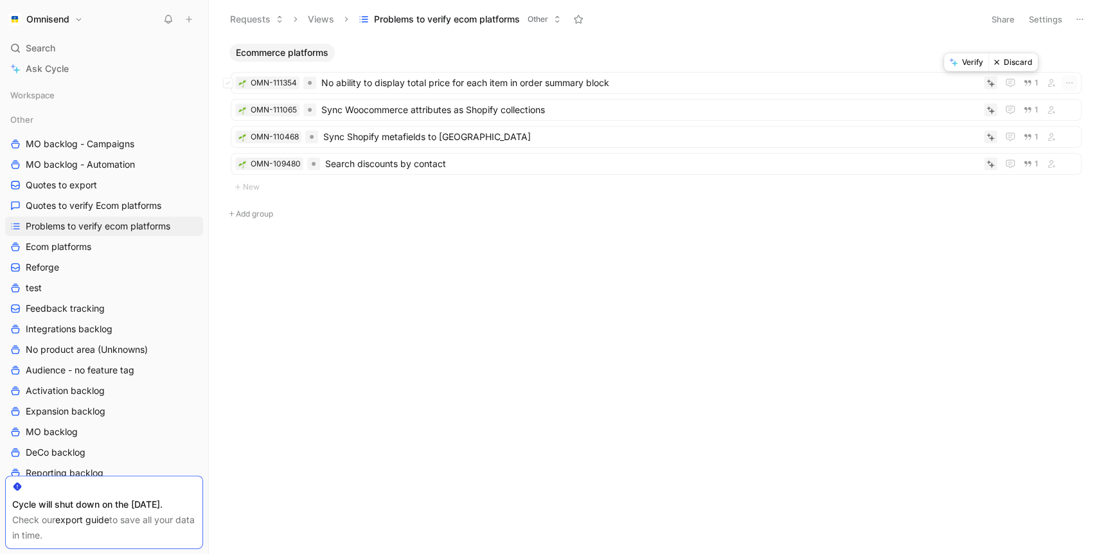
click at [931, 65] on button "Discard" at bounding box center [1013, 62] width 49 height 18
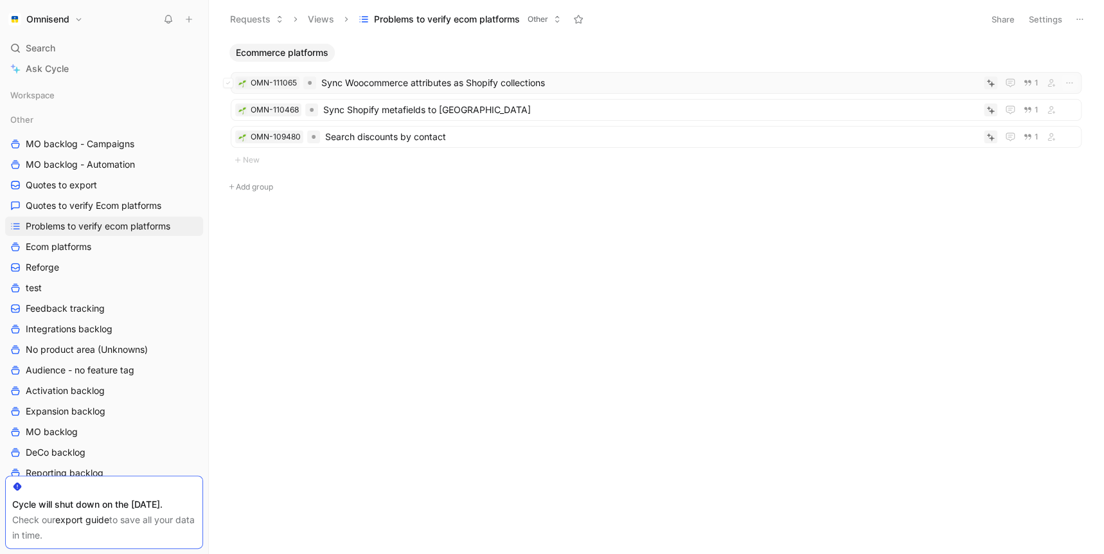
click at [499, 90] on span "Sync Woocommerce attributes as Shopify collections" at bounding box center [650, 82] width 658 height 15
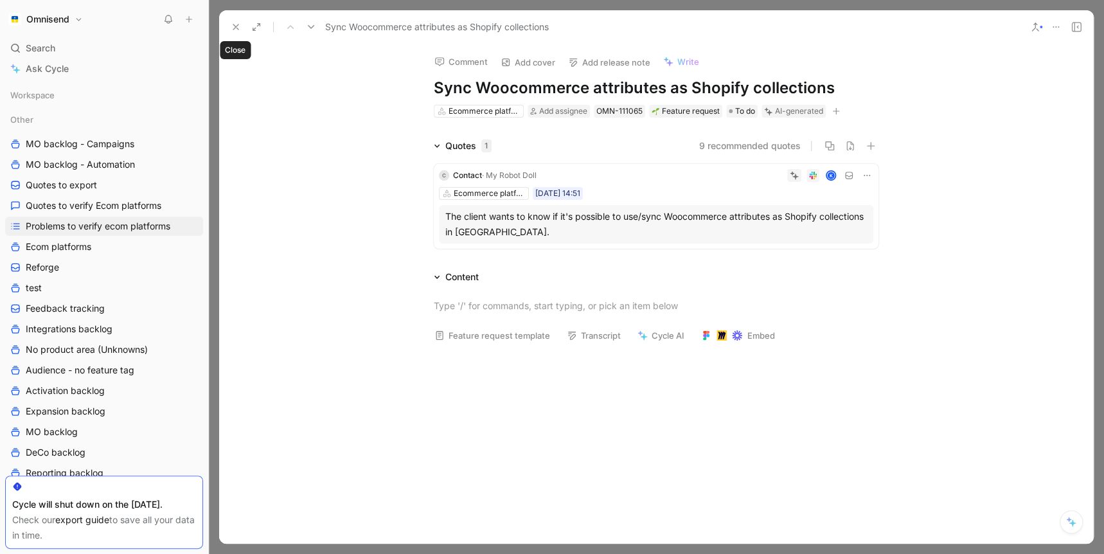
click at [229, 24] on button at bounding box center [236, 27] width 18 height 18
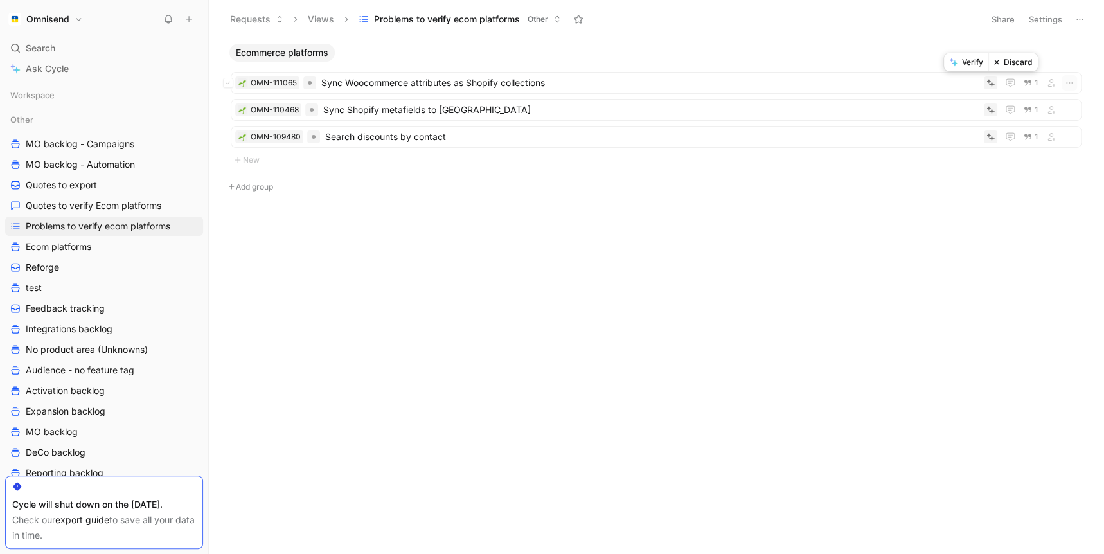
click at [931, 67] on button "Verify" at bounding box center [966, 62] width 44 height 18
click at [843, 77] on span "Sync Shopify metafields to [GEOGRAPHIC_DATA]" at bounding box center [651, 82] width 656 height 15
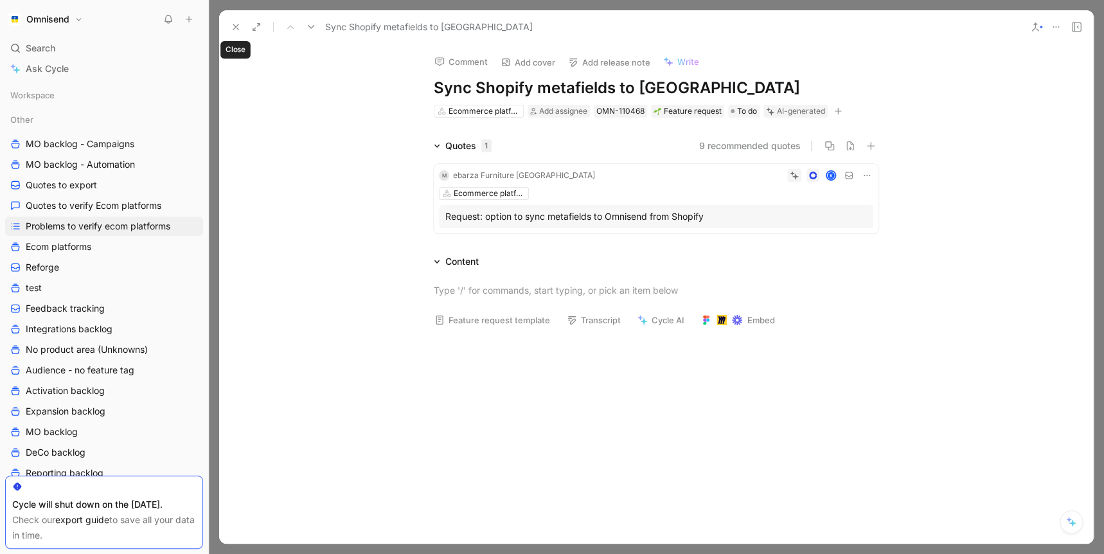
click at [229, 28] on button at bounding box center [236, 27] width 18 height 18
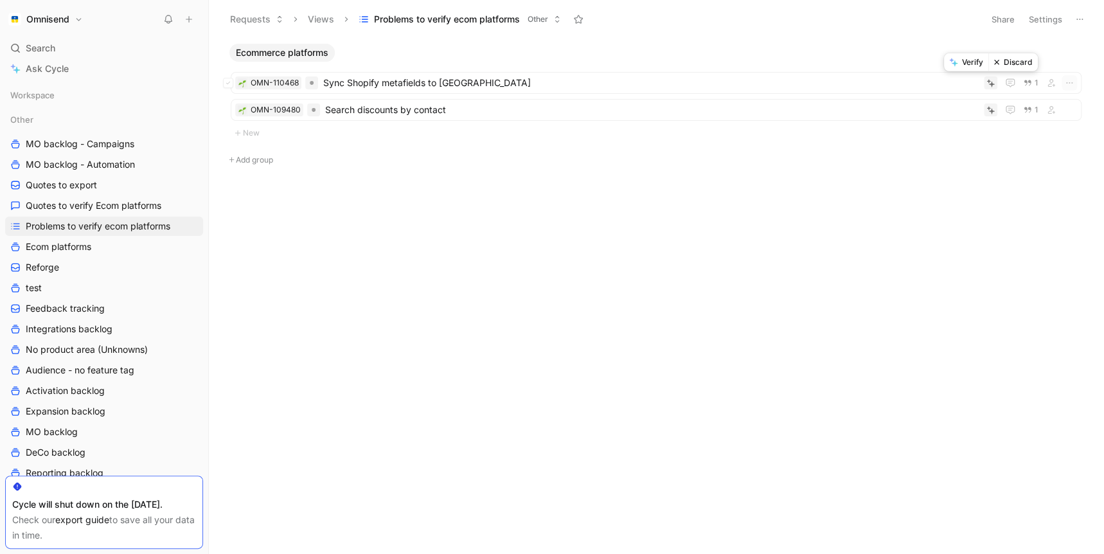
click at [931, 69] on button "Verify" at bounding box center [966, 62] width 44 height 18
click at [586, 76] on span "Search discounts by contact" at bounding box center [652, 82] width 654 height 15
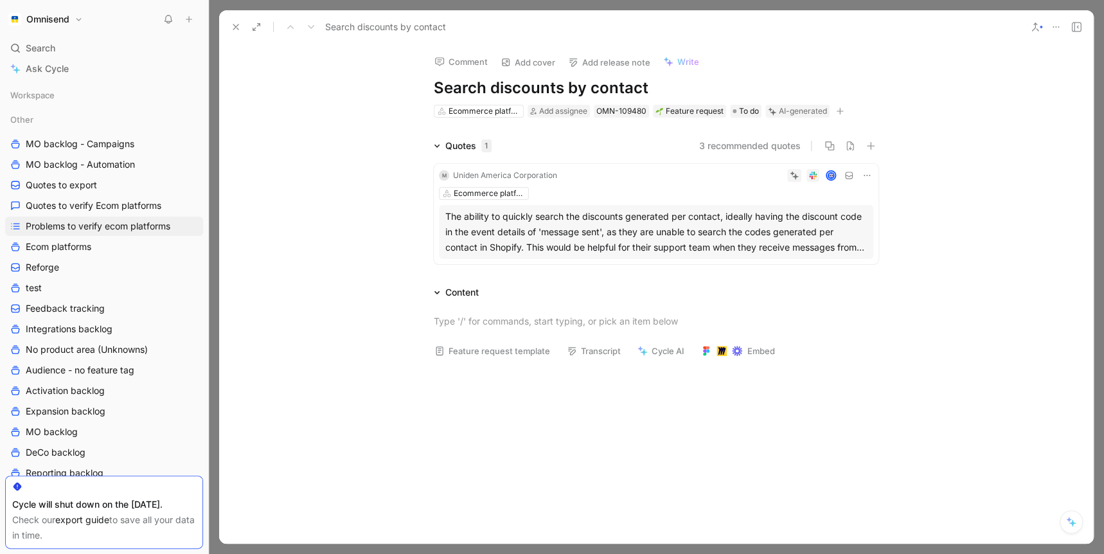
click at [236, 28] on icon at bounding box center [236, 27] width 10 height 10
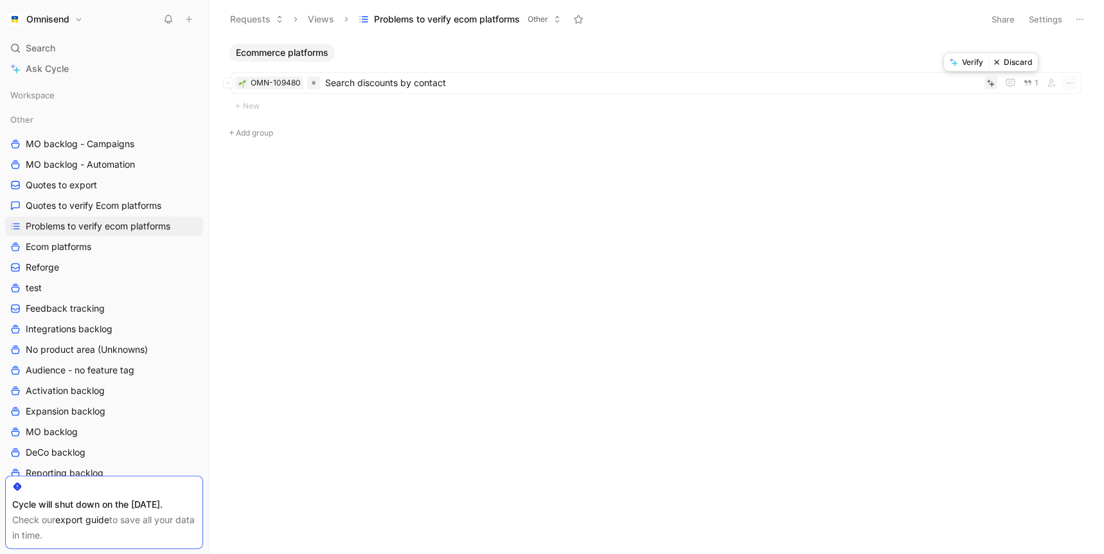
click at [931, 63] on button "Verify" at bounding box center [966, 62] width 44 height 18
click at [111, 231] on span "Problems to verify ecom platforms" at bounding box center [98, 226] width 145 height 13
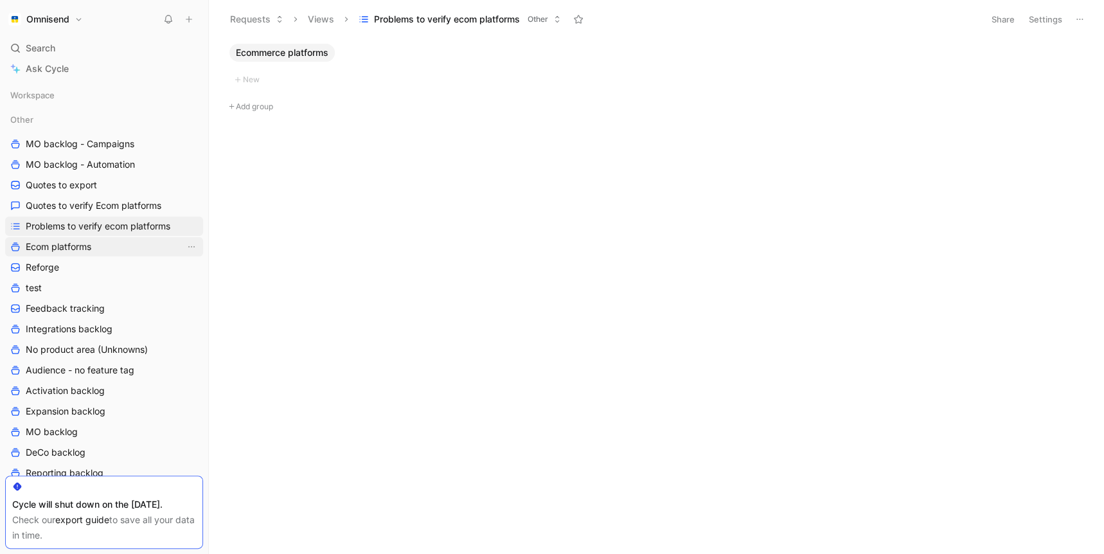
click at [89, 246] on span "Ecom platforms" at bounding box center [59, 246] width 66 height 13
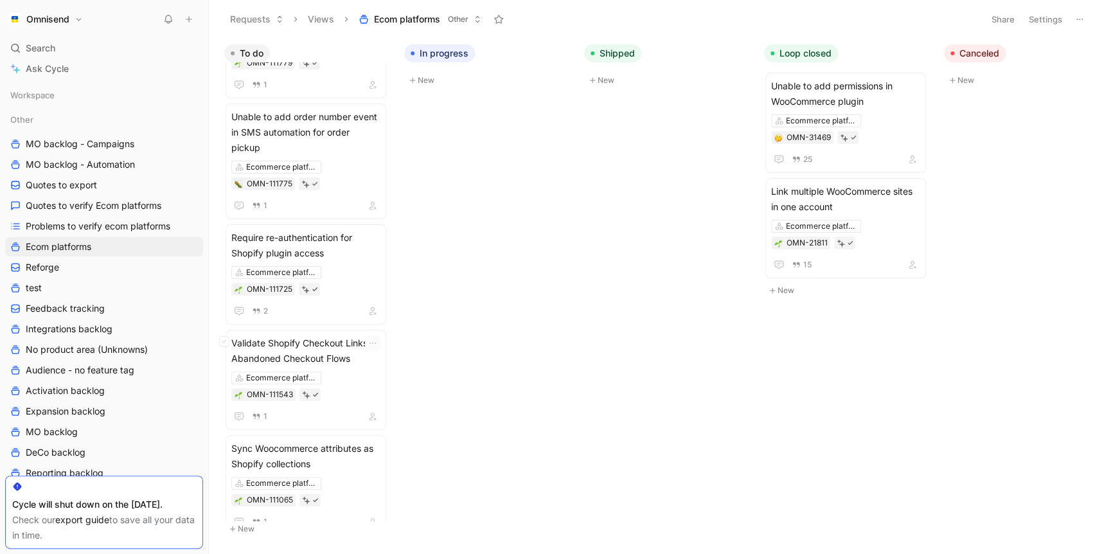
scroll to position [3394, 0]
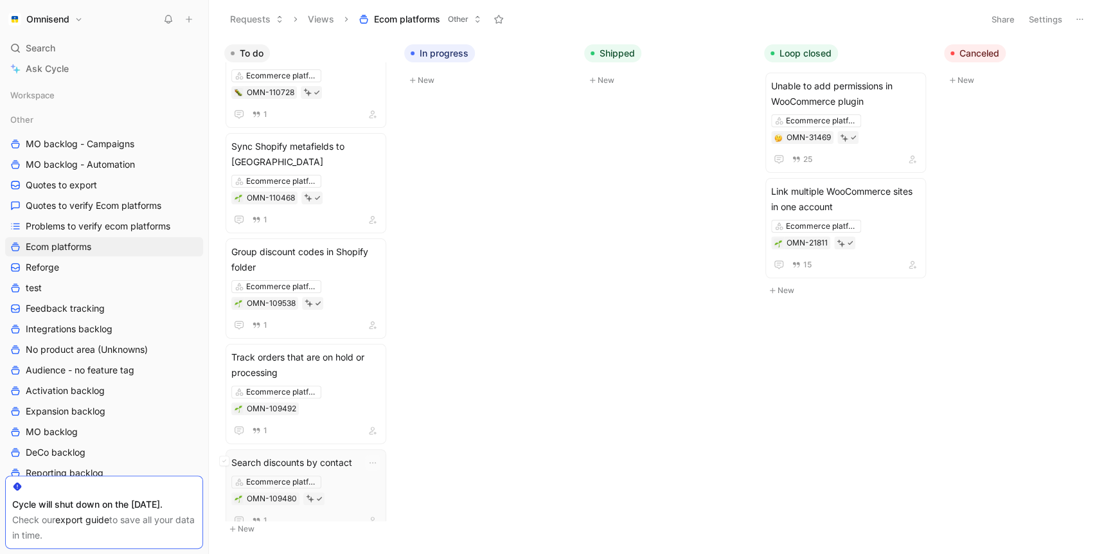
click at [343, 455] on span "Search discounts by contact" at bounding box center [305, 462] width 149 height 15
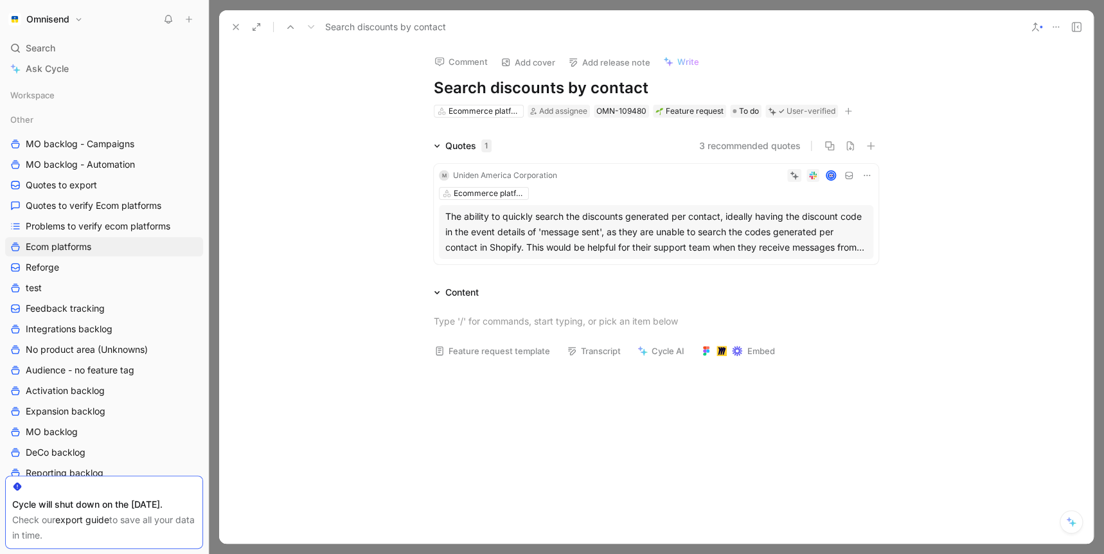
click at [233, 30] on use at bounding box center [235, 26] width 5 height 5
